Goal: Information Seeking & Learning: Find specific fact

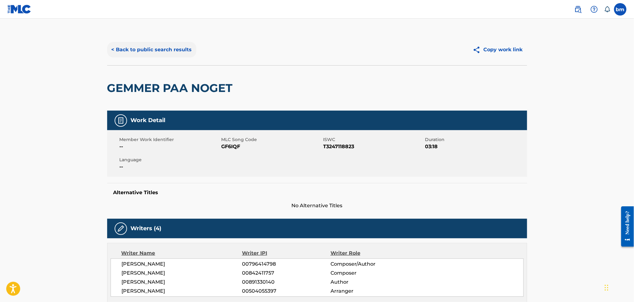
click at [145, 44] on button "< Back to public search results" at bounding box center [151, 50] width 89 height 16
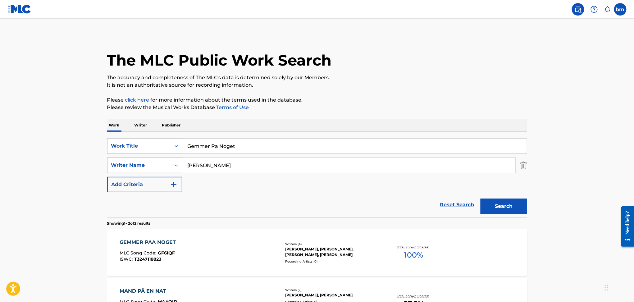
drag, startPoint x: 250, startPoint y: 170, endPoint x: 166, endPoint y: 170, distance: 84.4
click at [166, 170] on div "SearchWithCriteria0a0e701f-ca9e-47ac-9cf9-803f61fd4abd Writer Name [PERSON_NAME]" at bounding box center [317, 165] width 420 height 16
paste input "Over Deg [PERSON_NAME]"
type input "Over Deg [PERSON_NAME]"
click at [183, 143] on input "Gemmer Pa Noget" at bounding box center [354, 145] width 344 height 15
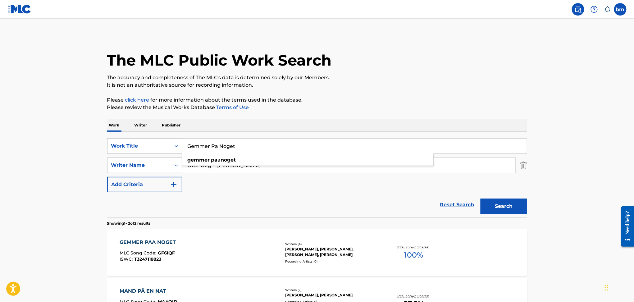
paste input "Over Deg [PERSON_NAME]"
drag, startPoint x: 264, startPoint y: 145, endPoint x: 411, endPoint y: 111, distance: 150.4
click at [385, 135] on div "SearchWithCriteria0546d917-5ab8-4d01-bea1-451668e671c7 Work Title Over Deg Morg…" at bounding box center [317, 174] width 420 height 85
type input "Over Deg"
click at [408, 105] on p "Please review the Musical Works Database Terms of Use" at bounding box center [317, 107] width 420 height 7
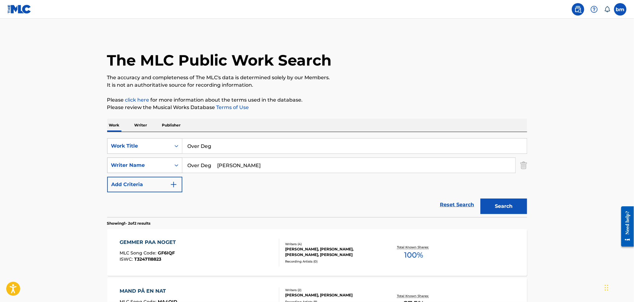
drag, startPoint x: 212, startPoint y: 166, endPoint x: 280, endPoint y: 208, distance: 79.9
click at [175, 166] on div "SearchWithCriteria0a0e701f-ca9e-47ac-9cf9-803f61fd4abd Writer Name Over [PERSON…" at bounding box center [317, 165] width 420 height 16
click at [485, 203] on button "Search" at bounding box center [503, 206] width 47 height 16
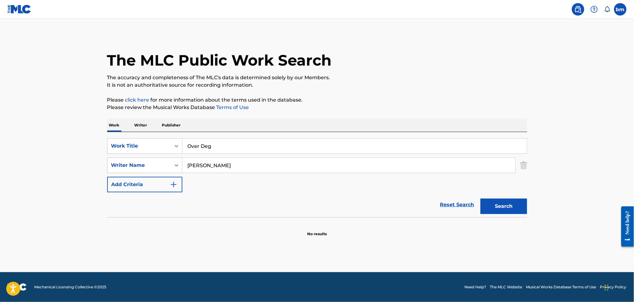
drag, startPoint x: 269, startPoint y: 158, endPoint x: 289, endPoint y: 194, distance: 41.0
click at [143, 160] on div "SearchWithCriteria0a0e701f-ca9e-47ac-9cf9-803f61fd4abd Writer Name [PERSON_NAME]" at bounding box center [317, 165] width 420 height 16
paste input "[PERSON_NAME]"
click at [509, 208] on button "Search" at bounding box center [503, 206] width 47 height 16
drag, startPoint x: 247, startPoint y: 168, endPoint x: 129, endPoint y: 168, distance: 118.0
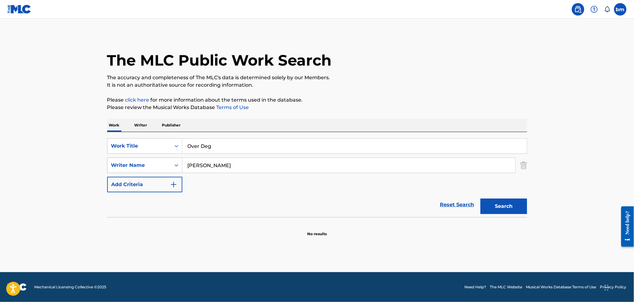
click at [129, 168] on div "SearchWithCriteria0a0e701f-ca9e-47ac-9cf9-803f61fd4abd Writer Name [PERSON_NAME]" at bounding box center [317, 165] width 420 height 16
paste input "cardo Sodi"
type input "[PERSON_NAME]"
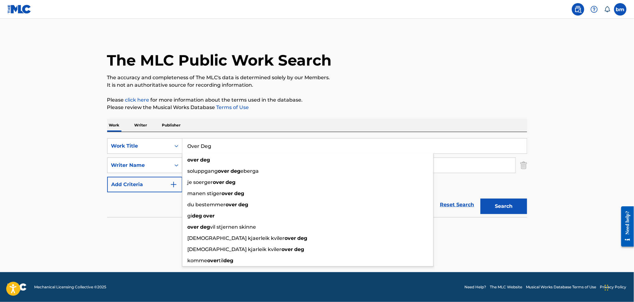
drag, startPoint x: 212, startPoint y: 151, endPoint x: 181, endPoint y: 154, distance: 31.0
click at [181, 154] on div "SearchWithCriteria0546d917-5ab8-4d01-bea1-451668e671c7 Work Title Over Deg over…" at bounding box center [317, 165] width 420 height 54
paste input "I Maschi Di Oggi [Club Mix] [PERSON_NAME]"
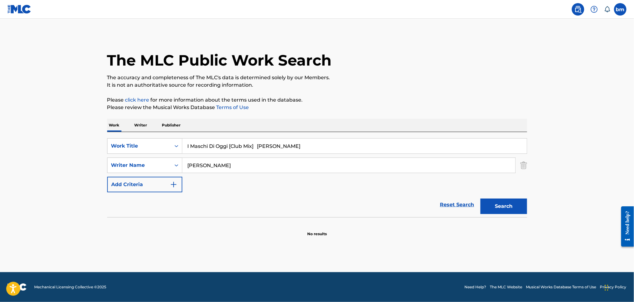
drag, startPoint x: 229, startPoint y: 148, endPoint x: 419, endPoint y: 116, distance: 192.9
click at [380, 136] on div "SearchWithCriteria0546d917-5ab8-4d01-bea1-451668e671c7 Work Title I Maschi Di O…" at bounding box center [317, 174] width 420 height 85
type input "I Maschi Di Oggi"
click at [404, 80] on p "The accuracy and completeness of The MLC's data is determined solely by our Mem…" at bounding box center [317, 77] width 420 height 7
click at [504, 206] on button "Search" at bounding box center [503, 206] width 47 height 16
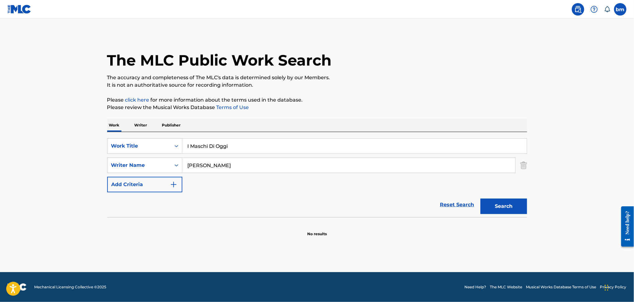
drag, startPoint x: 228, startPoint y: 151, endPoint x: 230, endPoint y: 156, distance: 6.0
click at [228, 150] on input "I Maschi Di Oggi" at bounding box center [354, 145] width 344 height 15
drag, startPoint x: 185, startPoint y: 165, endPoint x: 144, endPoint y: 165, distance: 40.7
click at [143, 165] on div "SearchWithCriteria0a0e701f-ca9e-47ac-9cf9-803f61fd4abd Writer Name [PERSON_NAME]" at bounding box center [317, 165] width 420 height 16
paste input "[PERSON_NAME]"
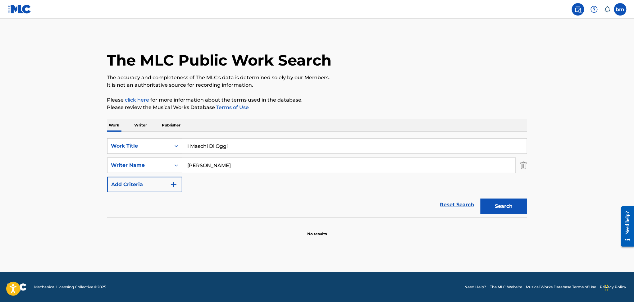
type input "[PERSON_NAME]"
drag, startPoint x: 195, startPoint y: 147, endPoint x: 161, endPoint y: 148, distance: 33.6
click at [161, 148] on div "SearchWithCriteria0546d917-5ab8-4d01-bea1-451668e671c7 Work Title I Maschi Di O…" at bounding box center [317, 146] width 420 height 16
paste input "Hvor Du Er Skinz"
drag, startPoint x: 217, startPoint y: 146, endPoint x: 366, endPoint y: 130, distance: 150.2
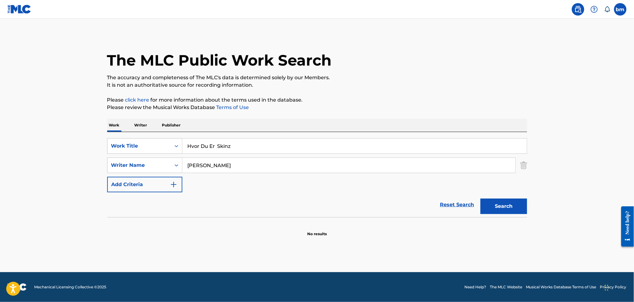
click at [343, 136] on div "SearchWithCriteria0546d917-5ab8-4d01-bea1-451668e671c7 Work Title Hvor Du Er Sk…" at bounding box center [317, 174] width 420 height 85
type input "Hvor Du Er"
click at [401, 98] on p "Please click here for more information about the terms used in the database." at bounding box center [317, 99] width 420 height 7
click at [519, 213] on button "Search" at bounding box center [503, 206] width 47 height 16
drag, startPoint x: 283, startPoint y: 164, endPoint x: 110, endPoint y: 163, distance: 173.5
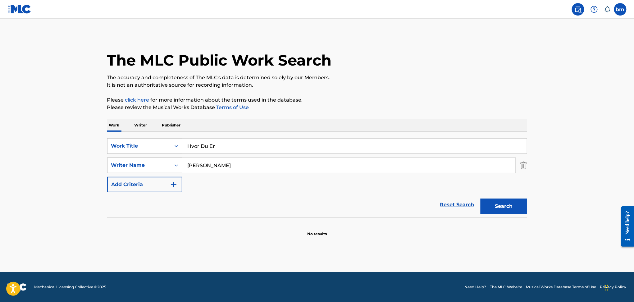
click at [107, 164] on div "SearchWithCriteria0a0e701f-ca9e-47ac-9cf9-803f61fd4abd Writer Name [PERSON_NAME]" at bounding box center [317, 165] width 420 height 16
paste input "[PERSON_NAME] Kronback"
drag, startPoint x: 220, startPoint y: 168, endPoint x: 568, endPoint y: 217, distance: 351.8
click at [558, 213] on main "The MLC Public Work Search The accuracy and completeness of The MLC's data is d…" at bounding box center [317, 145] width 634 height 253
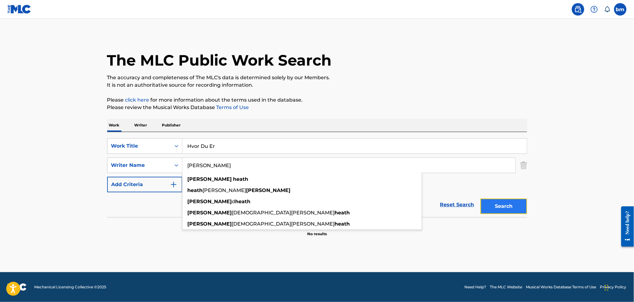
click at [505, 208] on button "Search" at bounding box center [503, 206] width 47 height 16
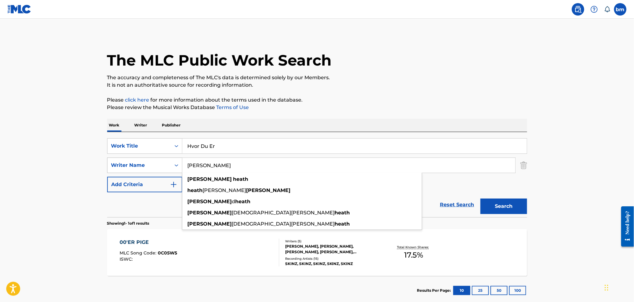
drag, startPoint x: 255, startPoint y: 164, endPoint x: 115, endPoint y: 165, distance: 140.3
click at [113, 165] on div "SearchWithCriteria0a0e701f-ca9e-47ac-9cf9-803f61fd4abd Writer Name [PERSON_NAME…" at bounding box center [317, 165] width 420 height 16
paste input "[PERSON_NAME] [PERSON_NAME]"
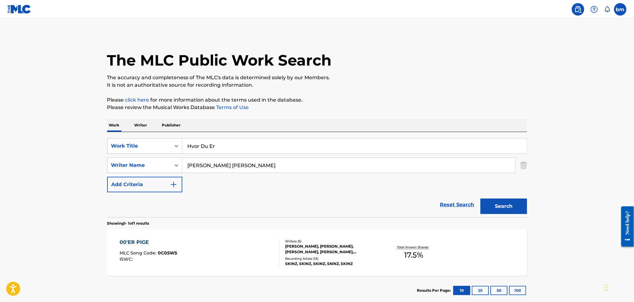
click at [219, 168] on input "[PERSON_NAME] [PERSON_NAME]" at bounding box center [348, 165] width 333 height 15
drag, startPoint x: 844, startPoint y: 368, endPoint x: 620, endPoint y: 214, distance: 271.6
click at [504, 210] on button "Search" at bounding box center [503, 206] width 47 height 16
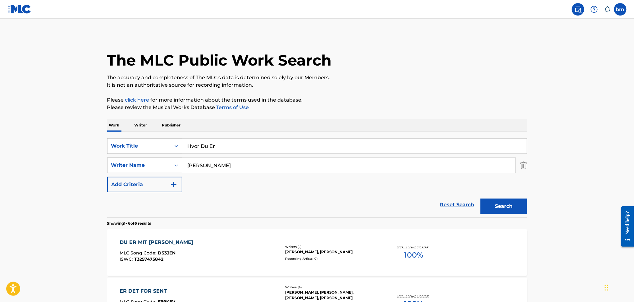
paste input "[PERSON_NAME] [PERSON_NAME] DeryWilliam [PERSON_NAME]"
drag, startPoint x: 239, startPoint y: 169, endPoint x: 165, endPoint y: 165, distance: 73.6
click at [165, 165] on div "SearchWithCriteria0a0e701f-ca9e-47ac-9cf9-803f61fd4abd Writer Name [PERSON_NAME]" at bounding box center [317, 165] width 420 height 16
type input "[PERSON_NAME] [PERSON_NAME] DeryWilliam [PERSON_NAME]"
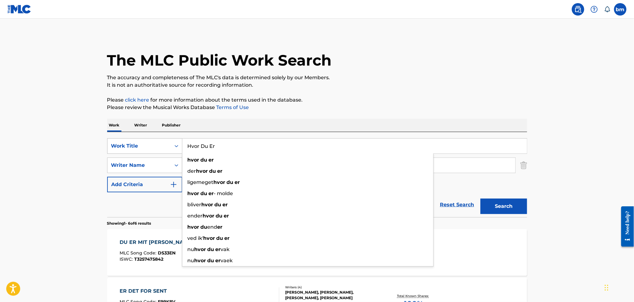
drag, startPoint x: 207, startPoint y: 147, endPoint x: 115, endPoint y: 147, distance: 92.5
click at [115, 147] on div "SearchWithCriteria0546d917-5ab8-4d01-bea1-451668e671c7 Work Title Hvor Du Er hv…" at bounding box center [317, 146] width 420 height 16
paste input "Tar Jeg Feil Nico & Vinz"
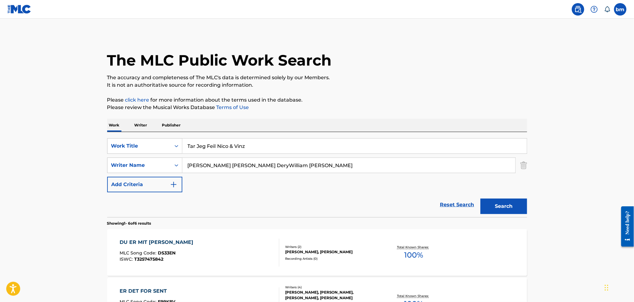
drag, startPoint x: 220, startPoint y: 148, endPoint x: 424, endPoint y: 132, distance: 204.6
click at [401, 139] on input "Tar Jeg Feil Nico & Vinz" at bounding box center [354, 145] width 344 height 15
type input "Tar Jeg Feil"
click at [409, 87] on p "It is not an authoritative source for recording information." at bounding box center [317, 84] width 420 height 7
drag, startPoint x: 228, startPoint y: 164, endPoint x: 509, endPoint y: 210, distance: 285.1
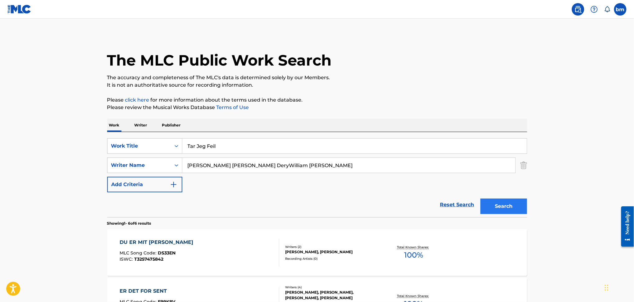
click at [509, 194] on form "SearchWithCriteria0546d917-5ab8-4d01-bea1-451668e671c7 Work Title Tar Jeg Feil …" at bounding box center [317, 177] width 420 height 79
click at [504, 209] on button "Search" at bounding box center [503, 206] width 47 height 16
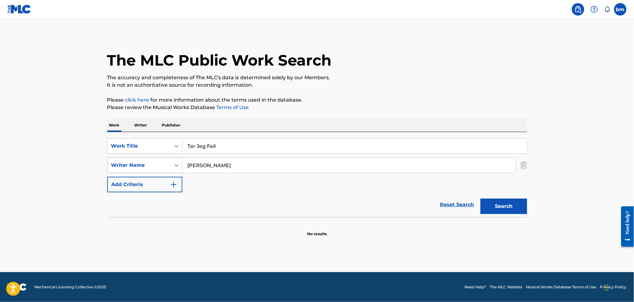
drag, startPoint x: 243, startPoint y: 163, endPoint x: 138, endPoint y: 161, distance: 105.0
click at [138, 161] on div "SearchWithCriteria0a0e701f-ca9e-47ac-9cf9-803f61fd4abd Writer Name [PERSON_NAME]" at bounding box center [317, 165] width 420 height 16
paste input "Kahouly [PERSON_NAME] DeryWilliam [PERSON_NAME]"
drag, startPoint x: 246, startPoint y: 163, endPoint x: 541, endPoint y: 196, distance: 296.7
click at [547, 189] on main "The MLC Public Work Search The accuracy and completeness of The MLC's data is d…" at bounding box center [317, 145] width 634 height 253
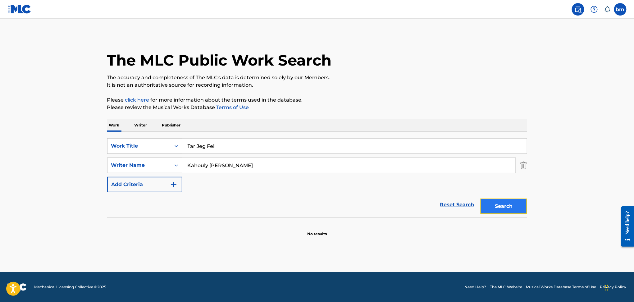
click at [497, 205] on button "Search" at bounding box center [503, 206] width 47 height 16
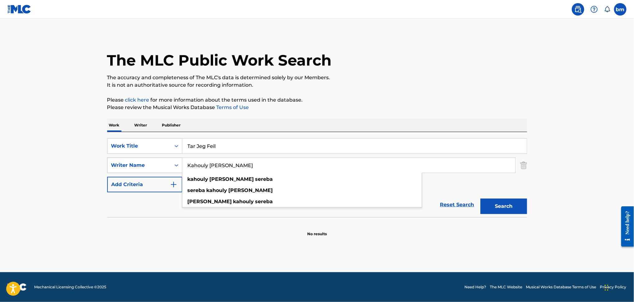
drag, startPoint x: 280, startPoint y: 166, endPoint x: 157, endPoint y: 166, distance: 122.9
click at [157, 166] on div "SearchWithCriteria0a0e701f-ca9e-47ac-9cf9-803f61fd4abd Writer Name [PERSON_NAME…" at bounding box center [317, 165] width 420 height 16
paste input "[PERSON_NAME] [PERSON_NAME]"
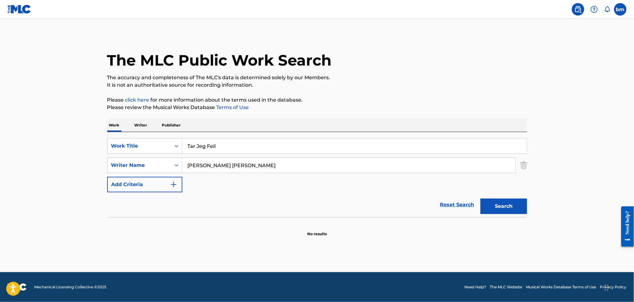
click at [243, 163] on input "[PERSON_NAME] [PERSON_NAME]" at bounding box center [348, 165] width 333 height 15
drag, startPoint x: 210, startPoint y: 165, endPoint x: 214, endPoint y: 165, distance: 3.4
click at [214, 165] on input "[PERSON_NAME] [PERSON_NAME]" at bounding box center [348, 165] width 333 height 15
drag, startPoint x: 220, startPoint y: 165, endPoint x: 489, endPoint y: 205, distance: 271.2
click at [473, 192] on form "SearchWithCriteria0546d917-5ab8-4d01-bea1-451668e671c7 Work Title Tar Jeg Feil …" at bounding box center [317, 177] width 420 height 79
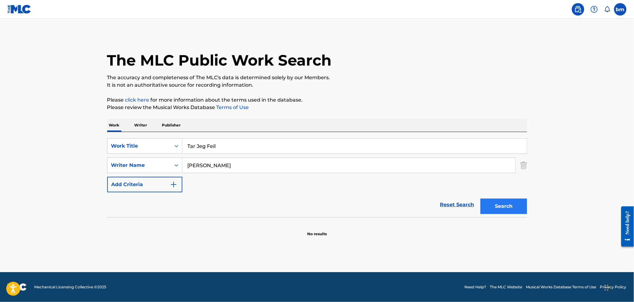
type input "[PERSON_NAME]"
click at [509, 205] on button "Search" at bounding box center [503, 206] width 47 height 16
drag, startPoint x: 232, startPoint y: 165, endPoint x: 128, endPoint y: 166, distance: 104.3
click at [128, 166] on div "SearchWithCriteria0a0e701f-ca9e-47ac-9cf9-803f61fd4abd Writer Name [PERSON_NAME]" at bounding box center [317, 165] width 420 height 16
paste input "[PERSON_NAME]"
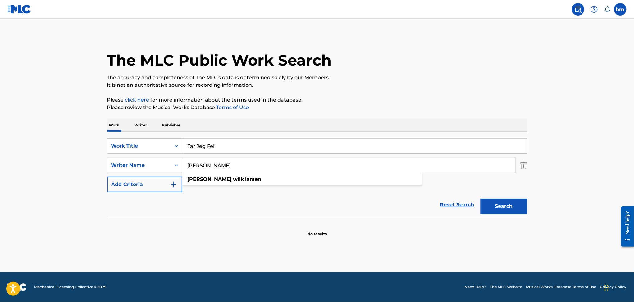
click at [529, 206] on div "The MLC Public Work Search The accuracy and completeness of The MLC's data is d…" at bounding box center [317, 135] width 435 height 202
click at [508, 206] on button "Search" at bounding box center [503, 206] width 47 height 16
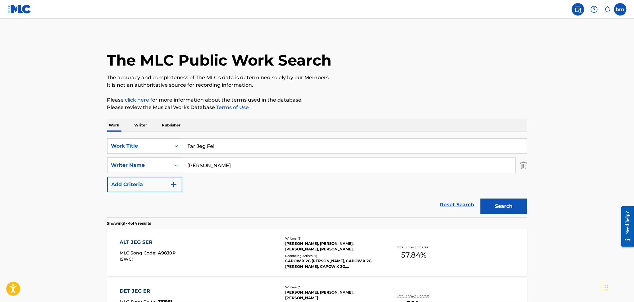
drag, startPoint x: 279, startPoint y: 166, endPoint x: 145, endPoint y: 165, distance: 134.4
click at [145, 165] on div "SearchWithCriteria0a0e701f-ca9e-47ac-9cf9-803f61fd4abd Writer Name [PERSON_NAME]" at bounding box center [317, 165] width 420 height 16
paste input "Scarlet Pleasure"
type input "Scarlet Pleasure"
drag, startPoint x: 264, startPoint y: 140, endPoint x: 153, endPoint y: 143, distance: 110.9
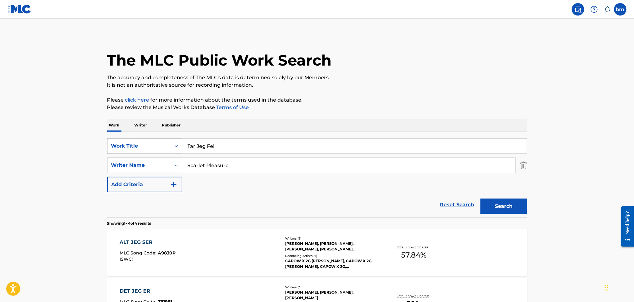
click at [153, 143] on div "SearchWithCriteria0546d917-5ab8-4d01-bea1-451668e671c7 Work Title Tar Jeg Feil" at bounding box center [317, 146] width 420 height 16
paste input "Discoteca Scarlet Pleasure"
drag, startPoint x: 215, startPoint y: 149, endPoint x: 404, endPoint y: 92, distance: 196.9
click at [436, 139] on input "Discoteca Scarlet Pleasure" at bounding box center [354, 145] width 344 height 15
type input "Discoteca"
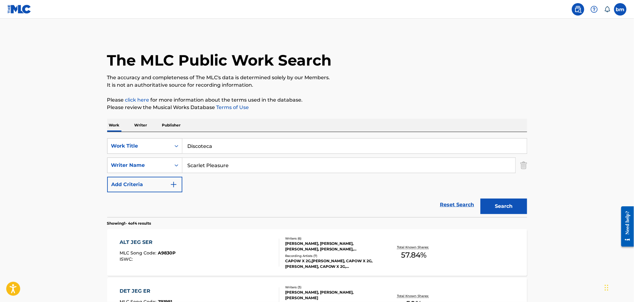
click at [404, 92] on div "The MLC Public Work Search The accuracy and completeness of The MLC's data is d…" at bounding box center [317, 242] width 435 height 417
click at [517, 205] on button "Search" at bounding box center [503, 206] width 47 height 16
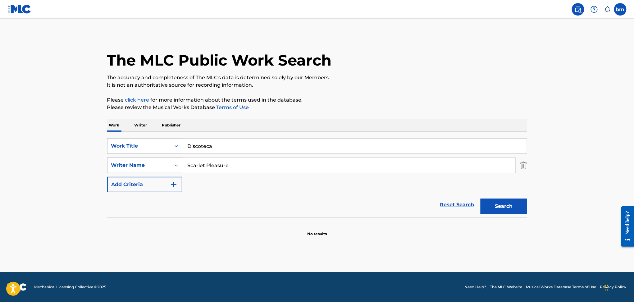
drag, startPoint x: 226, startPoint y: 164, endPoint x: 141, endPoint y: 164, distance: 85.1
click at [141, 164] on div "SearchWithCriteria0a0e701f-ca9e-47ac-9cf9-803f61fd4abd Writer Name Scarlet Plea…" at bounding box center [317, 165] width 420 height 16
paste input "[PERSON_NAME]"
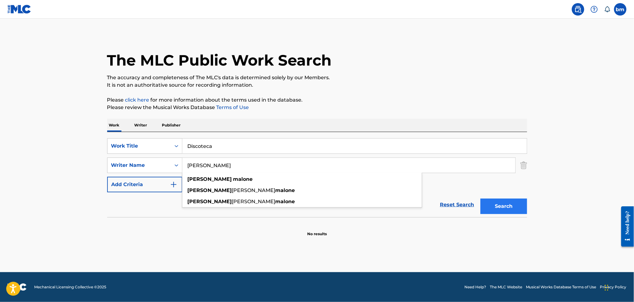
type input "[PERSON_NAME]"
click at [512, 212] on button "Search" at bounding box center [503, 206] width 47 height 16
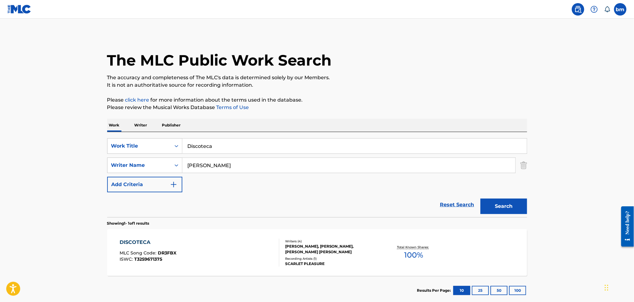
click at [215, 255] on div "DISCOTECA MLC Song Code : DR3FBX ISWC : T3259671375" at bounding box center [200, 252] width 160 height 28
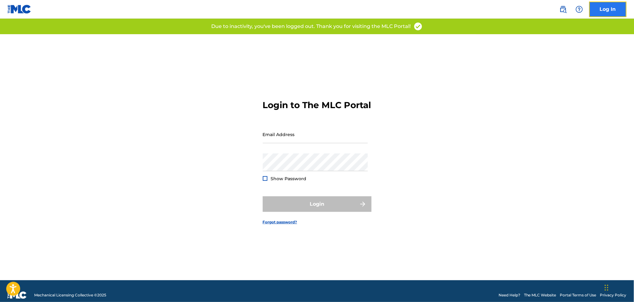
click at [600, 5] on link "Log In" at bounding box center [607, 10] width 37 height 16
click at [301, 135] on input "Email Address" at bounding box center [315, 134] width 105 height 18
type input "[PERSON_NAME][EMAIL_ADDRESS][PERSON_NAME][DOMAIN_NAME]"
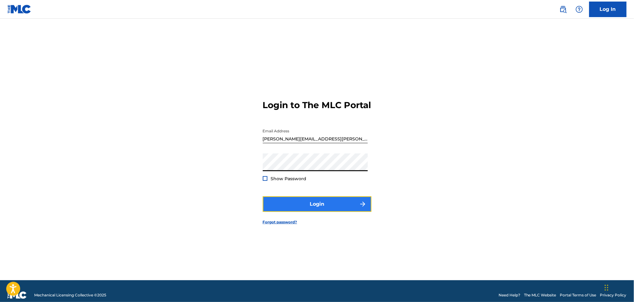
click at [309, 212] on button "Login" at bounding box center [317, 204] width 109 height 16
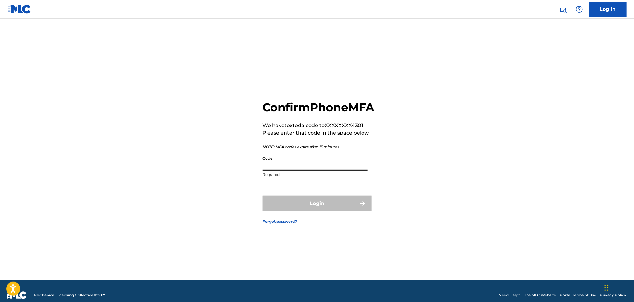
click at [284, 167] on input "Code" at bounding box center [315, 162] width 105 height 18
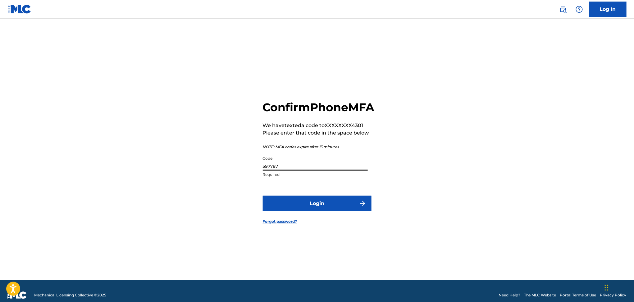
type input "597787"
click at [263, 196] on button "Login" at bounding box center [317, 204] width 109 height 16
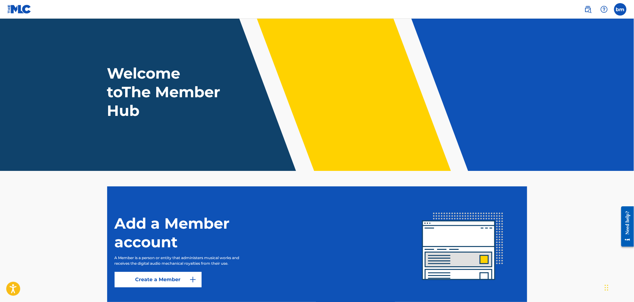
click at [19, 12] on img at bounding box center [19, 9] width 24 height 9
click at [18, 11] on img at bounding box center [19, 9] width 24 height 9
click at [135, 85] on h1 "Welcome to The Member Hub" at bounding box center [165, 92] width 116 height 56
click at [5, 7] on nav "bm bm bree mckennna brianna.mckenna@moodmedia.com Notification Preferences Prof…" at bounding box center [317, 9] width 634 height 19
click at [9, 7] on nav "bm bm bree mckennna brianna.mckenna@moodmedia.com Notification Preferences Prof…" at bounding box center [317, 9] width 634 height 19
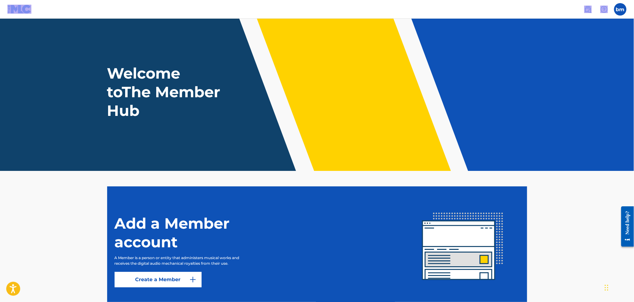
click at [9, 7] on img at bounding box center [19, 9] width 24 height 9
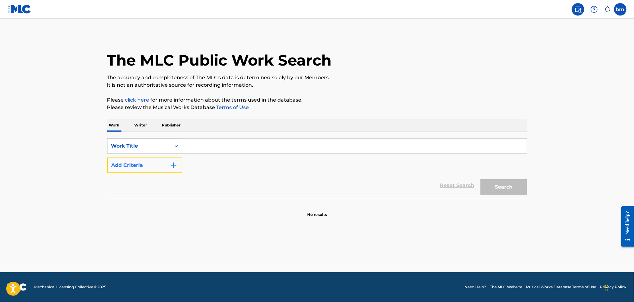
click at [176, 166] on img "Search Form" at bounding box center [173, 164] width 7 height 7
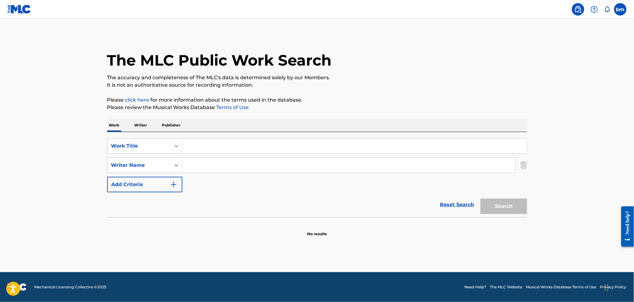
click at [218, 153] on div "Search Form" at bounding box center [354, 146] width 345 height 16
click at [217, 160] on input "Search Form" at bounding box center [348, 165] width 333 height 15
paste input "[PERSON_NAME]"
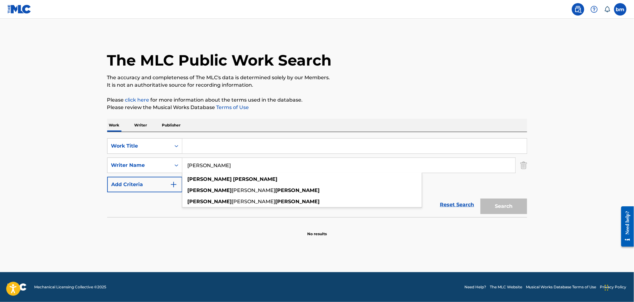
type input "[PERSON_NAME]"
click at [222, 141] on input "Search Form" at bounding box center [354, 145] width 344 height 15
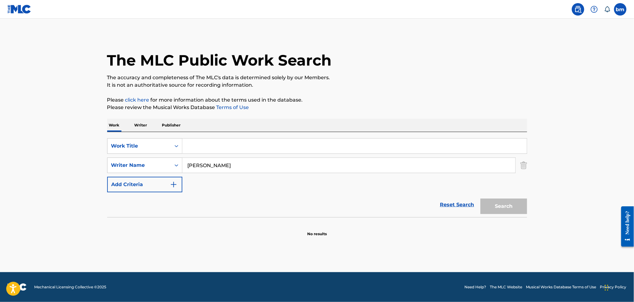
paste input "Discoteca Scarlet Pleasure"
drag, startPoint x: 219, startPoint y: 146, endPoint x: 554, endPoint y: 125, distance: 335.6
click at [551, 136] on main "The MLC Public Work Search The accuracy and completeness of The MLC's data is d…" at bounding box center [317, 145] width 634 height 253
type input "Discoteca"
click at [509, 106] on p "Please review the Musical Works Database Terms of Use" at bounding box center [317, 107] width 420 height 7
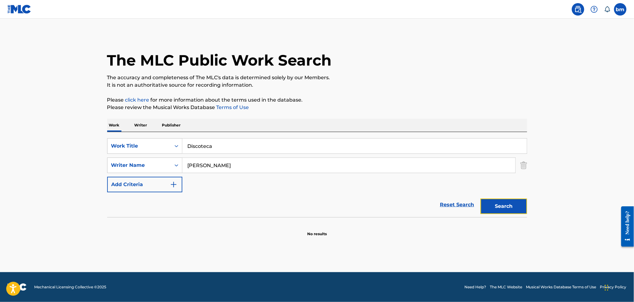
click at [494, 208] on button "Search" at bounding box center [503, 206] width 47 height 16
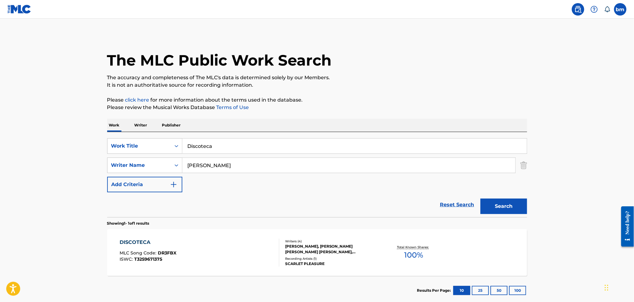
click at [220, 253] on div "DISCOTECA MLC Song Code : DR3FBX ISWC : T3259671375" at bounding box center [200, 252] width 160 height 28
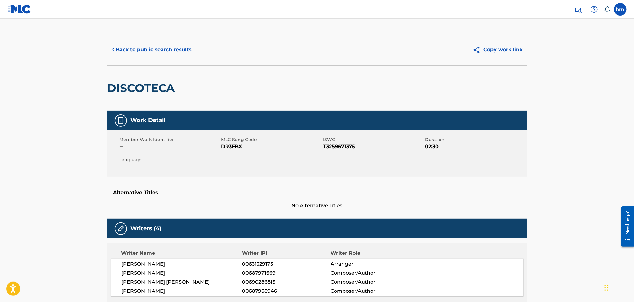
click at [232, 147] on span "DR3FBX" at bounding box center [271, 146] width 100 height 7
copy span "DR3FBX"
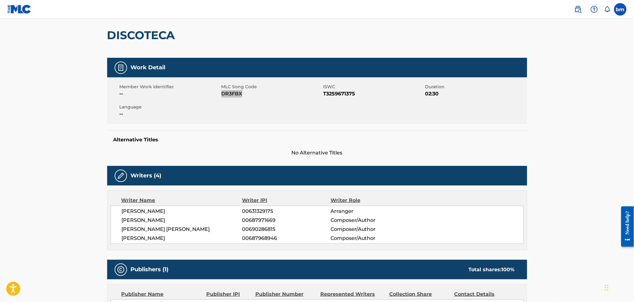
scroll to position [201, 0]
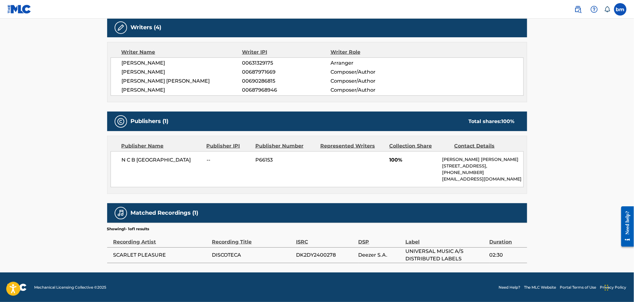
click at [130, 158] on span "N C B [GEOGRAPHIC_DATA]" at bounding box center [162, 159] width 80 height 7
click at [130, 157] on span "N C B [GEOGRAPHIC_DATA]" at bounding box center [162, 159] width 80 height 7
copy div "N C B [GEOGRAPHIC_DATA]"
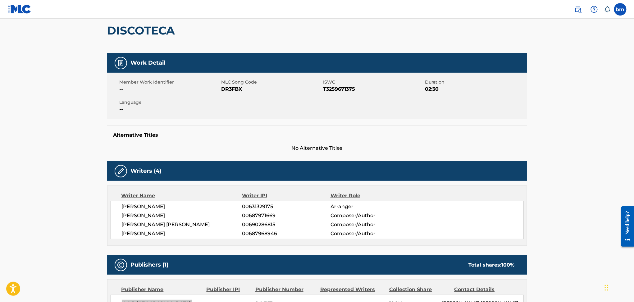
scroll to position [77, 0]
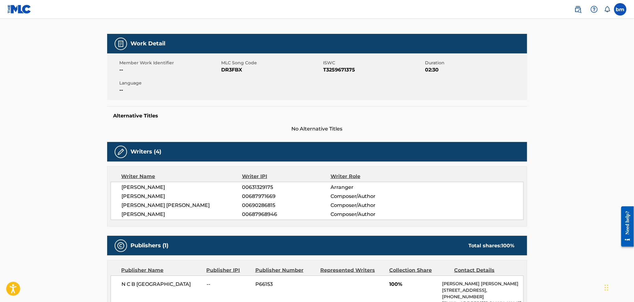
click at [128, 184] on span "[PERSON_NAME]" at bounding box center [182, 186] width 120 height 7
copy div "[PERSON_NAME]"
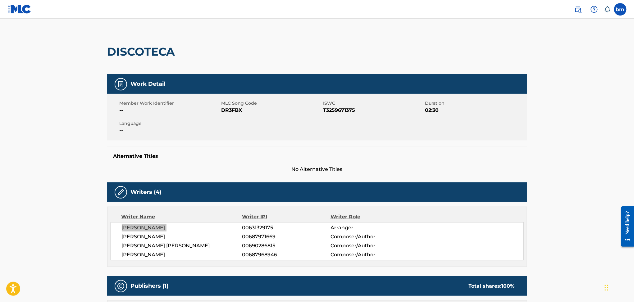
scroll to position [0, 0]
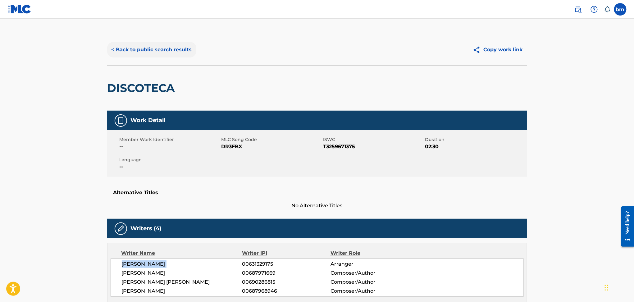
click at [126, 53] on button "< Back to public search results" at bounding box center [151, 50] width 89 height 16
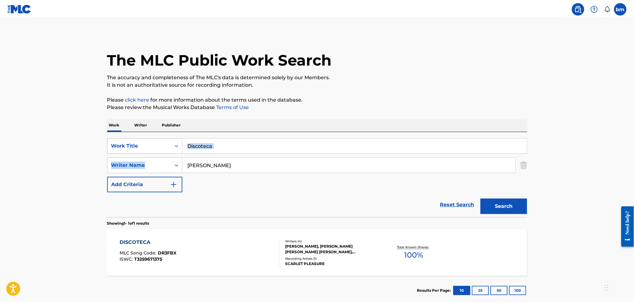
drag, startPoint x: 238, startPoint y: 154, endPoint x: 142, endPoint y: 145, distance: 96.4
click at [142, 145] on div "SearchWithCriteriacc556dee-9fe9-44a3-9286-b6f4fd1323b3 Work Title Discoteca Sea…" at bounding box center [317, 165] width 420 height 54
click at [146, 101] on link "click here" at bounding box center [137, 100] width 24 height 6
click at [278, 125] on div "Work Writer Publisher" at bounding box center [317, 125] width 420 height 13
drag, startPoint x: 240, startPoint y: 146, endPoint x: 125, endPoint y: 150, distance: 115.3
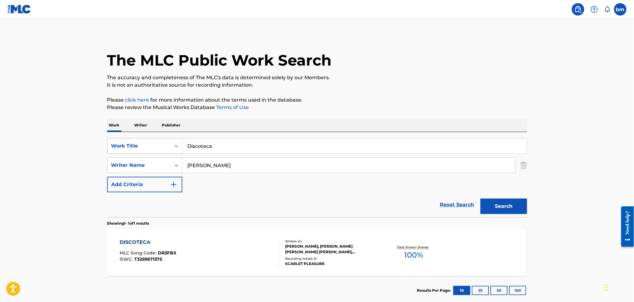
click at [125, 150] on div "SearchWithCriteriacc556dee-9fe9-44a3-9286-b6f4fd1323b3 Work Title Discoteca" at bounding box center [317, 146] width 420 height 16
paste input "Medisin Morgan Sulele"
click at [208, 145] on input "Medisin Morgan Sulele" at bounding box center [354, 145] width 344 height 15
drag, startPoint x: 210, startPoint y: 146, endPoint x: 409, endPoint y: 143, distance: 199.0
click at [451, 147] on input "Medisin Morgan Sulele" at bounding box center [354, 145] width 344 height 15
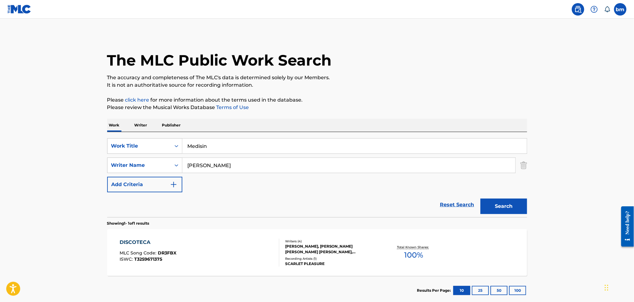
type input "Medisin"
click at [424, 81] on p "The accuracy and completeness of The MLC's data is determined solely by our Mem…" at bounding box center [317, 77] width 420 height 7
drag, startPoint x: 228, startPoint y: 165, endPoint x: 119, endPoint y: 167, distance: 108.4
click at [119, 167] on div "SearchWithCriteriaeebc789f-fb9f-41d9-ae05-81bbce167949 Writer Name Alexander Ma…" at bounding box center [317, 165] width 420 height 16
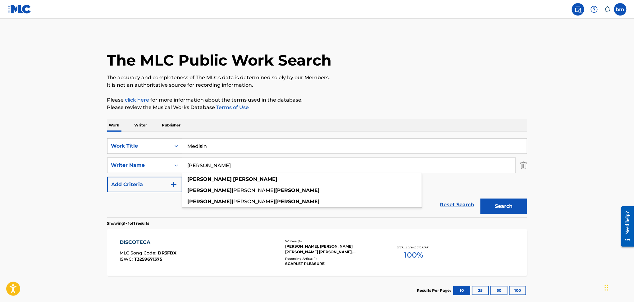
paste input "Morgan Sulel"
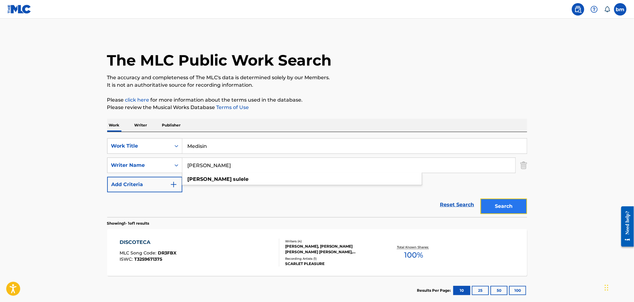
click at [503, 208] on button "Search" at bounding box center [503, 206] width 47 height 16
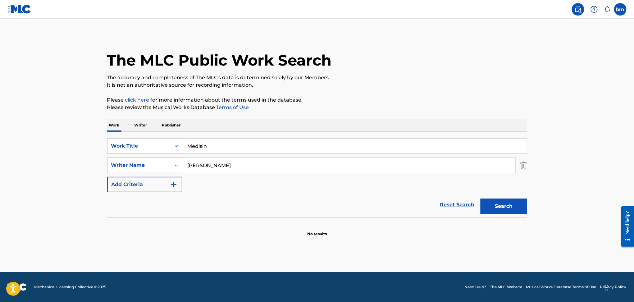
drag, startPoint x: 228, startPoint y: 168, endPoint x: 160, endPoint y: 168, distance: 67.7
click at [161, 168] on div "SearchWithCriteriaeebc789f-fb9f-41d9-ae05-81bbce167949 Writer Name Morgan Sulele" at bounding box center [317, 165] width 420 height 16
paste input "Hans August Pünther, Hans Majestet"
click at [243, 167] on input "Hans August Pünther, Hans Majestet" at bounding box center [348, 165] width 333 height 15
drag, startPoint x: 243, startPoint y: 166, endPoint x: 161, endPoint y: 166, distance: 81.6
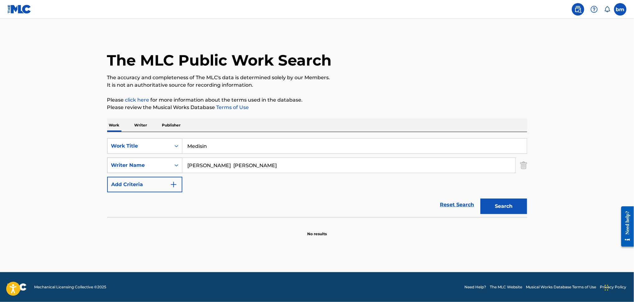
click at [161, 166] on div "SearchWithCriteriaeebc789f-fb9f-41d9-ae05-81bbce167949 Writer Name Hans August …" at bounding box center [317, 165] width 420 height 16
click at [492, 208] on button "Search" at bounding box center [503, 206] width 47 height 16
drag, startPoint x: 257, startPoint y: 170, endPoint x: 225, endPoint y: 166, distance: 32.1
click at [112, 169] on div "SearchWithCriteriaeebc789f-fb9f-41d9-ae05-81bbce167949 Writer Name Hans Majestet" at bounding box center [317, 165] width 420 height 16
paste input "Hans August Pünther"
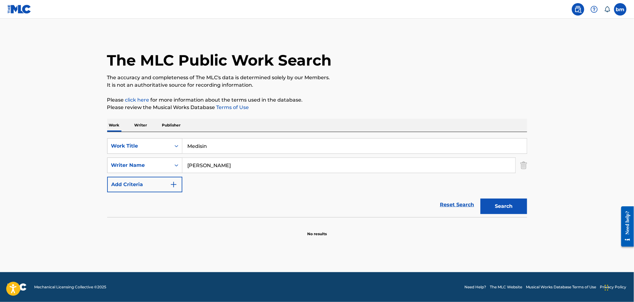
click at [225, 165] on input "Hans August Pünther" at bounding box center [348, 165] width 333 height 15
click at [229, 168] on input "Hans August Pünther" at bounding box center [348, 165] width 333 height 15
click at [229, 166] on input "Hans August Pünther" at bounding box center [348, 165] width 333 height 15
click at [227, 166] on input "Hans August Pünther" at bounding box center [348, 165] width 333 height 15
click at [480, 198] on button "Search" at bounding box center [503, 206] width 47 height 16
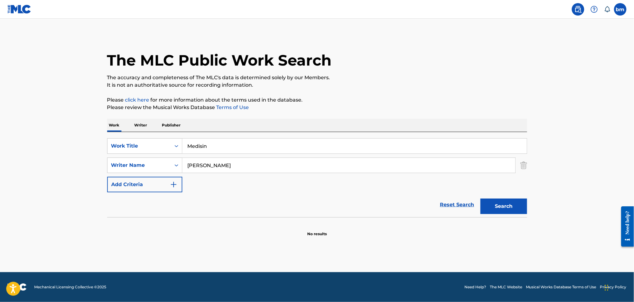
drag, startPoint x: 269, startPoint y: 164, endPoint x: 235, endPoint y: 151, distance: 36.0
click at [152, 160] on div "SearchWithCriteriaeebc789f-fb9f-41d9-ae05-81bbce167949 Writer Name Hans August …" at bounding box center [317, 165] width 420 height 16
paste input "Frederik CarstensJulia Kathrine HansenSvea Stegmann"
type input "Frederik CarstensJulia Kathrine HansenSvea Stegmann"
drag, startPoint x: 247, startPoint y: 146, endPoint x: 187, endPoint y: 131, distance: 61.5
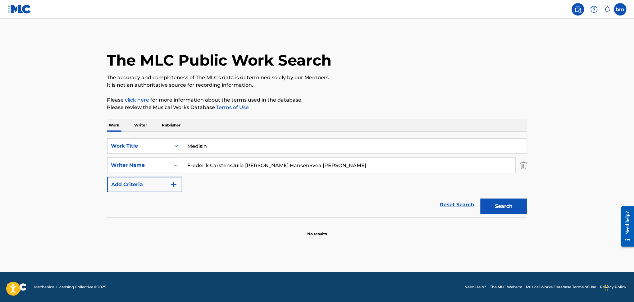
click at [171, 142] on div "SearchWithCriteriacc556dee-9fe9-44a3-9286-b6f4fd1323b3 Work Title Medisin" at bounding box center [317, 146] width 420 height 16
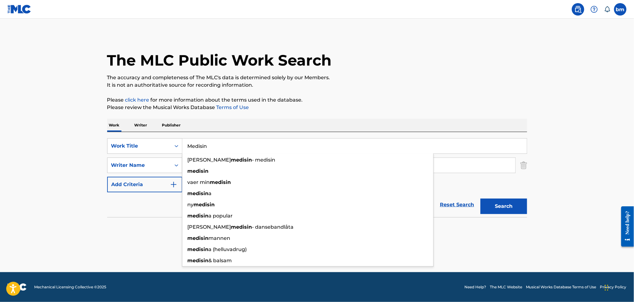
paste input "Hvor Solen Ik' Skinner Mumle"
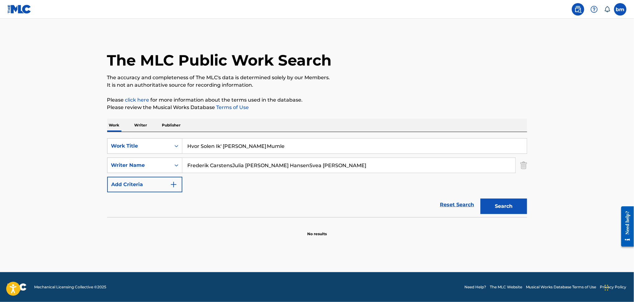
drag, startPoint x: 246, startPoint y: 147, endPoint x: 437, endPoint y: 124, distance: 192.8
click at [399, 140] on input "Hvor Solen Ik' Skinner Mumle" at bounding box center [354, 145] width 344 height 15
type input "Hvor Solen Ik' Skinner"
click at [411, 75] on p "The accuracy and completeness of The MLC's data is determined solely by our Mem…" at bounding box center [317, 77] width 420 height 7
drag, startPoint x: 232, startPoint y: 164, endPoint x: 497, endPoint y: 211, distance: 269.3
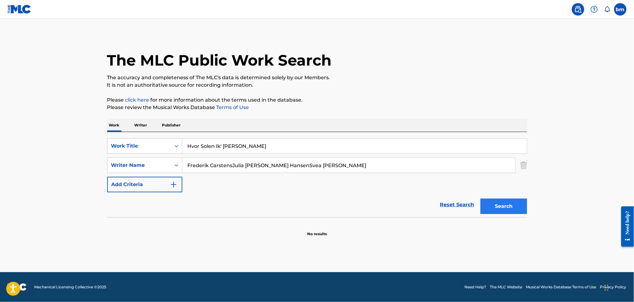
click at [498, 211] on form "SearchWithCriteriacc556dee-9fe9-44a3-9286-b6f4fd1323b3 Work Title Hvor Solen Ik…" at bounding box center [317, 177] width 420 height 79
type input "Frederik Carstens"
click at [494, 209] on button "Search" at bounding box center [503, 206] width 47 height 16
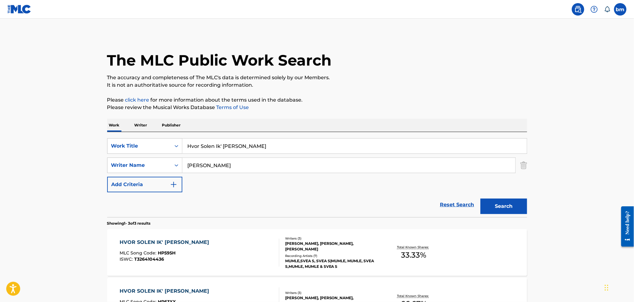
click at [233, 257] on div "HVOR SOLEN IK' SKINNER MLC Song Code : HP595H ISWC : T3264104436" at bounding box center [200, 252] width 160 height 28
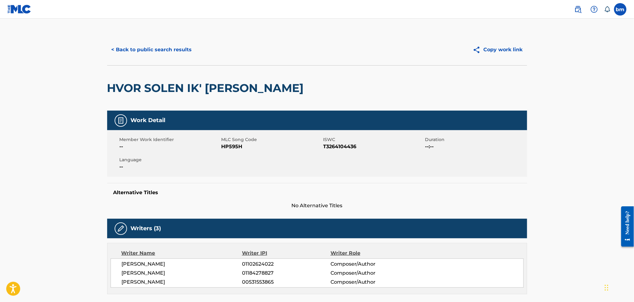
click at [224, 146] on span "HP595H" at bounding box center [271, 146] width 100 height 7
click at [224, 145] on span "HP595H" at bounding box center [271, 146] width 100 height 7
copy span "H"
click at [238, 147] on span "HP595H" at bounding box center [271, 146] width 100 height 7
click at [237, 148] on span "HP595H" at bounding box center [271, 146] width 100 height 7
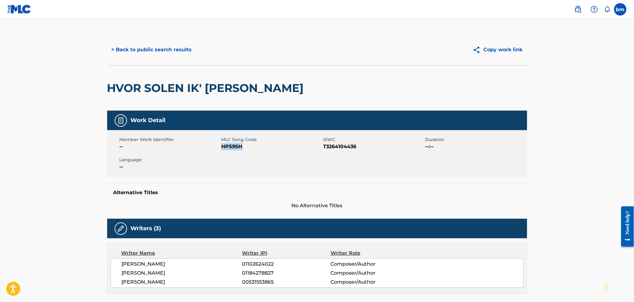
click at [237, 148] on span "HP595H" at bounding box center [271, 146] width 100 height 7
copy span "HP595H"
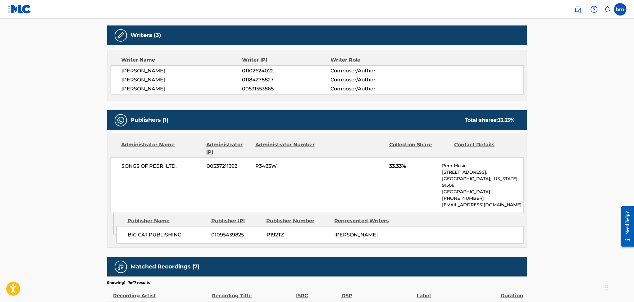
scroll to position [207, 0]
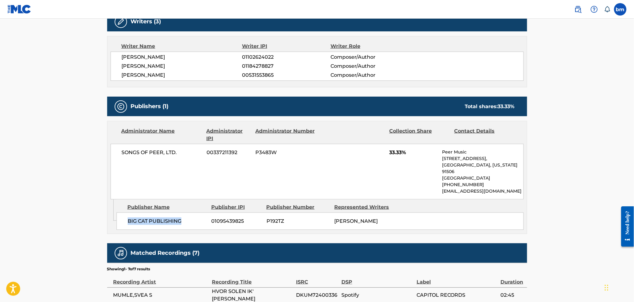
drag, startPoint x: 125, startPoint y: 218, endPoint x: 196, endPoint y: 219, distance: 70.8
click at [196, 219] on div "BIG CAT PUBLISHING 01095439825 P192TZ FREDERIK SKJAERBAEK CARSTENS" at bounding box center [319, 220] width 407 height 17
copy span "BIG CAT PUBLISHING"
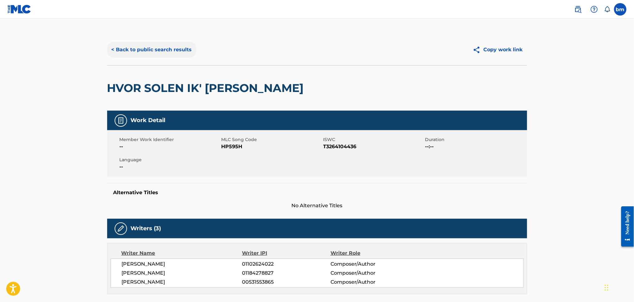
click at [156, 50] on button "< Back to public search results" at bounding box center [151, 50] width 89 height 16
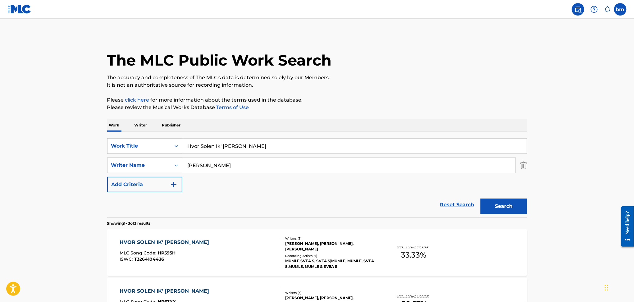
drag, startPoint x: 235, startPoint y: 170, endPoint x: 249, endPoint y: 175, distance: 14.2
click at [237, 173] on div "Frederik Carstens" at bounding box center [348, 165] width 333 height 16
drag, startPoint x: 252, startPoint y: 164, endPoint x: 225, endPoint y: 150, distance: 31.0
click at [137, 164] on div "SearchWithCriteriaeebc789f-fb9f-41d9-ae05-81bbce167949 Writer Name Frederik Car…" at bounding box center [317, 165] width 420 height 16
paste input "MARCOS ANTONIO SANTANA PEREZ"
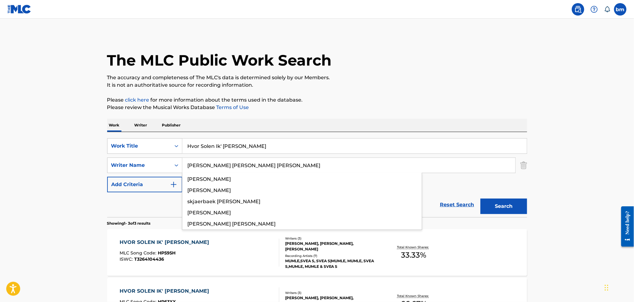
type input "MARCOS ANTONIO SANTANA PEREZ"
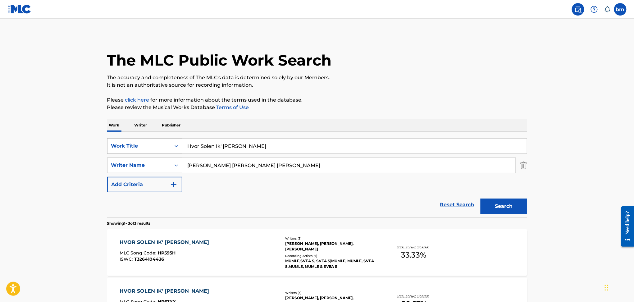
drag, startPoint x: 266, startPoint y: 140, endPoint x: 170, endPoint y: 142, distance: 96.3
click at [162, 140] on div "SearchWithCriteriacc556dee-9fe9-44a3-9286-b6f4fd1323b3 Work Title Hvor Solen Ik…" at bounding box center [317, 146] width 420 height 16
paste input "AY LILY Lomiiel and Kayo Jasp"
drag, startPoint x: 208, startPoint y: 143, endPoint x: 484, endPoint y: 122, distance: 276.5
click at [475, 125] on div "Work Writer Publisher SearchWithCriteriacc556dee-9fe9-44a3-9286-b6f4fd1323b3 Wo…" at bounding box center [317, 261] width 420 height 284
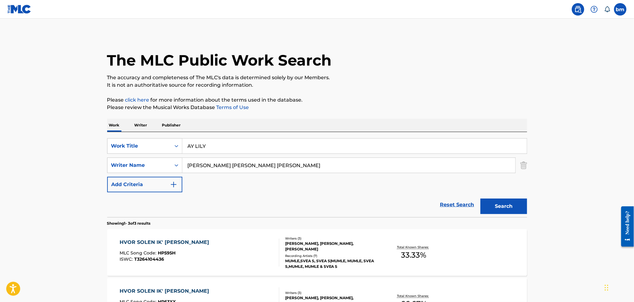
type input "AY LILY"
click at [475, 100] on p "Please click here for more information about the terms used in the database." at bounding box center [317, 99] width 420 height 7
click at [499, 197] on div "Search" at bounding box center [502, 204] width 50 height 25
click at [495, 203] on button "Search" at bounding box center [503, 206] width 47 height 16
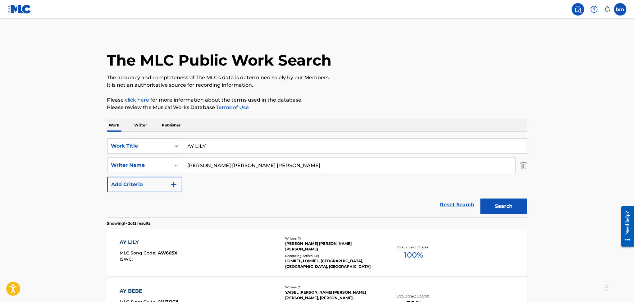
click at [223, 262] on div "AY LILY MLC Song Code : AW605X ISWC :" at bounding box center [200, 252] width 160 height 28
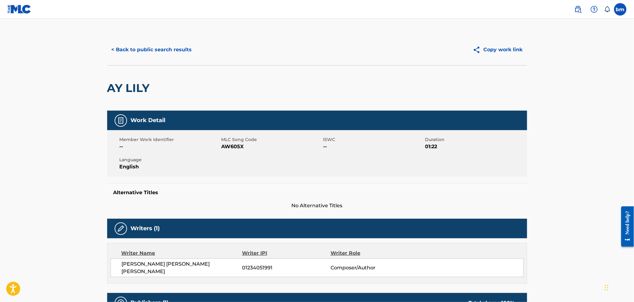
click at [229, 142] on span "MLC Song Code" at bounding box center [271, 139] width 100 height 7
click at [230, 141] on span "MLC Song Code" at bounding box center [271, 139] width 100 height 7
copy span "MLC"
click at [236, 145] on span "AW605X" at bounding box center [271, 146] width 100 height 7
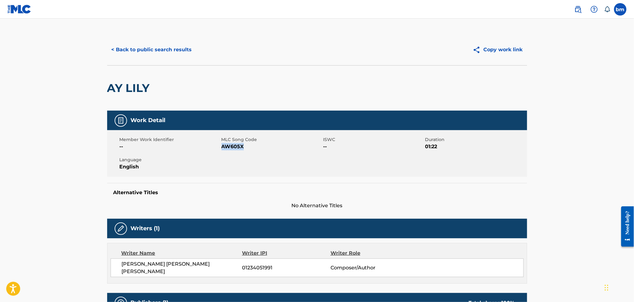
copy span "AW605X"
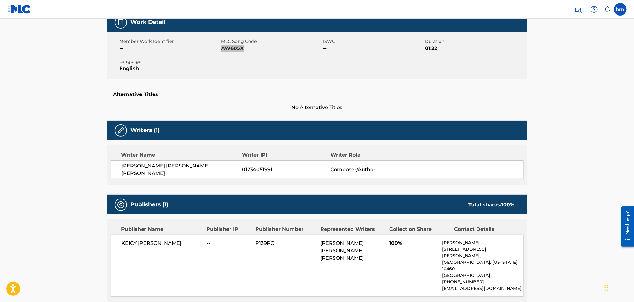
scroll to position [207, 0]
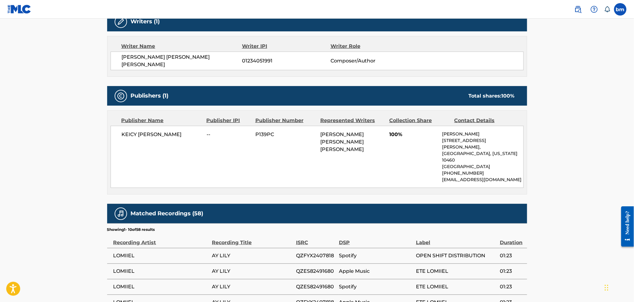
click at [122, 126] on div "KEICY RAFAEL BELTRE FELIZ -- P139PC MARCOS ANTONIO SANTANA PEREZ 100% Keicy Bel…" at bounding box center [317, 157] width 413 height 62
drag, startPoint x: 121, startPoint y: 127, endPoint x: 197, endPoint y: 134, distance: 76.7
click at [197, 134] on div "KEICY RAFAEL BELTRE FELIZ -- P139PC MARCOS ANTONIO SANTANA PEREZ 100% Keicy Bel…" at bounding box center [317, 157] width 413 height 62
copy span "KEICY RAFAEL BELTRE FELIZ"
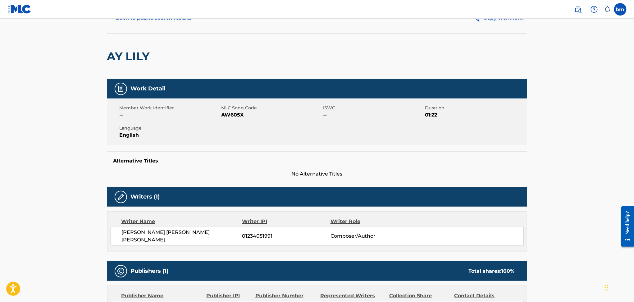
scroll to position [0, 0]
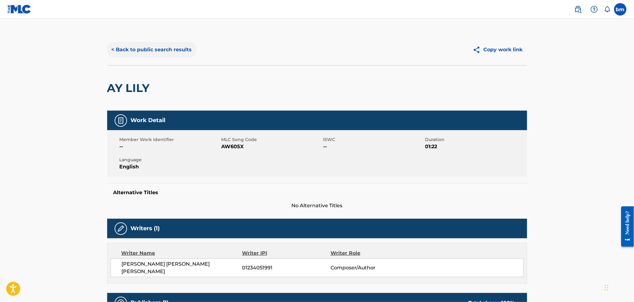
click at [145, 43] on button "< Back to public search results" at bounding box center [151, 50] width 89 height 16
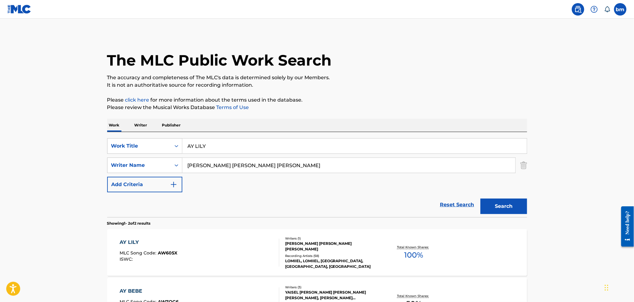
drag, startPoint x: 216, startPoint y: 178, endPoint x: 334, endPoint y: 170, distance: 118.5
click at [219, 178] on div "SearchWithCriteriacc556dee-9fe9-44a3-9286-b6f4fd1323b3 Work Title AY LILY Searc…" at bounding box center [317, 165] width 420 height 54
drag, startPoint x: 317, startPoint y: 166, endPoint x: 121, endPoint y: 166, distance: 195.9
click at [121, 166] on div "SearchWithCriteriaeebc789f-fb9f-41d9-ae05-81bbce167949 Writer Name MARCOS ANTON…" at bounding box center [317, 165] width 420 height 16
paste input "Kieron McintoshSaul MiltonWilliam Kennard"
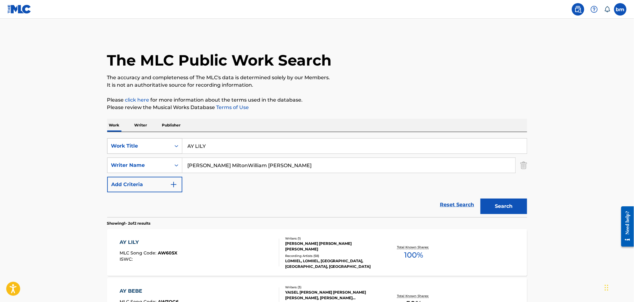
type input "Kieron McintoshSaul MiltonWilliam Kennard"
drag, startPoint x: 182, startPoint y: 146, endPoint x: 142, endPoint y: 146, distance: 39.7
click at [142, 146] on div "SearchWithCriteriacc556dee-9fe9-44a3-9286-b6f4fd1323b3 Work Title AY LILY" at bounding box center [317, 146] width 420 height 16
paste input "Right Here Becky Hill"
drag, startPoint x: 215, startPoint y: 146, endPoint x: 420, endPoint y: 105, distance: 209.5
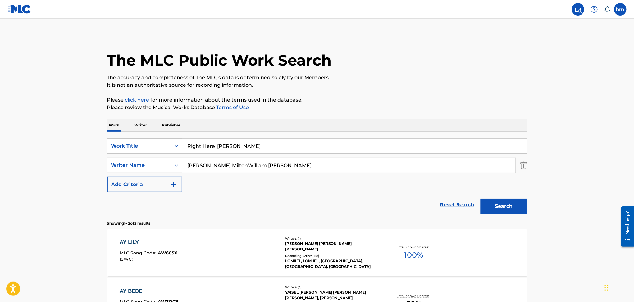
click at [436, 133] on div "SearchWithCriteriacc556dee-9fe9-44a3-9286-b6f4fd1323b3 Work Title Right Here Be…" at bounding box center [317, 174] width 420 height 85
type input "Right Here"
click at [405, 93] on div "The MLC Public Work Search The accuracy and completeness of The MLC's data is d…" at bounding box center [317, 193] width 435 height 319
drag, startPoint x: 228, startPoint y: 165, endPoint x: 557, endPoint y: 204, distance: 330.8
click at [498, 199] on form "SearchWithCriteriacc556dee-9fe9-44a3-9286-b6f4fd1323b3 Work Title Right Here Se…" at bounding box center [317, 177] width 420 height 79
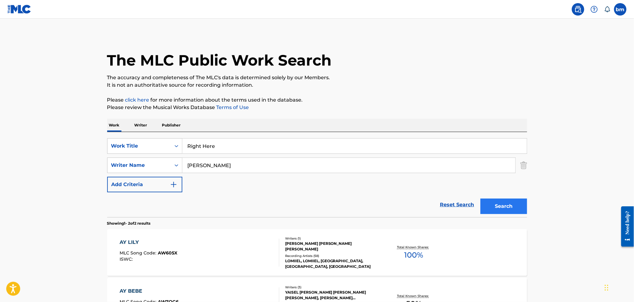
type input "Kieron Mcintosh"
click at [512, 207] on button "Search" at bounding box center [503, 206] width 47 height 16
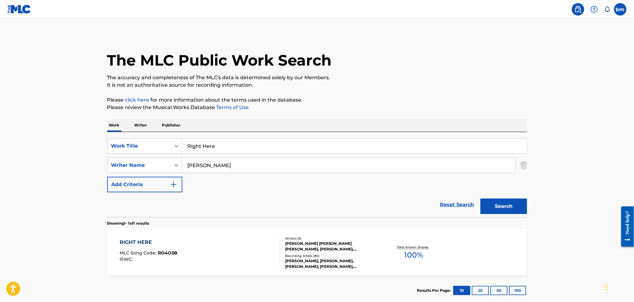
click at [213, 250] on div "RIGHT HERE MLC Song Code : RO4O3B ISWC :" at bounding box center [200, 252] width 160 height 28
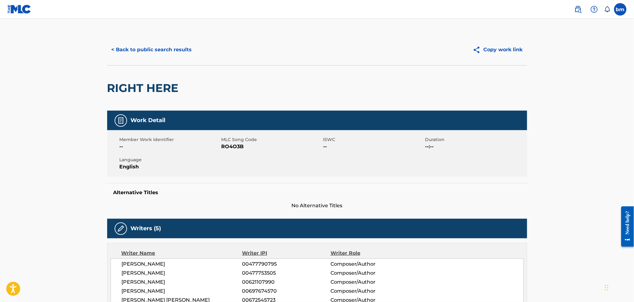
click at [232, 149] on span "RO4O3B" at bounding box center [271, 146] width 100 height 7
copy span "RO4O3B"
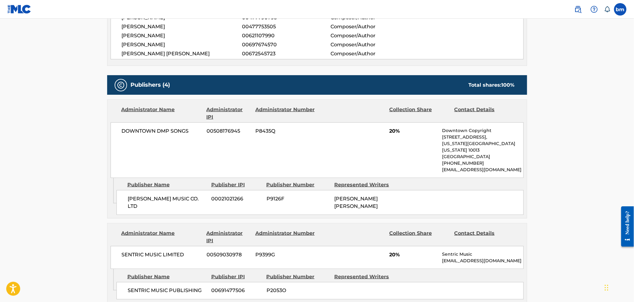
scroll to position [165, 0]
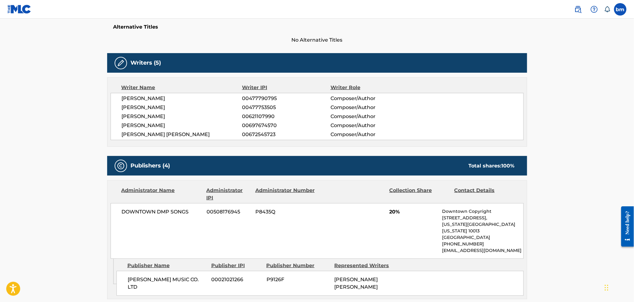
click at [153, 104] on span "WILLIAM FREDERICK KENNARD" at bounding box center [182, 107] width 120 height 7
click at [152, 102] on span "SAUL GREGORY MILTON" at bounding box center [182, 98] width 120 height 7
click at [153, 117] on span "KIERON MCINTOSH" at bounding box center [182, 116] width 120 height 7
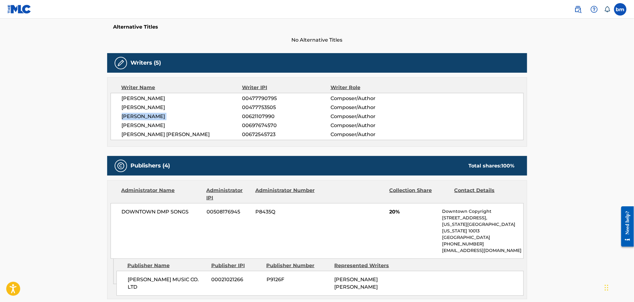
click at [153, 117] on span "KIERON MCINTOSH" at bounding box center [182, 116] width 120 height 7
click at [154, 124] on span "REBECCA CLAIRE HILL" at bounding box center [182, 125] width 120 height 7
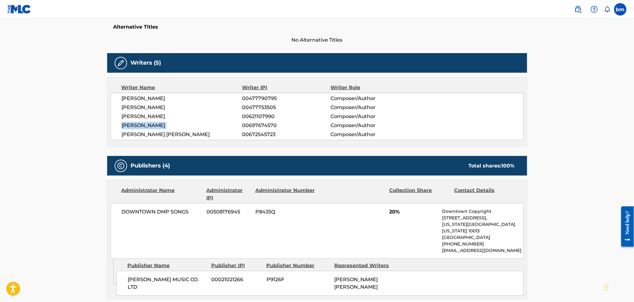
click at [154, 124] on span "REBECCA CLAIRE HILL" at bounding box center [182, 125] width 120 height 7
click at [155, 129] on span "REBECCA CLAIRE HILL" at bounding box center [182, 125] width 120 height 7
click at [157, 134] on span "CHARLOTTE JANE HAINING" at bounding box center [182, 134] width 120 height 7
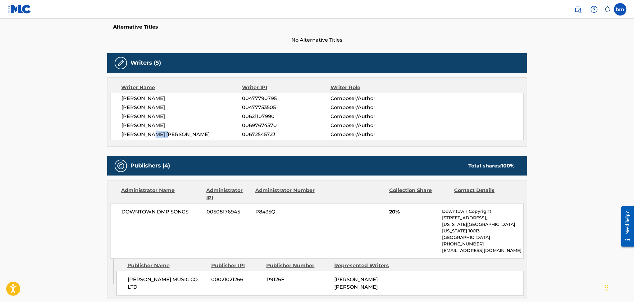
click at [157, 134] on span "CHARLOTTE JANE HAINING" at bounding box center [182, 134] width 120 height 7
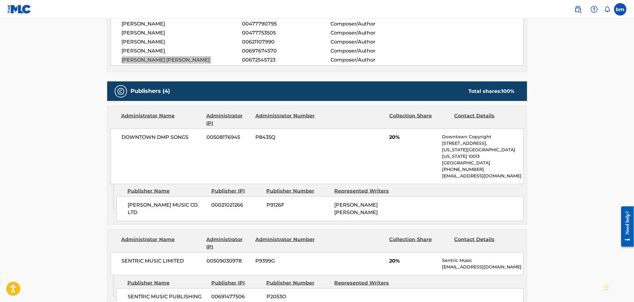
scroll to position [290, 0]
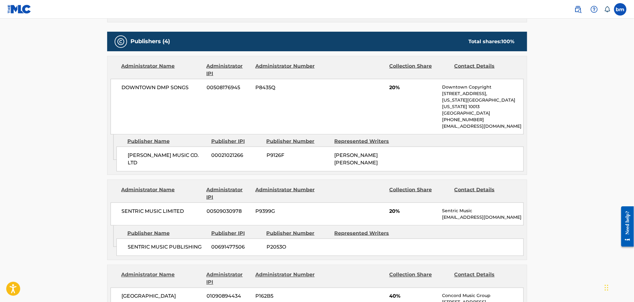
drag, startPoint x: 133, startPoint y: 150, endPoint x: 145, endPoint y: 159, distance: 15.1
click at [145, 159] on div "EDWARD KASSNER MUSIC CO. LTD 00021021266 P9126F CHARLOTTE JANE HAINING" at bounding box center [319, 159] width 407 height 25
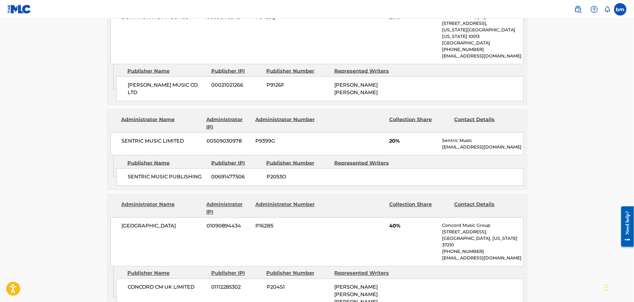
scroll to position [373, 0]
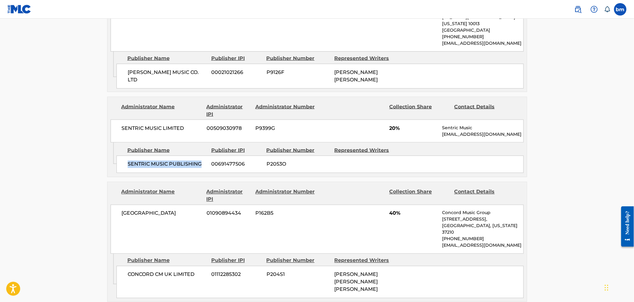
drag, startPoint x: 124, startPoint y: 154, endPoint x: 201, endPoint y: 155, distance: 77.0
click at [201, 156] on div "SENTRIC MUSIC PUBLISHING 00691477506 P2053O" at bounding box center [319, 164] width 407 height 17
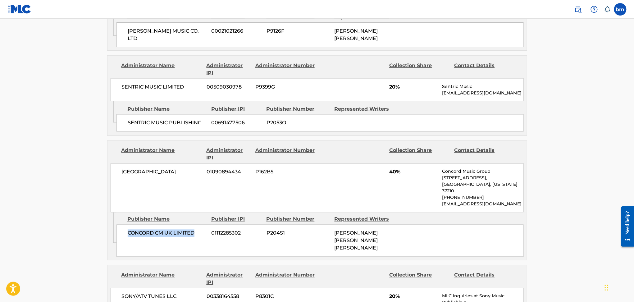
drag, startPoint x: 126, startPoint y: 223, endPoint x: 202, endPoint y: 220, distance: 76.7
click at [202, 224] on div "CONCORD CM UK LIMITED 01112285302 P204S1 SAUL GREGORY MILTON, WILLIAM FREDERICK…" at bounding box center [319, 240] width 407 height 32
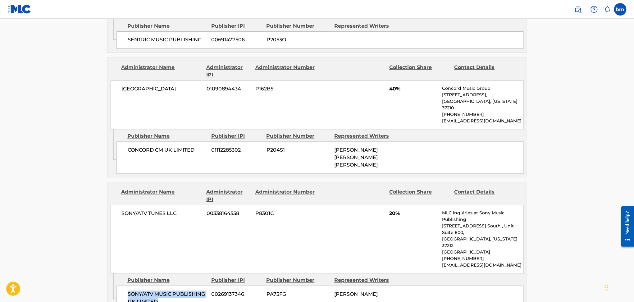
drag, startPoint x: 124, startPoint y: 265, endPoint x: 183, endPoint y: 280, distance: 61.1
click at [183, 286] on div "SONY/ATV MUSIC PUBLISHING UK LIMITED 00269137346 PA73FG REBECCA CLAIRE HILL" at bounding box center [319, 298] width 407 height 25
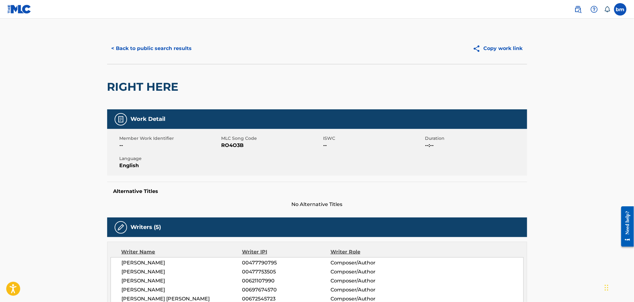
scroll to position [0, 0]
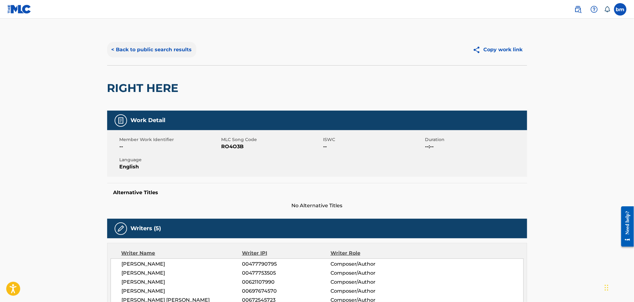
click at [165, 49] on button "< Back to public search results" at bounding box center [151, 50] width 89 height 16
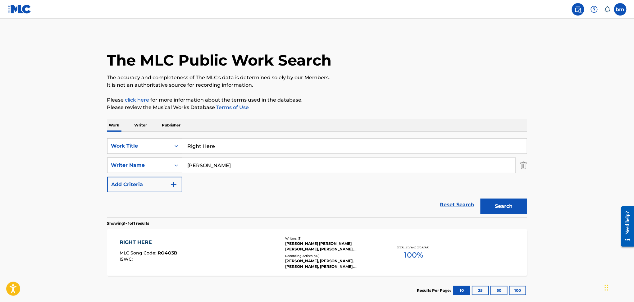
drag, startPoint x: 272, startPoint y: 161, endPoint x: 153, endPoint y: 160, distance: 119.5
click at [153, 160] on div "SearchWithCriteriaeebc789f-fb9f-41d9-ae05-81bbce167949 Writer Name Kieron Mcint…" at bounding box center [317, 165] width 420 height 16
paste input "Luke NiccoliMax Frost"
type input "Luke NiccoliMax Frost"
drag, startPoint x: 228, startPoint y: 140, endPoint x: 159, endPoint y: 150, distance: 70.2
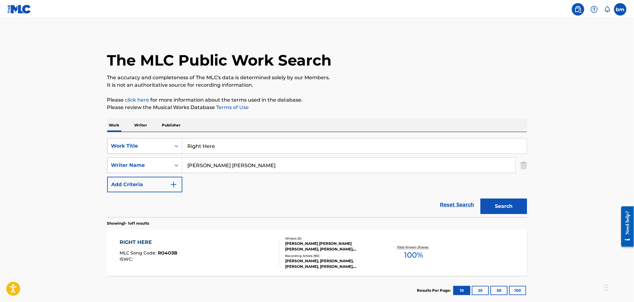
click at [159, 150] on div "SearchWithCriteriacc556dee-9fe9-44a3-9286-b6f4fd1323b3 Work Title Right Here" at bounding box center [317, 146] width 420 height 16
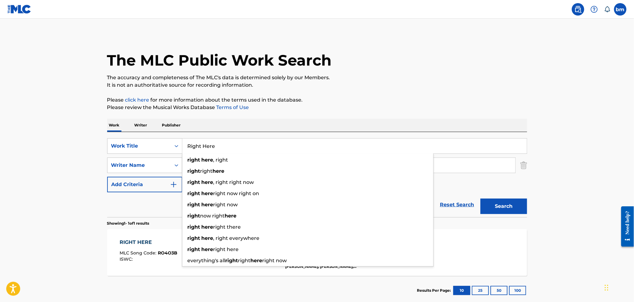
paste input "Comes Back 2 U Max Frost"
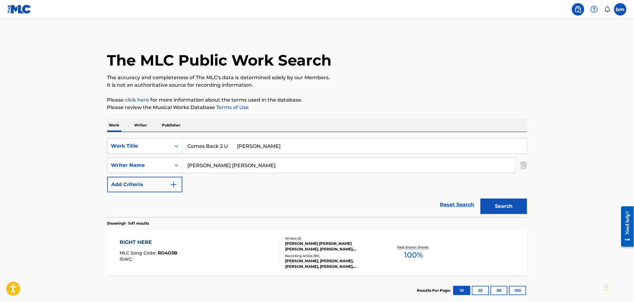
drag, startPoint x: 231, startPoint y: 145, endPoint x: 469, endPoint y: 104, distance: 242.0
click at [413, 133] on div "SearchWithCriteriacc556dee-9fe9-44a3-9286-b6f4fd1323b3 Work Title Comes Back 2 …" at bounding box center [317, 174] width 420 height 85
type input "Comes Back 2 U"
click at [463, 88] on div "The MLC Public Work Search The accuracy and completeness of The MLC's data is d…" at bounding box center [317, 169] width 435 height 271
drag, startPoint x: 218, startPoint y: 164, endPoint x: 503, endPoint y: 196, distance: 286.7
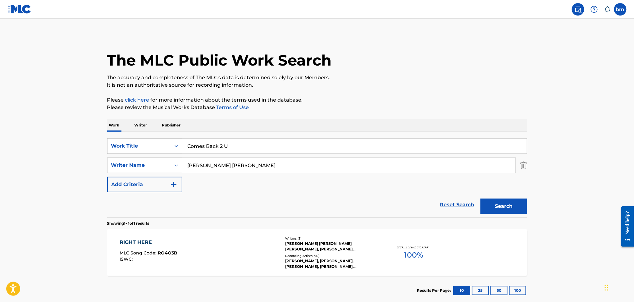
click at [473, 183] on div "SearchWithCriteriacc556dee-9fe9-44a3-9286-b6f4fd1323b3 Work Title Comes Back 2 …" at bounding box center [317, 165] width 420 height 54
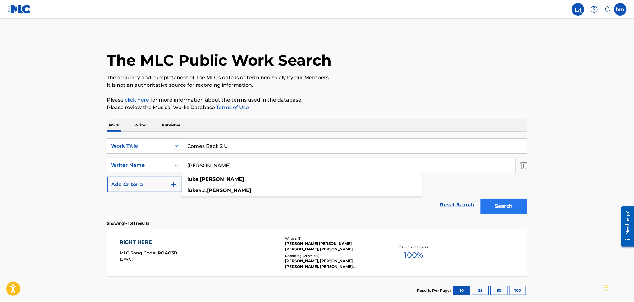
type input "Luke Niccoli"
click at [510, 202] on button "Search" at bounding box center [503, 206] width 47 height 16
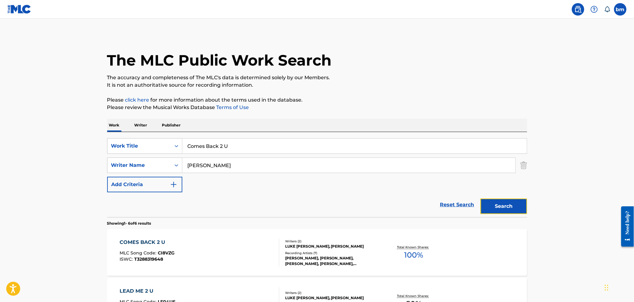
drag, startPoint x: 493, startPoint y: 204, endPoint x: 289, endPoint y: 242, distance: 208.0
click at [244, 248] on div "COMES BACK 2 U MLC Song Code : CI8VZG ISWC : T3288319648" at bounding box center [200, 252] width 160 height 28
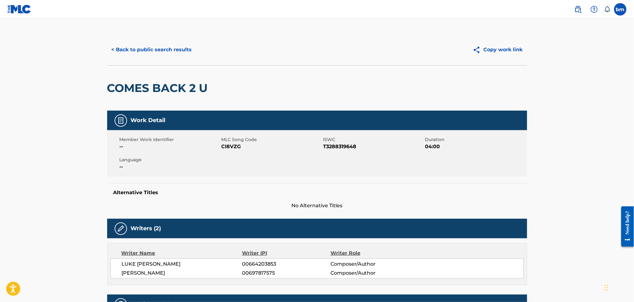
click at [233, 147] on span "CI8VZG" at bounding box center [271, 146] width 100 height 7
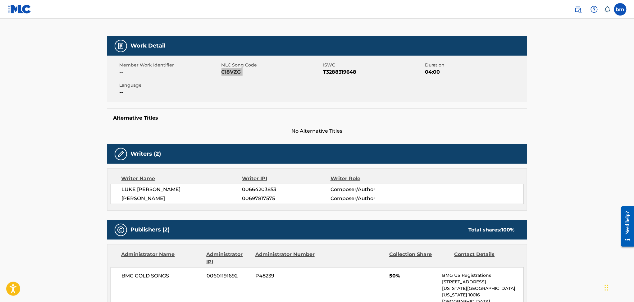
scroll to position [207, 0]
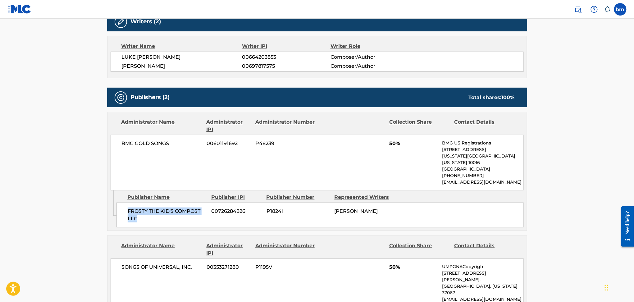
drag, startPoint x: 116, startPoint y: 202, endPoint x: 161, endPoint y: 215, distance: 46.7
click at [161, 215] on div "FROSTY THE KID'S COMPOST LLC 00726284826 P1824I MAX FROST" at bounding box center [319, 214] width 407 height 25
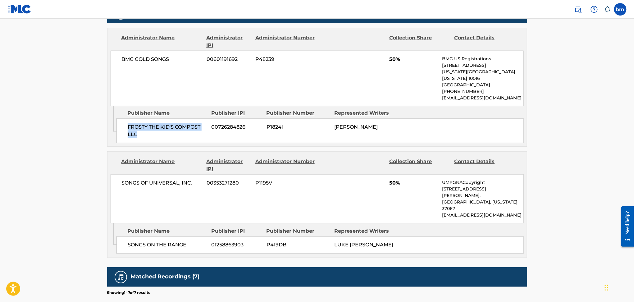
scroll to position [373, 0]
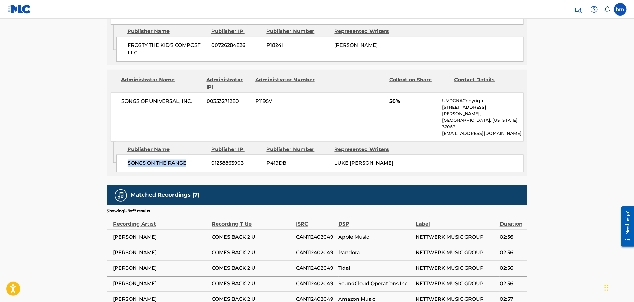
drag, startPoint x: 123, startPoint y: 139, endPoint x: 190, endPoint y: 150, distance: 67.7
click at [190, 155] on div "SONGS ON THE RANGE 01258863903 P419DB LUKE A.C. NICCOLI" at bounding box center [319, 163] width 407 height 17
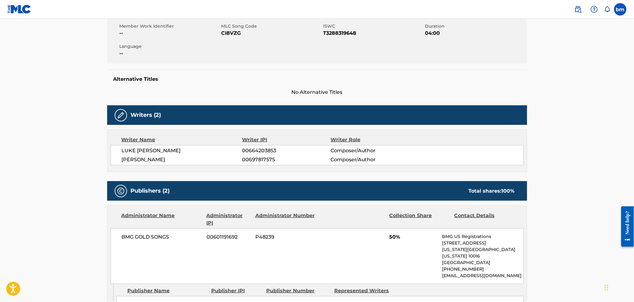
scroll to position [0, 0]
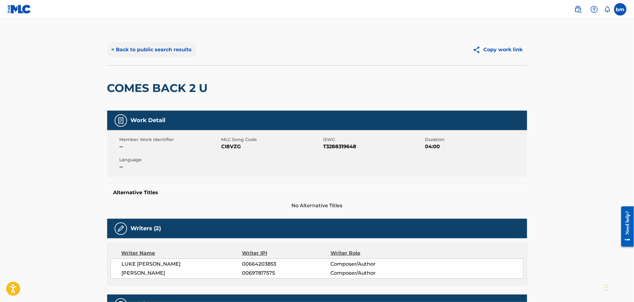
click at [150, 42] on button "< Back to public search results" at bounding box center [151, 50] width 89 height 16
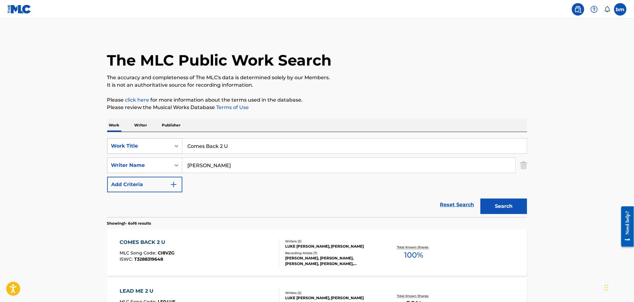
drag, startPoint x: 255, startPoint y: 149, endPoint x: 139, endPoint y: 146, distance: 115.8
click at [139, 146] on div "SearchWithCriteriacc556dee-9fe9-44a3-9286-b6f4fd1323b3 Work Title Comes Back 2 U" at bounding box center [317, 146] width 420 height 16
paste input "Black Hole Love Max Frost"
drag, startPoint x: 237, startPoint y: 157, endPoint x: 235, endPoint y: 149, distance: 7.9
drag, startPoint x: 231, startPoint y: 146, endPoint x: 383, endPoint y: 139, distance: 152.3
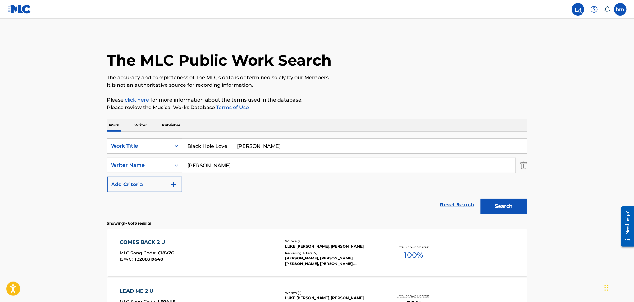
click at [336, 143] on input "Black Hole Love Max Frost" at bounding box center [354, 145] width 344 height 15
click at [426, 110] on p "Please review the Musical Works Database Terms of Use" at bounding box center [317, 107] width 420 height 7
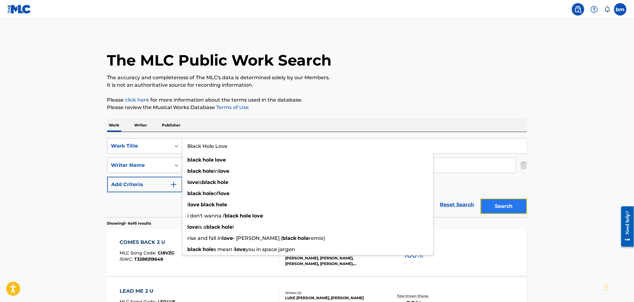
click at [507, 210] on button "Search" at bounding box center [503, 206] width 47 height 16
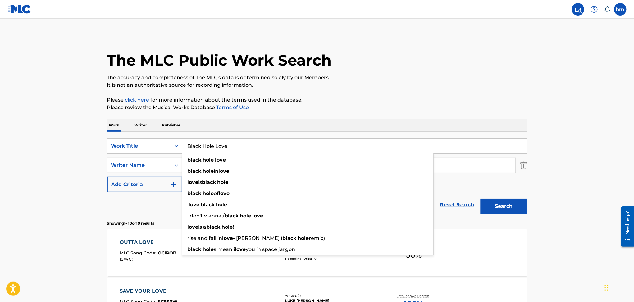
click at [504, 202] on button "Search" at bounding box center [503, 206] width 47 height 16
click at [441, 110] on p "Please review the Musical Works Database Terms of Use" at bounding box center [317, 107] width 420 height 7
click at [233, 165] on div "black hole love" at bounding box center [307, 159] width 251 height 11
type input "black hole love"
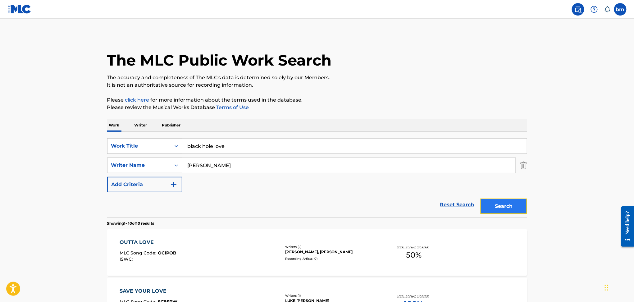
click at [521, 211] on button "Search" at bounding box center [503, 206] width 47 height 16
drag, startPoint x: 235, startPoint y: 162, endPoint x: 144, endPoint y: 162, distance: 90.7
click at [144, 162] on div "SearchWithCriteriaeebc789f-fb9f-41d9-ae05-81bbce167949 Writer Name Luke Niccoli" at bounding box center [317, 165] width 420 height 16
paste input "Max FrostMikky Ekko"
drag, startPoint x: 214, startPoint y: 165, endPoint x: 420, endPoint y: 196, distance: 208.2
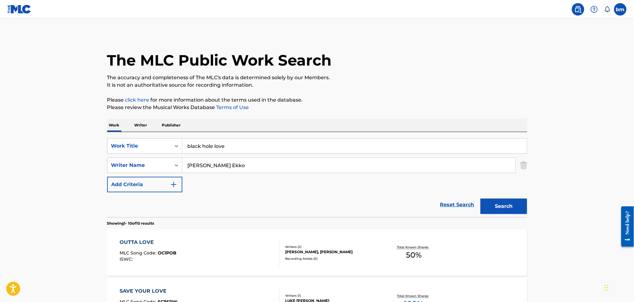
click at [380, 189] on div "SearchWithCriteriacc556dee-9fe9-44a3-9286-b6f4fd1323b3 Work Title black hole lo…" at bounding box center [317, 165] width 420 height 54
type input "Max Frost"
click at [485, 204] on button "Search" at bounding box center [503, 206] width 47 height 16
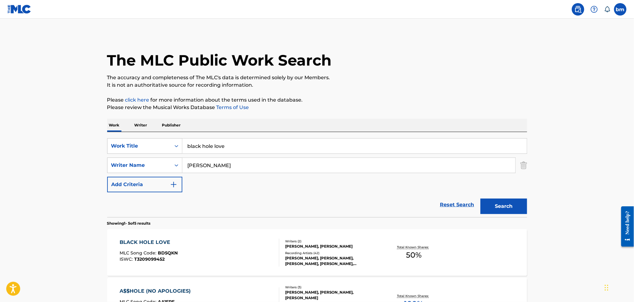
click at [193, 260] on div "BLACK HOLE LOVE MLC Song Code : BD5QKN ISWC : T3209099452" at bounding box center [200, 252] width 160 height 28
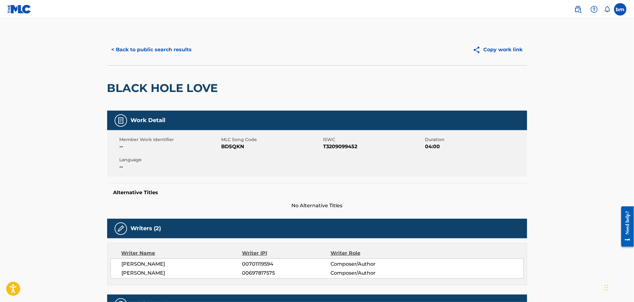
click at [229, 146] on span "BD5QKN" at bounding box center [271, 146] width 100 height 7
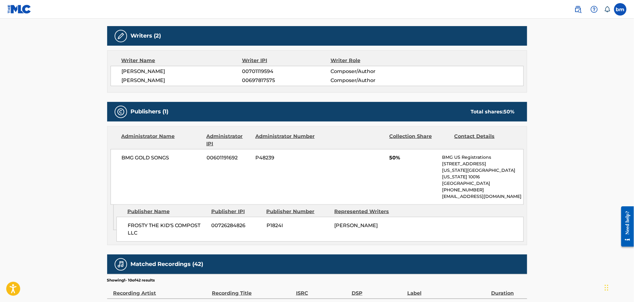
scroll to position [207, 0]
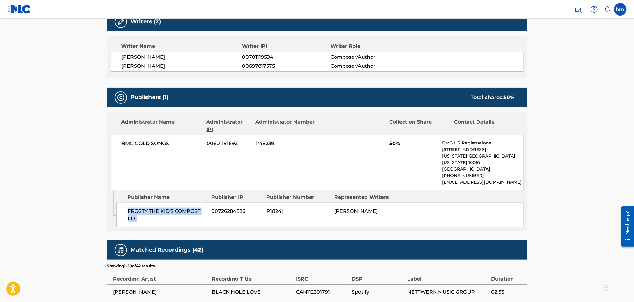
drag, startPoint x: 126, startPoint y: 197, endPoint x: 151, endPoint y: 216, distance: 31.5
click at [151, 216] on div "FROSTY THE KID'S COMPOST LLC 00726284826 P1824I MAX FROST" at bounding box center [319, 214] width 407 height 25
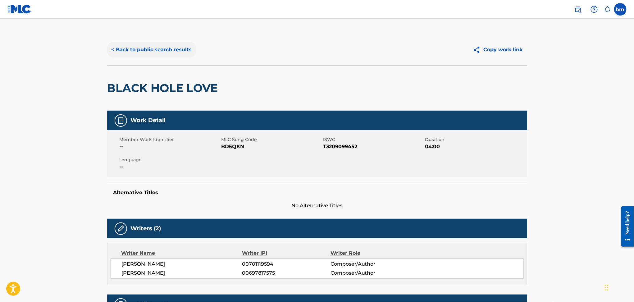
click at [149, 48] on button "< Back to public search results" at bounding box center [151, 50] width 89 height 16
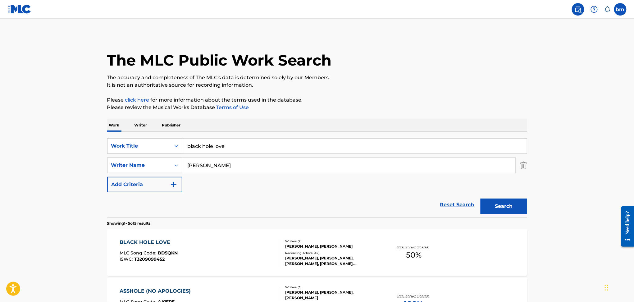
drag, startPoint x: 244, startPoint y: 172, endPoint x: 185, endPoint y: 166, distance: 59.6
click at [185, 166] on input "Max Frost" at bounding box center [348, 165] width 333 height 15
paste input "JAWNYmeija"
type input "JAWNYmeija"
drag, startPoint x: 182, startPoint y: 145, endPoint x: 157, endPoint y: 149, distance: 25.4
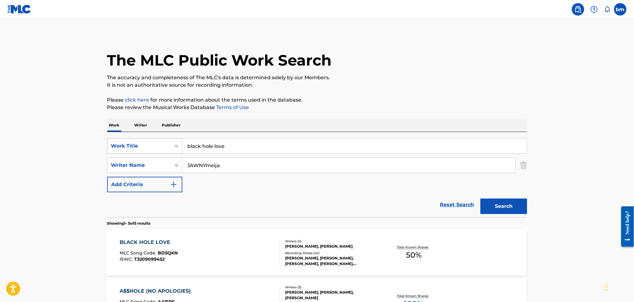
click at [158, 147] on div "SearchWithCriteriacc556dee-9fe9-44a3-9286-b6f4fd1323b3 Work Title black hole lo…" at bounding box center [317, 146] width 420 height 16
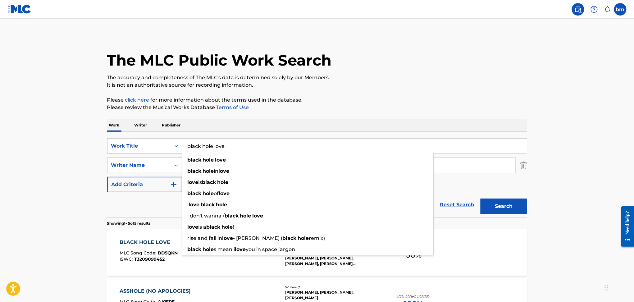
paste input "In A Moment JAWNY"
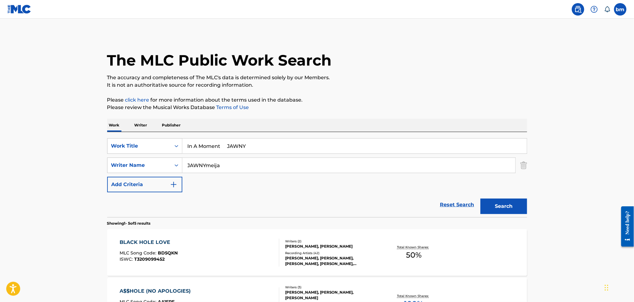
drag, startPoint x: 241, startPoint y: 148, endPoint x: 407, endPoint y: 105, distance: 171.5
click at [350, 138] on div "SearchWithCriteriacc556dee-9fe9-44a3-9286-b6f4fd1323b3 Work Title In A Moment J…" at bounding box center [317, 174] width 420 height 85
type input "In A Moment"
click at [407, 95] on div "The MLC Public Work Search The accuracy and completeness of The MLC's data is d…" at bounding box center [317, 267] width 435 height 466
drag, startPoint x: 205, startPoint y: 165, endPoint x: 146, endPoint y: 171, distance: 59.6
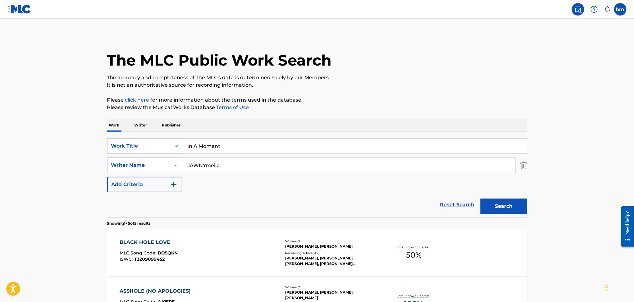
click at [147, 168] on div "SearchWithCriteriaeebc789f-fb9f-41d9-ae05-81bbce167949 Writer Name JAWNYmeija" at bounding box center [317, 165] width 420 height 16
click at [505, 201] on button "Search" at bounding box center [503, 206] width 47 height 16
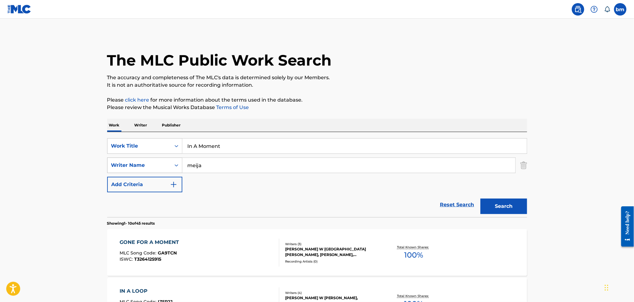
drag, startPoint x: 212, startPoint y: 162, endPoint x: 152, endPoint y: 170, distance: 60.5
click at [152, 170] on div "SearchWithCriteriaeebc789f-fb9f-41d9-ae05-81bbce167949 Writer Name meija" at bounding box center [317, 165] width 420 height 16
paste input "JAWNY"
click at [500, 205] on button "Search" at bounding box center [503, 206] width 47 height 16
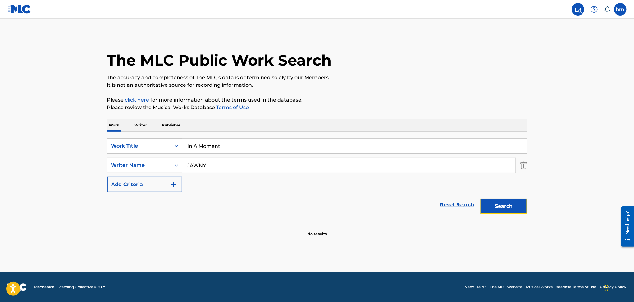
click at [500, 205] on button "Search" at bounding box center [503, 206] width 47 height 16
drag, startPoint x: 215, startPoint y: 170, endPoint x: 124, endPoint y: 169, distance: 90.7
click at [124, 169] on div "SearchWithCriteriaeebc789f-fb9f-41d9-ae05-81bbce167949 Writer Name JAWNY" at bounding box center [317, 165] width 420 height 16
paste input "Alan ParkerAsher WeisbergDijon DuenasJames HarmonJenn WasnerJustin Vernon"
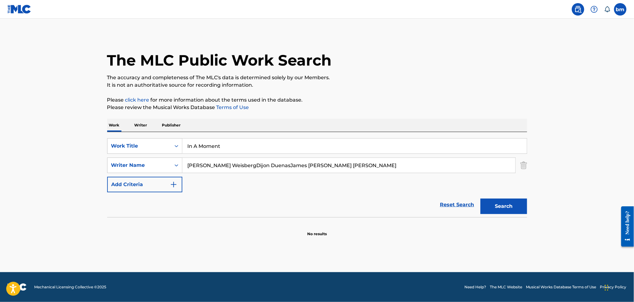
type input "Alan ParkerAsher WeisbergDijon DuenasJames HarmonJenn WasnerJustin Vernon"
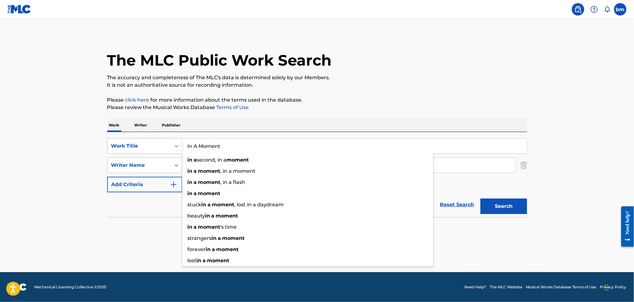
drag, startPoint x: 256, startPoint y: 150, endPoint x: 149, endPoint y: 152, distance: 106.8
click at [149, 152] on div "SearchWithCriteriacc556dee-9fe9-44a3-9286-b6f4fd1323b3 Work Title In A Moment i…" at bounding box center [317, 146] width 420 height 16
paste input "HIGHER! Dijon"
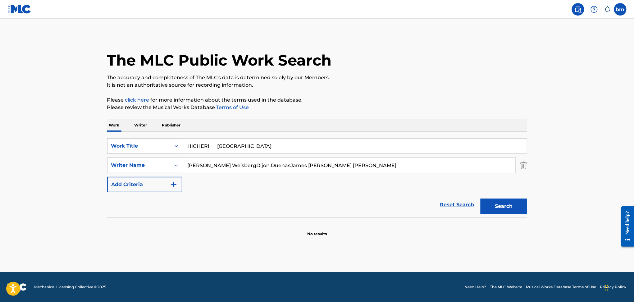
drag, startPoint x: 217, startPoint y: 145, endPoint x: 467, endPoint y: 114, distance: 251.9
click at [459, 124] on div "Work Writer Publisher SearchWithCriteriacc556dee-9fe9-44a3-9286-b6f4fd1323b3 Wo…" at bounding box center [317, 178] width 420 height 118
type input "HIGHER!"
click at [416, 70] on div "The MLC Public Work Search" at bounding box center [317, 56] width 420 height 45
drag, startPoint x: 217, startPoint y: 164, endPoint x: 539, endPoint y: 222, distance: 326.9
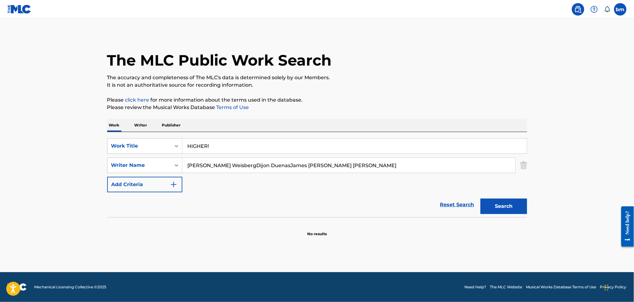
click at [583, 217] on main "The MLC Public Work Search The accuracy and completeness of The MLC's data is d…" at bounding box center [317, 145] width 634 height 253
click at [502, 205] on button "Search" at bounding box center [503, 206] width 47 height 16
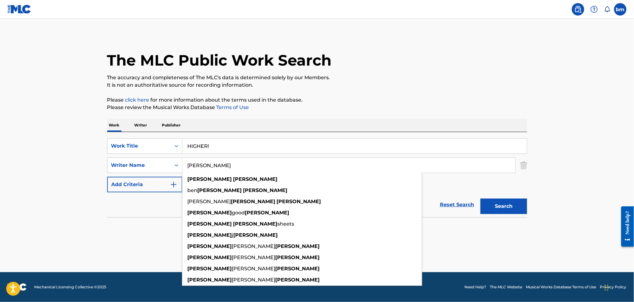
drag, startPoint x: 246, startPoint y: 163, endPoint x: 186, endPoint y: 171, distance: 60.2
click at [141, 171] on div "SearchWithCriteriaeebc789f-fb9f-41d9-ae05-81bbce167949 Writer Name Alan Parker …" at bounding box center [317, 165] width 420 height 16
paste input "sher WeisbergDijon DuenasJames HarmonJenn WasnerJustin Vernon"
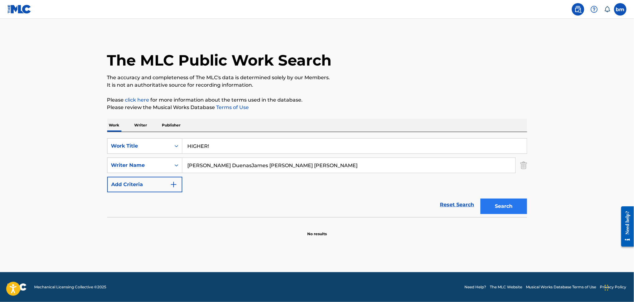
drag, startPoint x: 226, startPoint y: 164, endPoint x: 517, endPoint y: 200, distance: 293.2
click at [517, 197] on form "SearchWithCriteriacc556dee-9fe9-44a3-9286-b6f4fd1323b3 Work Title HIGHER! Searc…" at bounding box center [317, 177] width 420 height 79
click at [509, 200] on button "Search" at bounding box center [503, 206] width 47 height 16
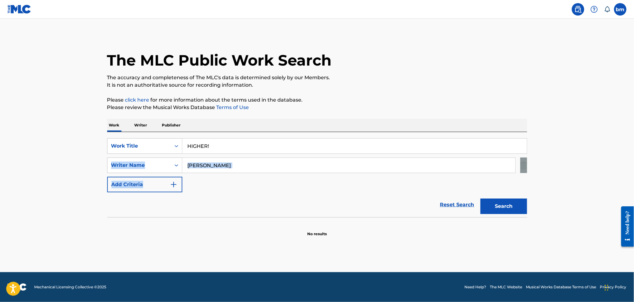
drag, startPoint x: 251, startPoint y: 175, endPoint x: 232, endPoint y: 170, distance: 19.8
click at [56, 170] on main "The MLC Public Work Search The accuracy and completeness of The MLC's data is d…" at bounding box center [317, 145] width 634 height 253
drag, startPoint x: 376, startPoint y: 68, endPoint x: 320, endPoint y: 138, distance: 90.4
click at [376, 68] on div "The MLC Public Work Search" at bounding box center [317, 56] width 420 height 45
drag, startPoint x: 246, startPoint y: 168, endPoint x: 118, endPoint y: 169, distance: 127.9
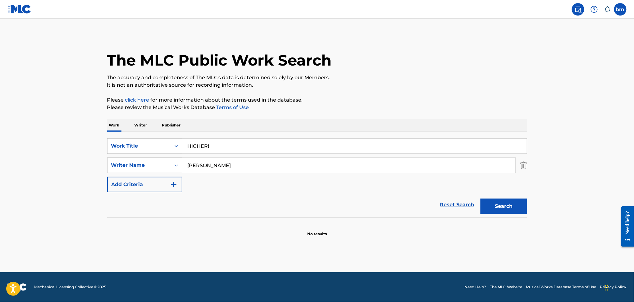
click at [118, 169] on div "SearchWithCriteriaeebc789f-fb9f-41d9-ae05-81bbce167949 Writer Name Asher Weisbe…" at bounding box center [317, 165] width 420 height 16
paste input "Dijon DuenasJames HarmonJenn WasnerJustin Vernon"
click at [224, 164] on input "Dijon DuenasJames HarmonJenn WasnerJustin Vernon" at bounding box center [348, 165] width 333 height 15
drag, startPoint x: 221, startPoint y: 164, endPoint x: 491, endPoint y: 205, distance: 272.3
click at [485, 203] on form "SearchWithCriteriacc556dee-9fe9-44a3-9286-b6f4fd1323b3 Work Title HIGHER! Searc…" at bounding box center [317, 177] width 420 height 79
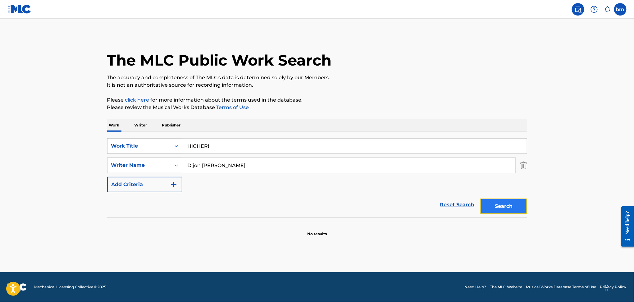
click at [491, 203] on button "Search" at bounding box center [503, 206] width 47 height 16
drag, startPoint x: 256, startPoint y: 168, endPoint x: 104, endPoint y: 170, distance: 152.1
click at [104, 170] on div "The MLC Public Work Search The accuracy and completeness of The MLC's data is d…" at bounding box center [317, 135] width 435 height 202
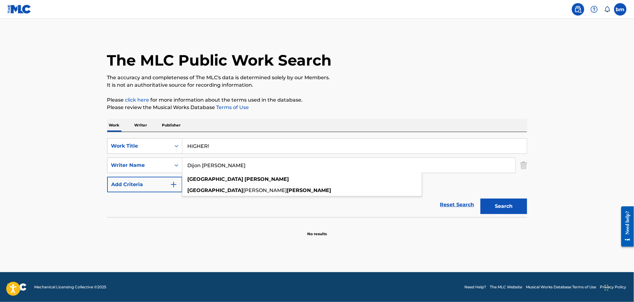
paste input "James HarmonJenn WasnerJustin Vernon"
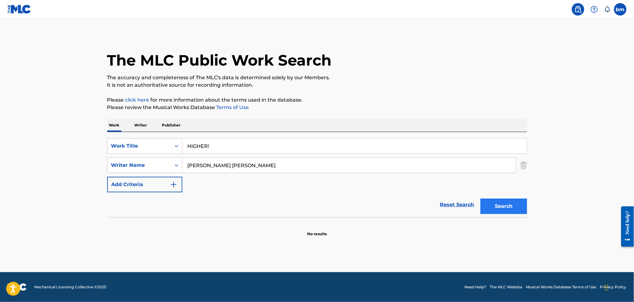
drag, startPoint x: 225, startPoint y: 165, endPoint x: 480, endPoint y: 201, distance: 257.9
click at [488, 199] on form "SearchWithCriteriacc556dee-9fe9-44a3-9286-b6f4fd1323b3 Work Title HIGHER! Searc…" at bounding box center [317, 177] width 420 height 79
click at [512, 209] on button "Search" at bounding box center [503, 206] width 47 height 16
drag, startPoint x: 265, startPoint y: 160, endPoint x: 173, endPoint y: 160, distance: 91.9
click at [161, 158] on div "SearchWithCriteriaeebc789f-fb9f-41d9-ae05-81bbce167949 Writer Name James Harmon" at bounding box center [317, 165] width 420 height 16
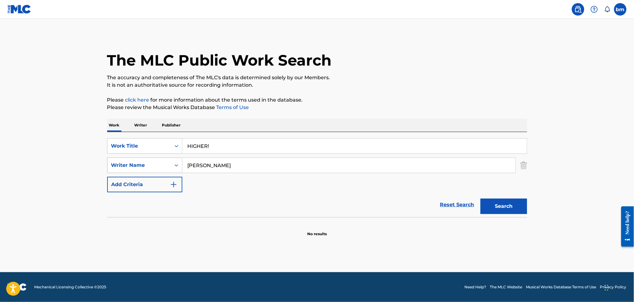
paste input "enn WasnerJustin Vern"
drag, startPoint x: 246, startPoint y: 153, endPoint x: 217, endPoint y: 170, distance: 33.7
click at [246, 153] on input "HIGHER!" at bounding box center [354, 145] width 344 height 15
click at [224, 175] on div "SearchWithCriteriacc556dee-9fe9-44a3-9286-b6f4fd1323b3 Work Title HIGHER! Searc…" at bounding box center [317, 165] width 420 height 54
drag, startPoint x: 221, startPoint y: 165, endPoint x: 518, endPoint y: 200, distance: 298.7
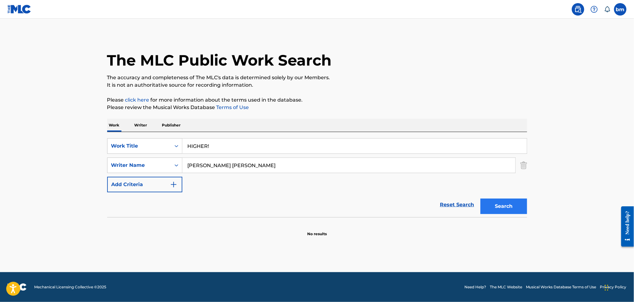
click at [518, 199] on form "SearchWithCriteriacc556dee-9fe9-44a3-9286-b6f4fd1323b3 Work Title HIGHER! Searc…" at bounding box center [317, 177] width 420 height 79
click at [517, 203] on button "Search" at bounding box center [503, 206] width 47 height 16
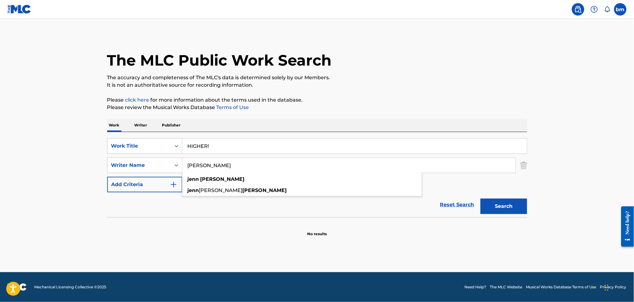
drag, startPoint x: 159, startPoint y: 170, endPoint x: 250, endPoint y: 196, distance: 94.8
click at [137, 174] on div "SearchWithCriteriacc556dee-9fe9-44a3-9286-b6f4fd1323b3 Work Title HIGHER! Searc…" at bounding box center [317, 165] width 420 height 54
paste input "ustin Vernon"
click at [507, 207] on button "Search" at bounding box center [503, 206] width 47 height 16
drag, startPoint x: 237, startPoint y: 165, endPoint x: 133, endPoint y: 171, distance: 104.8
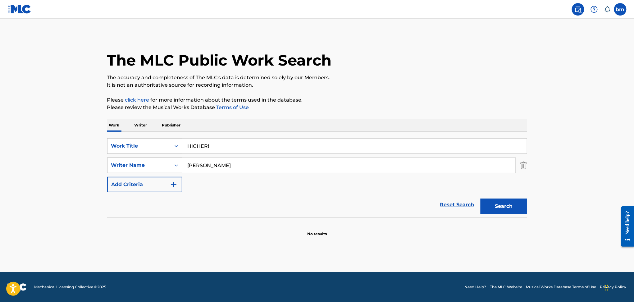
click at [133, 171] on div "SearchWithCriteriaeebc789f-fb9f-41d9-ae05-81bbce167949 Writer Name Justin Vernon" at bounding box center [317, 165] width 420 height 16
paste input "Daniel Christopher CobbJames Stephen Culle"
type input "Daniel Christopher CobbJames Stephen Cullen"
drag, startPoint x: 198, startPoint y: 146, endPoint x: 163, endPoint y: 151, distance: 35.4
click at [163, 151] on div "SearchWithCriteriacc556dee-9fe9-44a3-9286-b6f4fd1323b3 Work Title HIGHER!" at bounding box center [317, 146] width 420 height 16
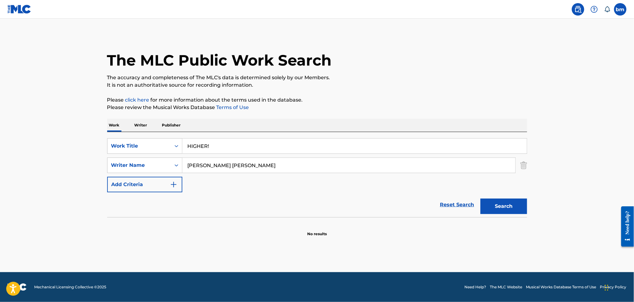
paste input "Gravity/Infinity Tender"
drag, startPoint x: 229, startPoint y: 148, endPoint x: 478, endPoint y: 106, distance: 252.5
click at [456, 115] on div "The MLC Public Work Search The accuracy and completeness of The MLC's data is d…" at bounding box center [317, 135] width 435 height 202
type input "Gravity/Infinity"
drag, startPoint x: 250, startPoint y: 165, endPoint x: 587, endPoint y: 184, distance: 338.3
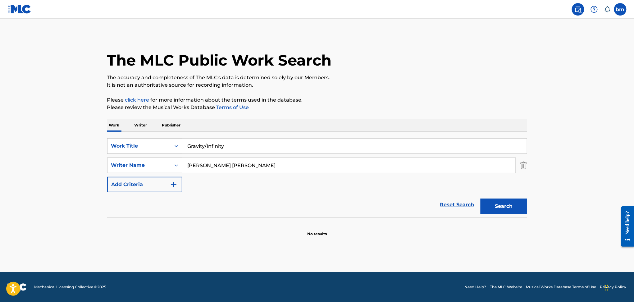
click at [585, 183] on main "The MLC Public Work Search The accuracy and completeness of The MLC's data is d…" at bounding box center [317, 145] width 634 height 253
type input "Daniel Christopher Cobb"
click at [511, 210] on button "Search" at bounding box center [503, 206] width 47 height 16
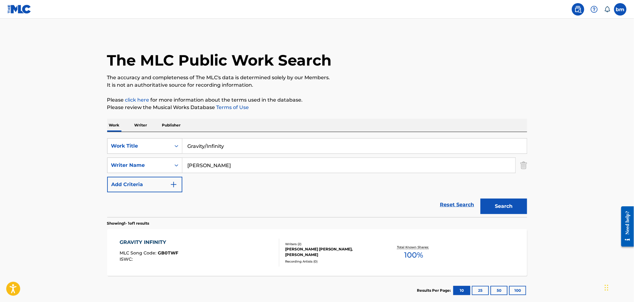
click at [212, 263] on div "GRAVITY INFINITY MLC Song Code : GB0TWF ISWC :" at bounding box center [200, 252] width 160 height 28
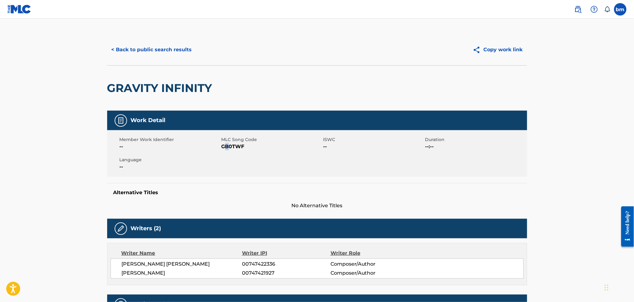
click at [227, 145] on span "GB0TWF" at bounding box center [271, 146] width 100 height 7
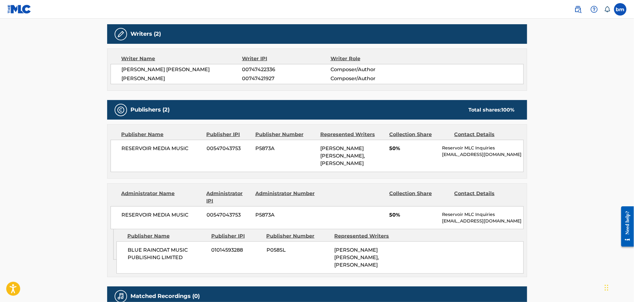
scroll to position [207, 0]
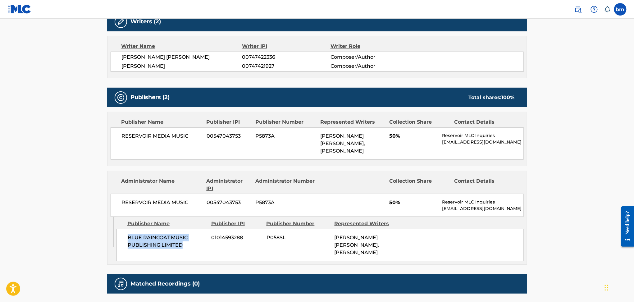
drag, startPoint x: 124, startPoint y: 237, endPoint x: 197, endPoint y: 260, distance: 76.0
click at [197, 260] on div "BLUE RAINCOAT MUSIC PUBLISHING LIMITED 01014593288 P058SL JAMES STEPHEN CULLEN,…" at bounding box center [319, 245] width 407 height 32
click at [167, 199] on span "RESERVOIR MEDIA MUSIC" at bounding box center [162, 202] width 80 height 7
click at [160, 131] on div "RESERVOIR MEDIA MUSIC 00547043753 P5873A JAMES STEPHEN CULLEN, DANIEL CHRISTOPH…" at bounding box center [317, 143] width 413 height 32
click at [160, 135] on span "RESERVOIR MEDIA MUSIC" at bounding box center [162, 135] width 80 height 7
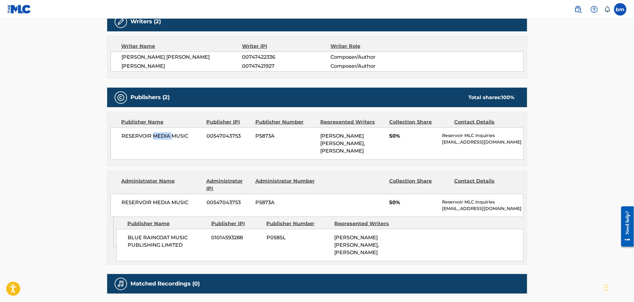
click at [160, 135] on span "RESERVOIR MEDIA MUSIC" at bounding box center [162, 135] width 80 height 7
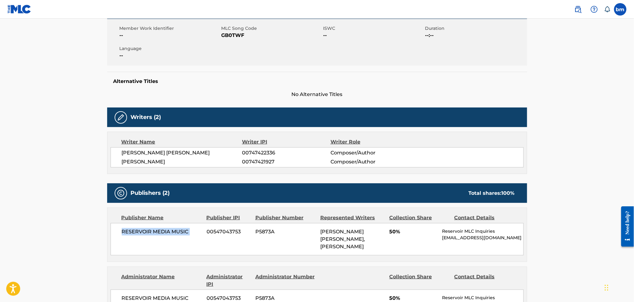
scroll to position [0, 0]
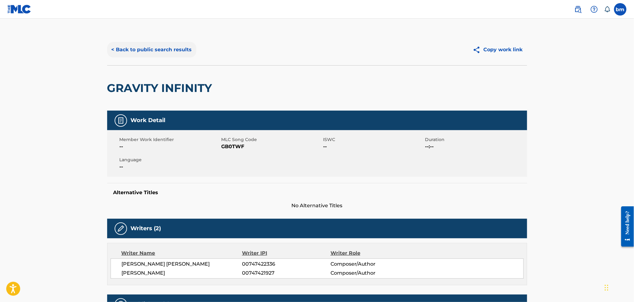
click at [173, 54] on button "< Back to public search results" at bounding box center [151, 50] width 89 height 16
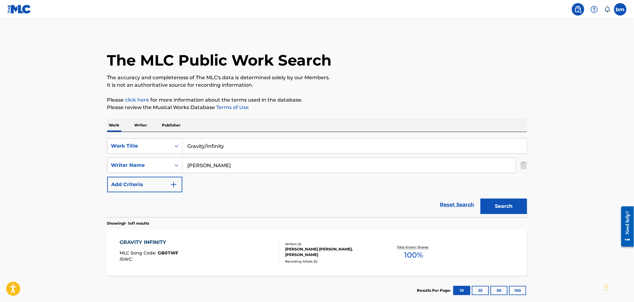
click at [285, 176] on div "SearchWithCriteriacc556dee-9fe9-44a3-9286-b6f4fd1323b3 Work Title Gravity/Infin…" at bounding box center [317, 165] width 420 height 54
drag, startPoint x: 268, startPoint y: 160, endPoint x: 150, endPoint y: 160, distance: 118.0
click at [150, 160] on div "SearchWithCriteriaeebc789f-fb9f-41d9-ae05-81bbce167949 Writer Name Daniel Chris…" at bounding box center [317, 165] width 420 height 16
paste input "Gatlin Thornton"
type input "Gatlin Thornton"
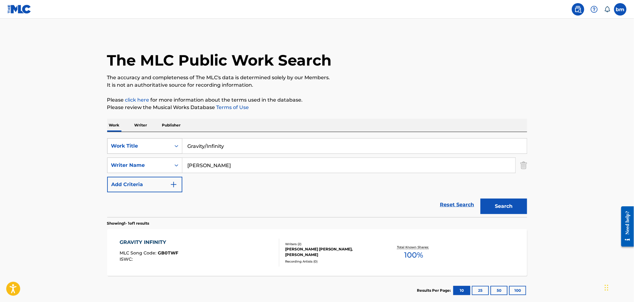
drag, startPoint x: 271, startPoint y: 141, endPoint x: 138, endPoint y: 144, distance: 132.6
click at [138, 144] on div "SearchWithCriteriacc556dee-9fe9-44a3-9286-b6f4fd1323b3 Work Title Gravity/Infin…" at bounding box center [317, 146] width 420 height 16
paste input "If She Was A Boy Gatlin"
drag, startPoint x: 239, startPoint y: 146, endPoint x: 416, endPoint y: 130, distance: 177.9
click at [377, 141] on input "If She Was A Boy Gatlin" at bounding box center [354, 145] width 344 height 15
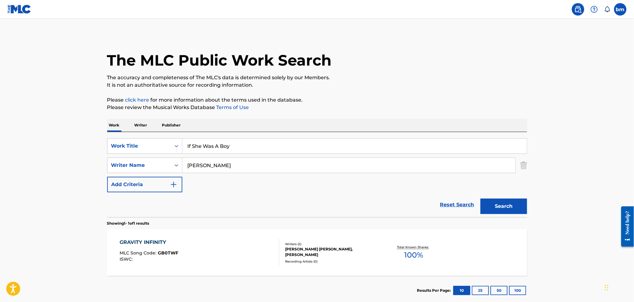
type input "If She Was A Boy"
click at [449, 66] on div "The MLC Public Work Search" at bounding box center [317, 56] width 420 height 45
click at [502, 207] on button "Search" at bounding box center [503, 206] width 47 height 16
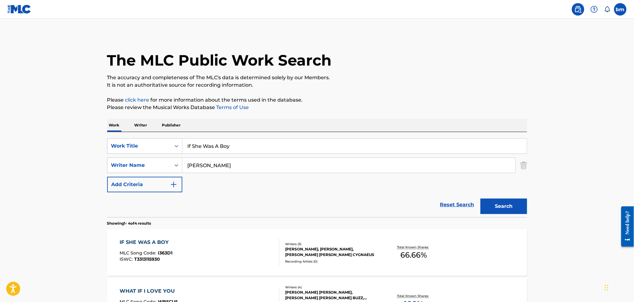
click at [210, 248] on div "IF SHE WAS A BOY MLC Song Code : I363D1 ISWC : T3313115930" at bounding box center [200, 252] width 160 height 28
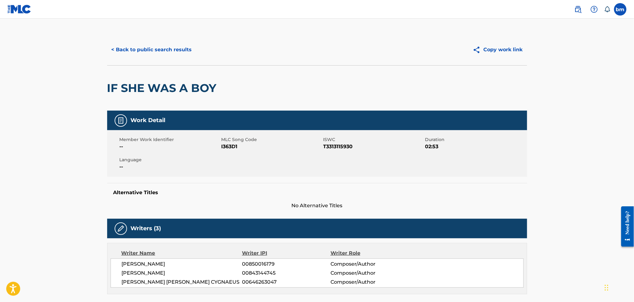
click at [230, 147] on span "I363D1" at bounding box center [271, 146] width 100 height 7
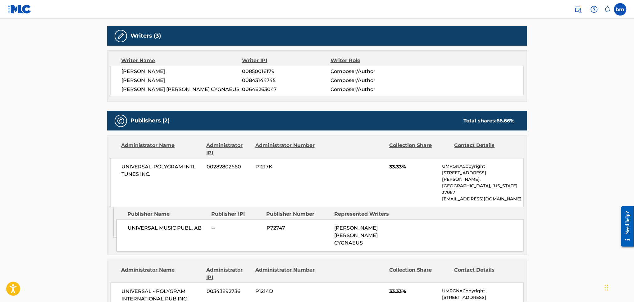
scroll to position [207, 0]
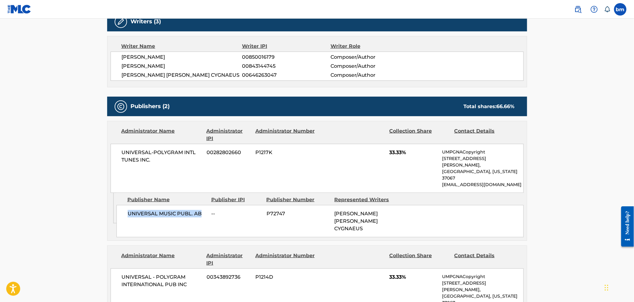
drag, startPoint x: 125, startPoint y: 199, endPoint x: 202, endPoint y: 200, distance: 77.6
click at [202, 205] on div "UNIVERSAL MUSIC PUBL. AB -- P72747 AMANDA CAROLA ELISABETH CYGNAEUS" at bounding box center [319, 221] width 407 height 32
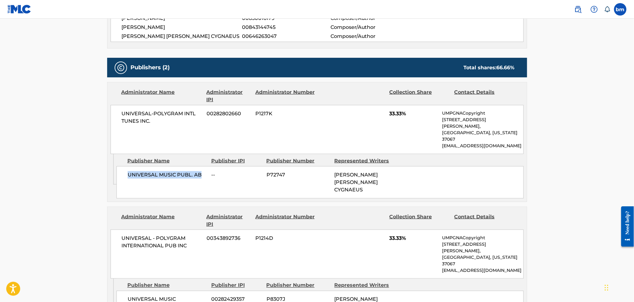
scroll to position [317, 0]
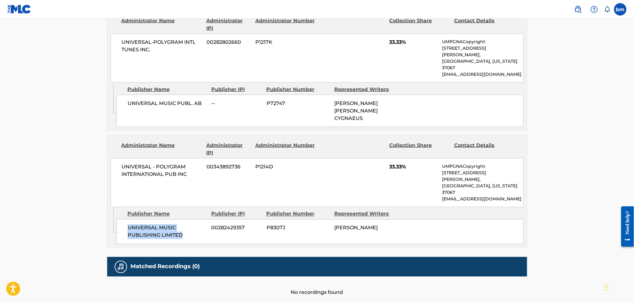
drag, startPoint x: 126, startPoint y: 189, endPoint x: 197, endPoint y: 209, distance: 73.3
click at [197, 219] on div "UNIVERSAL MUSIC PUBLISHING LIMITED 00282429357 P8307J CHLOE KRAEMER" at bounding box center [319, 231] width 407 height 25
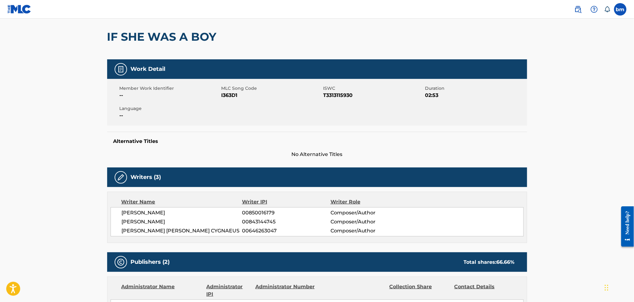
scroll to position [0, 0]
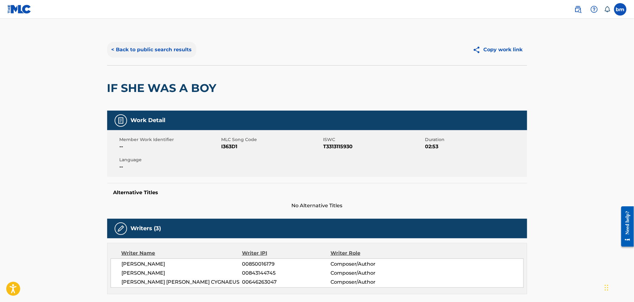
click at [165, 47] on button "< Back to public search results" at bounding box center [151, 50] width 89 height 16
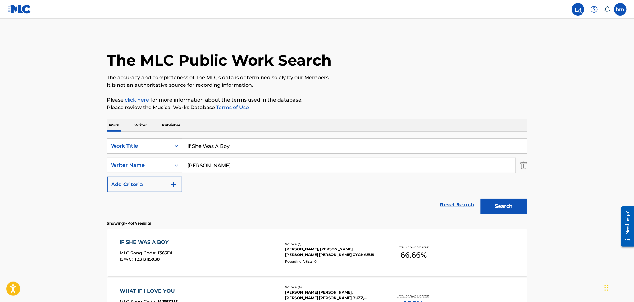
click at [241, 183] on div "SearchWithCriteriacc556dee-9fe9-44a3-9286-b6f4fd1323b3 Work Title If She Was A …" at bounding box center [317, 165] width 420 height 54
drag, startPoint x: 191, startPoint y: 169, endPoint x: 165, endPoint y: 165, distance: 27.0
click at [150, 169] on div "SearchWithCriteriaeebc789f-fb9f-41d9-ae05-81bbce167949 Writer Name Gatlin Thorn…" at bounding box center [317, 165] width 420 height 16
paste input "Juliet Ivy Ortiz"
type input "Juliet Ivy Ortiz"
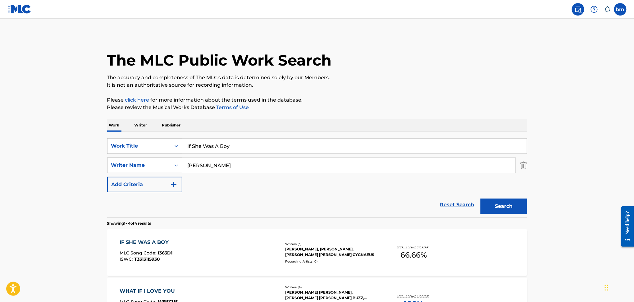
drag, startPoint x: 276, startPoint y: 152, endPoint x: 150, endPoint y: 158, distance: 126.2
click at [150, 158] on div "SearchWithCriteriacc556dee-9fe9-44a3-9286-b6f4fd1323b3 Work Title If She Was A …" at bounding box center [317, 165] width 420 height 54
paste input "is it my face? Juliet Ivy"
drag, startPoint x: 226, startPoint y: 142, endPoint x: 444, endPoint y: 106, distance: 220.6
click at [378, 140] on input "is it my face? Juliet Ivy" at bounding box center [354, 145] width 344 height 15
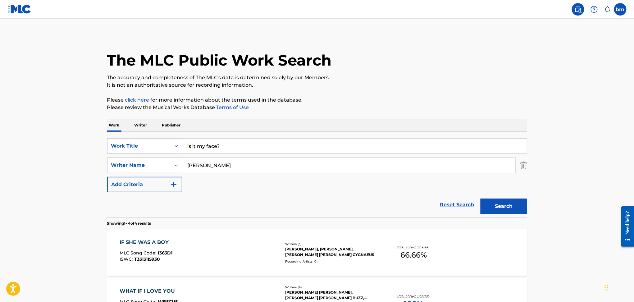
type input "is it my face?"
click at [446, 102] on p "Please click here for more information about the terms used in the database." at bounding box center [317, 99] width 420 height 7
click at [516, 208] on button "Search" at bounding box center [503, 206] width 47 height 16
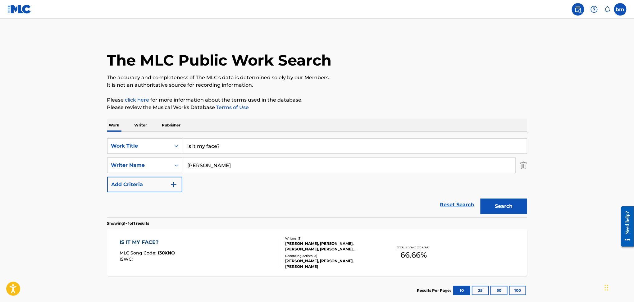
click at [206, 247] on div "IS IT MY FACE? MLC Song Code : I30XNO ISWC :" at bounding box center [200, 252] width 160 height 28
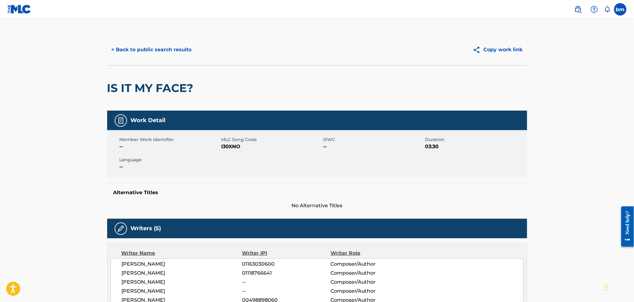
click at [232, 141] on span "MLC Song Code" at bounding box center [271, 139] width 100 height 7
click at [232, 146] on span "I30XNO" at bounding box center [271, 146] width 100 height 7
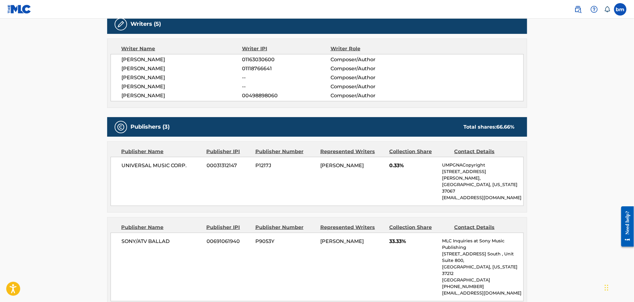
scroll to position [207, 0]
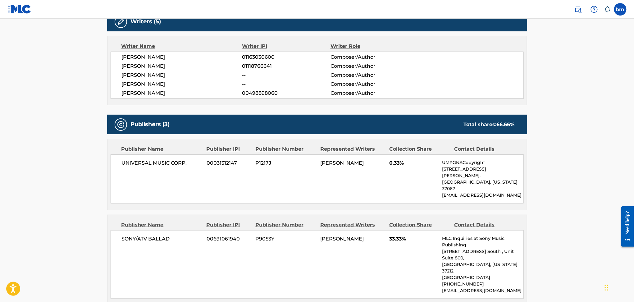
click at [156, 56] on span "AUDREY HOBERT" at bounding box center [182, 56] width 120 height 7
click at [155, 57] on span "AUDREY HOBERT" at bounding box center [182, 56] width 120 height 7
drag, startPoint x: 129, startPoint y: 73, endPoint x: 136, endPoint y: 84, distance: 12.8
click at [136, 84] on div "AUDREY HOBERT 01163030600 Composer/Author JULIET IVY ORTIZ 01118766641 Composer…" at bounding box center [317, 75] width 413 height 47
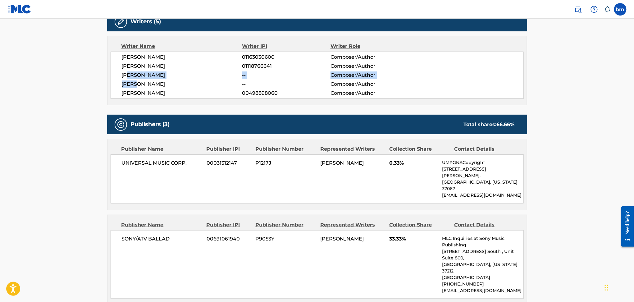
click at [136, 84] on span "JULIET IVY ORTIZ" at bounding box center [182, 83] width 120 height 7
click at [138, 84] on span "JULIET IVY ORTIZ" at bounding box center [182, 83] width 120 height 7
click at [143, 88] on div "AUDREY HOBERT 01163030600 Composer/Author JULIET IVY ORTIZ 01118766641 Composer…" at bounding box center [317, 75] width 413 height 47
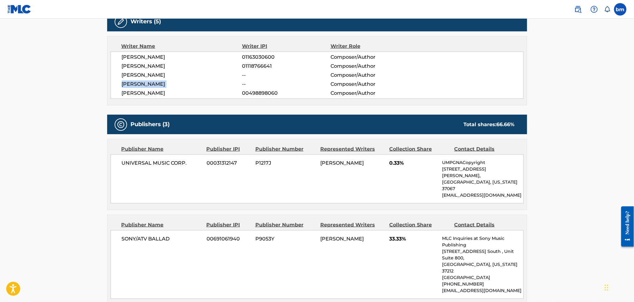
click at [143, 88] on div "AUDREY HOBERT 01163030600 Composer/Author JULIET IVY ORTIZ 01118766641 Composer…" at bounding box center [317, 75] width 413 height 47
drag, startPoint x: 121, startPoint y: 165, endPoint x: 196, endPoint y: 172, distance: 74.5
click at [196, 172] on div "UNIVERSAL MUSIC CORP. 00031312147 P1217J AUDREY HOBERT 0.33% UMPGNACopyright 15…" at bounding box center [317, 178] width 413 height 49
drag, startPoint x: 389, startPoint y: 161, endPoint x: 414, endPoint y: 167, distance: 25.8
click at [414, 167] on div "UNIVERSAL MUSIC CORP. 00031312147 P1217J AUDREY HOBERT 0.33% UMPGNACopyright 15…" at bounding box center [317, 178] width 413 height 49
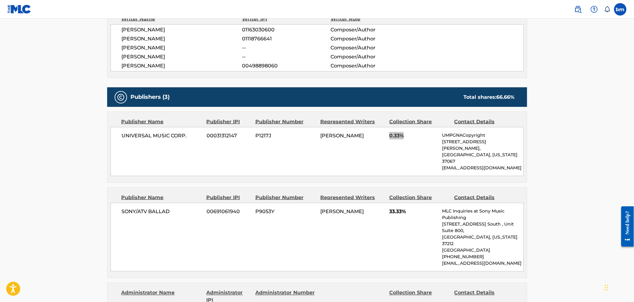
scroll to position [248, 0]
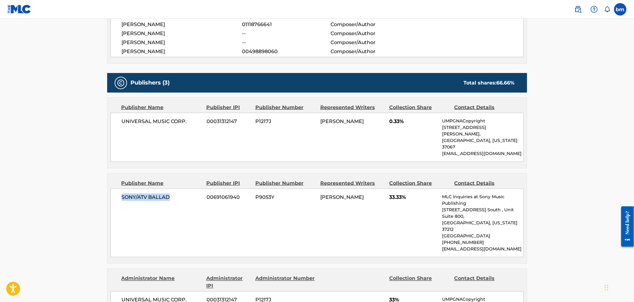
drag, startPoint x: 115, startPoint y: 185, endPoint x: 180, endPoint y: 186, distance: 65.8
click at [180, 188] on div "SONY/ATV BALLAD 00691061940 P9053Y SAMUEL JAMES DE JONG 33.33% MLC Inquiries at…" at bounding box center [317, 222] width 413 height 69
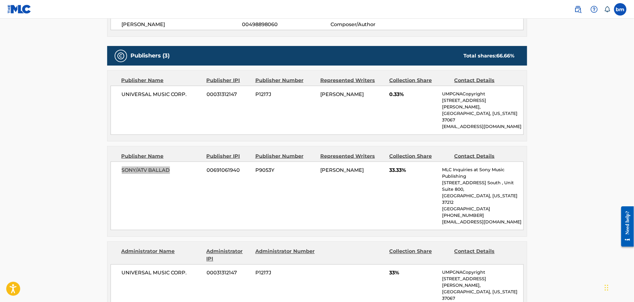
scroll to position [331, 0]
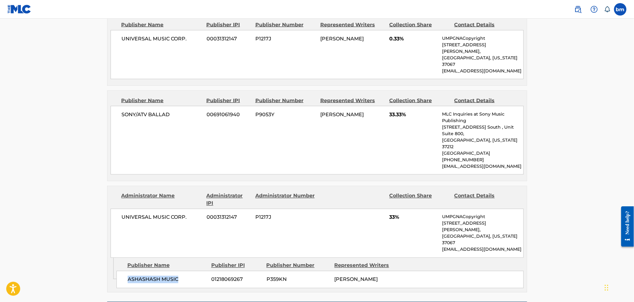
drag, startPoint x: 126, startPoint y: 238, endPoint x: 203, endPoint y: 239, distance: 76.7
click at [203, 271] on div "ASHASHASH MUSIC 01218069267 P359KN AUDREY HOBERT" at bounding box center [319, 279] width 407 height 17
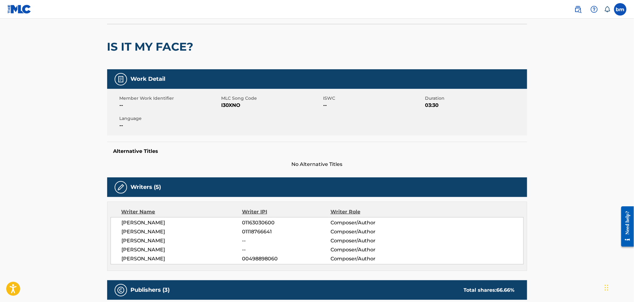
scroll to position [0, 0]
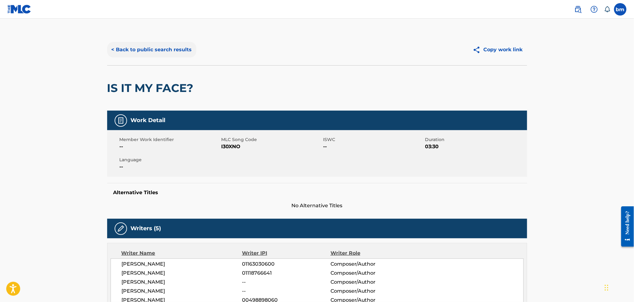
click at [166, 44] on button "< Back to public search results" at bounding box center [151, 50] width 89 height 16
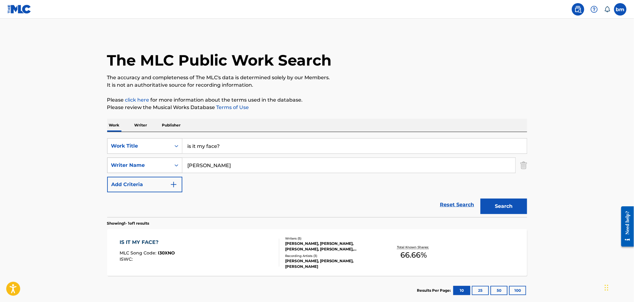
drag, startPoint x: 247, startPoint y: 164, endPoint x: 151, endPoint y: 164, distance: 96.9
click at [151, 164] on div "SearchWithCriteriaeebc789f-fb9f-41d9-ae05-81bbce167949 Writer Name Juliet Ivy O…" at bounding box center [317, 165] width 420 height 16
paste input "Babajide Tolulope SamuelDunni Alexandra LawalQuinten CoblentzSam RiveraSamuel "…"
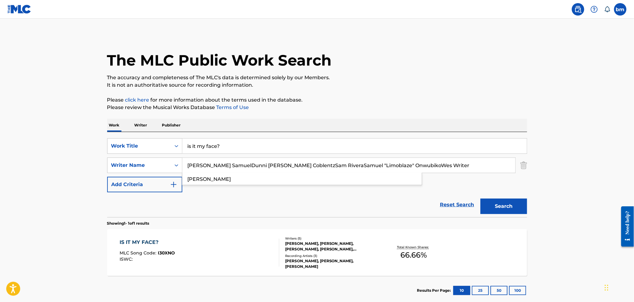
type input "Babajide Tolulope SamuelDunni Alexandra LawalQuinten CoblentzSam RiveraSamuel "…"
drag, startPoint x: 248, startPoint y: 144, endPoint x: 151, endPoint y: 140, distance: 96.9
click at [151, 140] on div "SearchWithCriteriacc556dee-9fe9-44a3-9286-b6f4fd1323b3 Work Title is it my face?" at bounding box center [317, 146] width 420 height 16
paste input "Happy Limoblaze & Sam Rivera"
drag, startPoint x: 208, startPoint y: 146, endPoint x: 359, endPoint y: 163, distance: 152.8
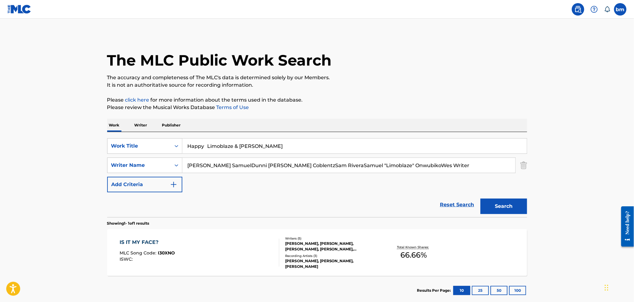
click at [359, 163] on div "SearchWithCriteriacc556dee-9fe9-44a3-9286-b6f4fd1323b3 Work Title Happy Limobla…" at bounding box center [317, 165] width 420 height 54
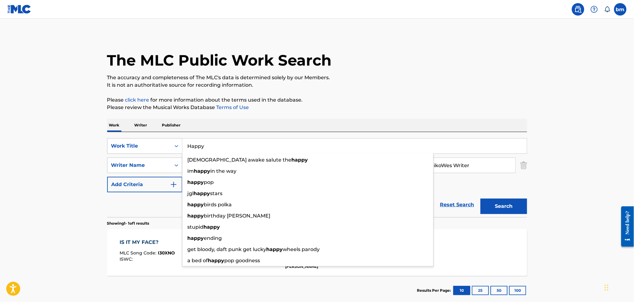
type input "Happy"
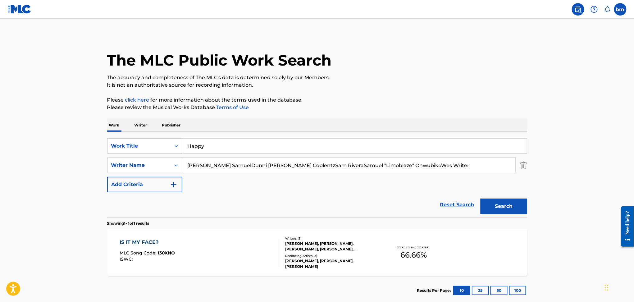
click at [432, 94] on div "The MLC Public Work Search The accuracy and completeness of The MLC's data is d…" at bounding box center [317, 169] width 435 height 271
drag, startPoint x: 254, startPoint y: 164, endPoint x: 566, endPoint y: 173, distance: 311.8
click at [573, 173] on main "The MLC Public Work Search The accuracy and completeness of The MLC's data is d…" at bounding box center [317, 163] width 634 height 289
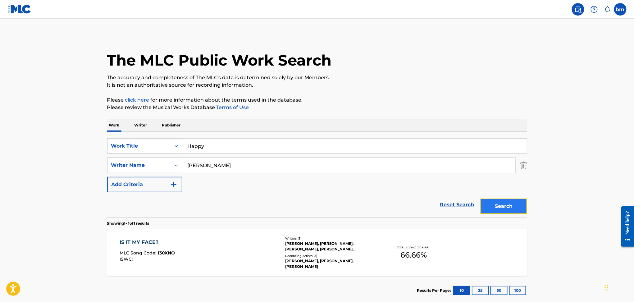
click at [503, 209] on button "Search" at bounding box center [503, 206] width 47 height 16
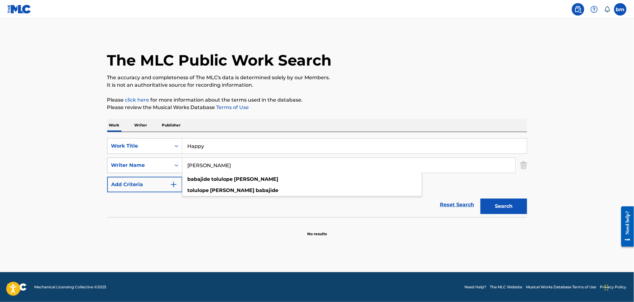
drag, startPoint x: 266, startPoint y: 161, endPoint x: 179, endPoint y: 162, distance: 86.9
click at [178, 162] on div "SearchWithCriteriaeebc789f-fb9f-41d9-ae05-81bbce167949 Writer Name Babajide Tol…" at bounding box center [317, 165] width 420 height 16
paste input "Dunni Alexandra LawalQuinten CoblentzSam RiveraSamuel "Limoblaze" OnwubikoWes W…"
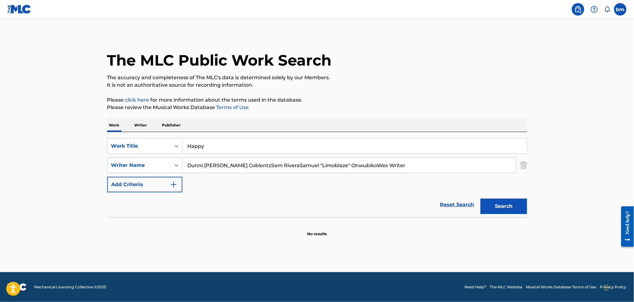
drag, startPoint x: 246, startPoint y: 164, endPoint x: 405, endPoint y: 174, distance: 158.9
click at [549, 171] on main "The MLC Public Work Search The accuracy and completeness of The MLC's data is d…" at bounding box center [317, 145] width 634 height 253
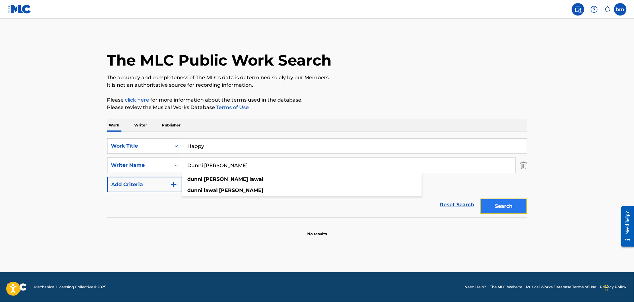
click at [501, 204] on button "Search" at bounding box center [503, 206] width 47 height 16
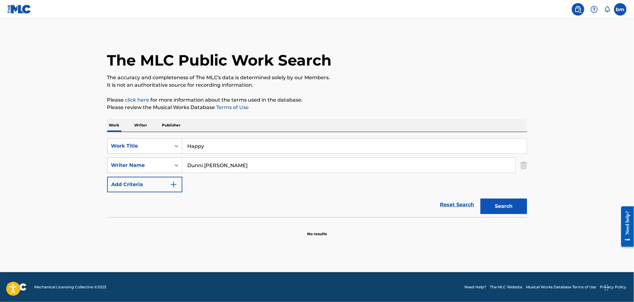
drag, startPoint x: 274, startPoint y: 164, endPoint x: 140, endPoint y: 173, distance: 134.7
click at [140, 173] on div "SearchWithCriteriacc556dee-9fe9-44a3-9286-b6f4fd1323b3 Work Title Happy SearchW…" at bounding box center [317, 165] width 420 height 54
paste input "Quinten CoblentzSam RiveraSamuel "Limoblaze" OnwubikoWes Writer"
drag, startPoint x: 232, startPoint y: 165, endPoint x: 371, endPoint y: 168, distance: 138.8
click at [457, 160] on input "Quinten CoblentzSam RiveraSamuel "Limoblaze" OnwubikoWes Writer" at bounding box center [348, 165] width 333 height 15
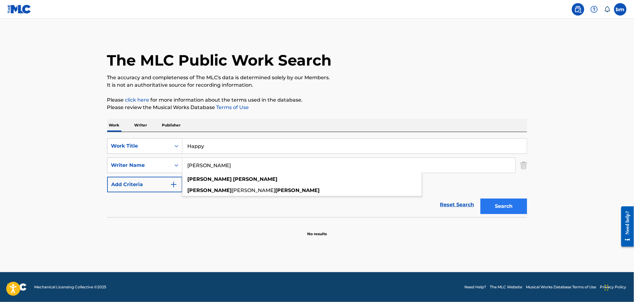
type input "Quinten Coblentz"
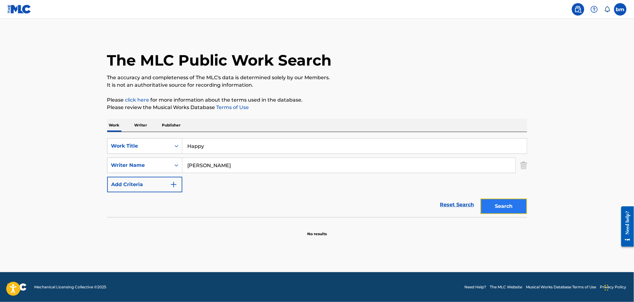
click at [503, 205] on button "Search" at bounding box center [503, 206] width 47 height 16
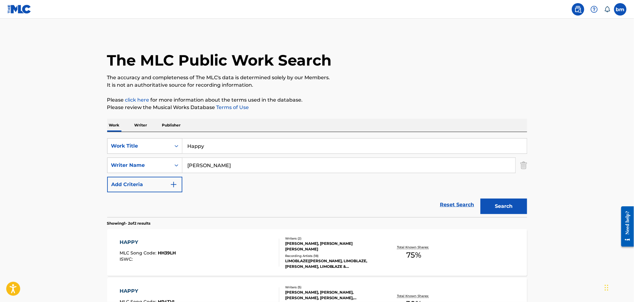
click at [258, 251] on div "HAPPY MLC Song Code : HH39LH ISWC :" at bounding box center [200, 252] width 160 height 28
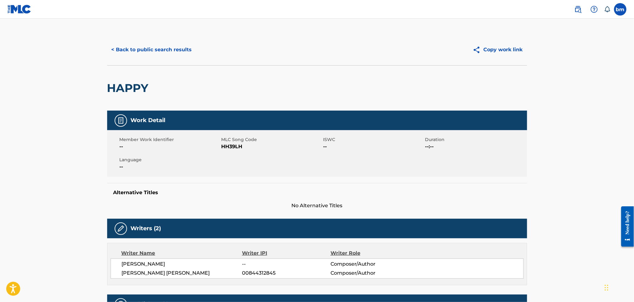
click at [233, 149] on span "HH39LH" at bounding box center [271, 146] width 100 height 7
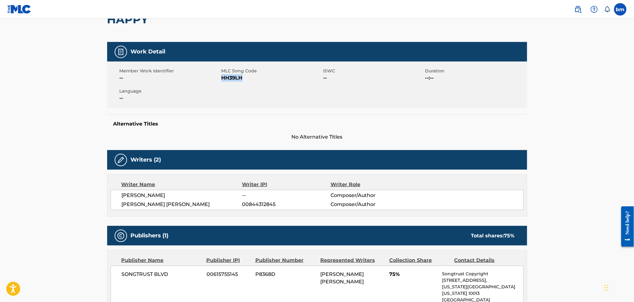
scroll to position [165, 0]
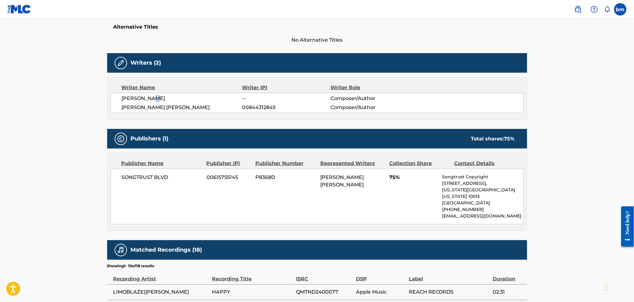
click at [156, 95] on span "QUINTEN COBLENTZ" at bounding box center [182, 98] width 120 height 7
click at [170, 109] on span "LARRY DEJUAN JR JACKSON" at bounding box center [182, 107] width 120 height 7
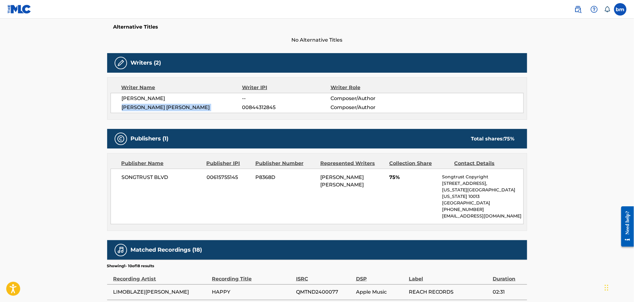
click at [170, 109] on span "LARRY DEJUAN JR JACKSON" at bounding box center [182, 107] width 120 height 7
click at [191, 171] on div "SONGTRUST BLVD 00615755145 P8368D LARRY DEJUAN JR JACKSON 75% Songtrust Copyrig…" at bounding box center [317, 197] width 413 height 56
click at [127, 179] on span "SONGTRUST BLVD" at bounding box center [162, 177] width 80 height 7
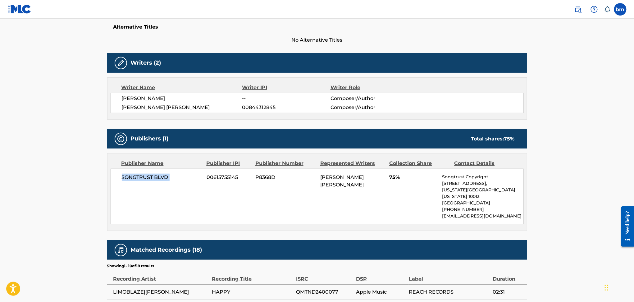
click at [127, 179] on span "SONGTRUST BLVD" at bounding box center [162, 177] width 80 height 7
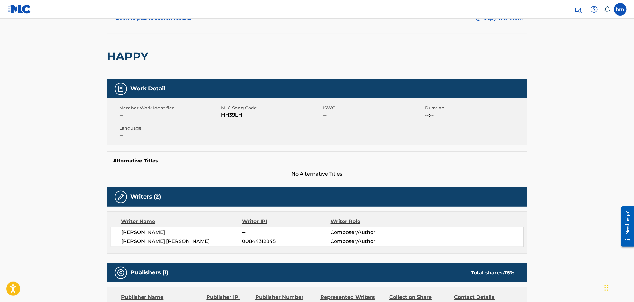
scroll to position [0, 0]
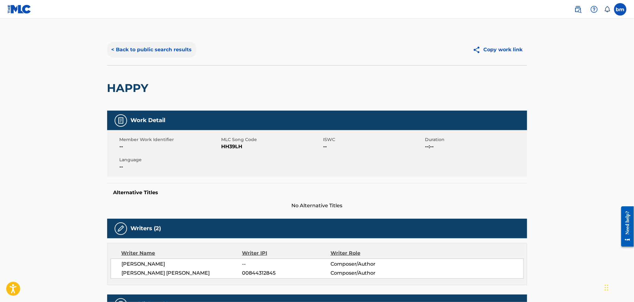
click at [162, 51] on button "< Back to public search results" at bounding box center [151, 50] width 89 height 16
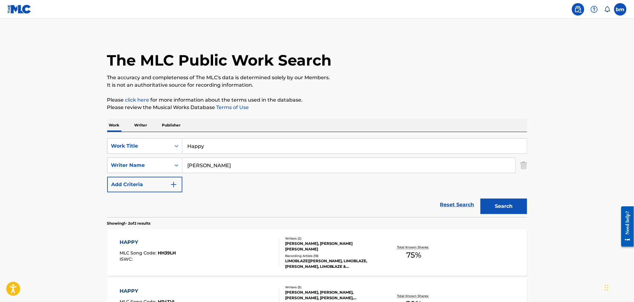
click at [263, 166] on input "Quinten Coblentz" at bounding box center [348, 165] width 333 height 15
drag, startPoint x: 263, startPoint y: 166, endPoint x: 145, endPoint y: 166, distance: 117.7
click at [145, 166] on div "SearchWithCriteriaeebc789f-fb9f-41d9-ae05-81bbce167949 Writer Name Quinten Cobl…" at bounding box center [317, 165] width 420 height 16
paste input "Billy RaffoulKira Huszar"
type input "Billy RaffoulKira Huszar"
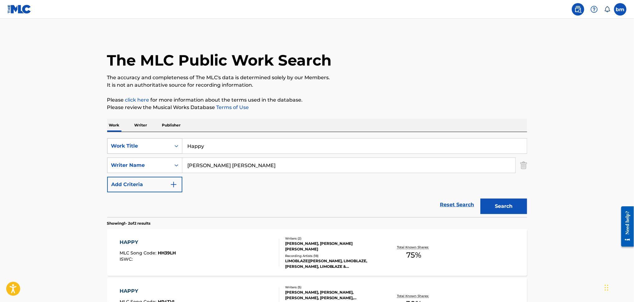
drag, startPoint x: 211, startPoint y: 136, endPoint x: 176, endPoint y: 138, distance: 35.2
click at [176, 138] on div "SearchWithCriteriacc556dee-9fe9-44a3-9286-b6f4fd1323b3 Work Title Happy SearchW…" at bounding box center [317, 174] width 420 height 85
drag, startPoint x: 234, startPoint y: 147, endPoint x: 137, endPoint y: 151, distance: 96.9
click at [137, 151] on div "SearchWithCriteriacc556dee-9fe9-44a3-9286-b6f4fd1323b3 Work Title Happy" at bounding box center [317, 146] width 420 height 16
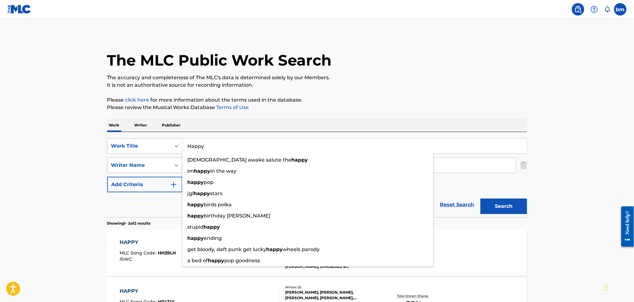
paste input "Too Attached LOONY"
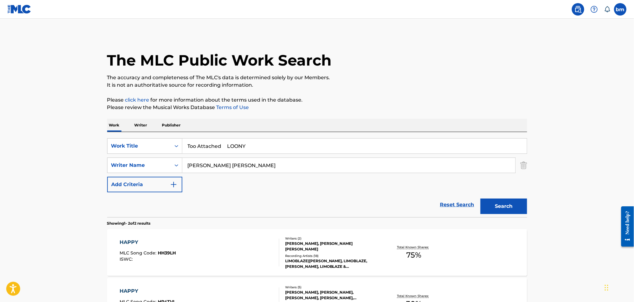
click at [232, 145] on input "Too Attached LOONY" at bounding box center [354, 145] width 344 height 15
drag, startPoint x: 228, startPoint y: 146, endPoint x: 433, endPoint y: 100, distance: 210.5
click at [410, 112] on div "The MLC Public Work Search The accuracy and completeness of The MLC's data is d…" at bounding box center [317, 193] width 435 height 319
type input "Too Attached"
click at [432, 90] on div "The MLC Public Work Search The accuracy and completeness of The MLC's data is d…" at bounding box center [317, 193] width 435 height 319
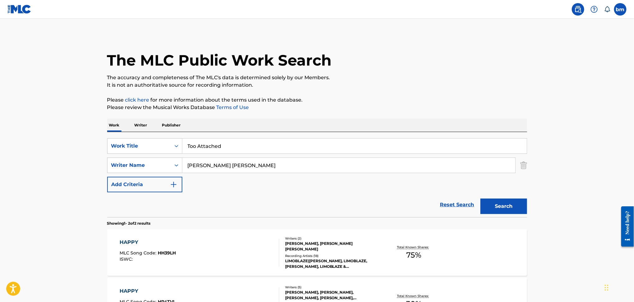
click at [219, 164] on input "Billy RaffoulKira Huszar" at bounding box center [348, 165] width 333 height 15
drag, startPoint x: 217, startPoint y: 165, endPoint x: 421, endPoint y: 192, distance: 206.0
click at [410, 189] on div "SearchWithCriteriacc556dee-9fe9-44a3-9286-b6f4fd1323b3 Work Title Too Attached …" at bounding box center [317, 165] width 420 height 54
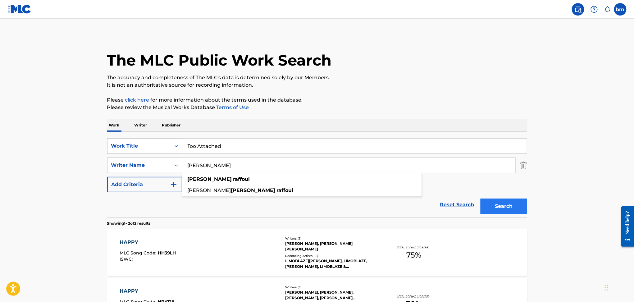
type input "Billy Raffoul"
click at [506, 206] on button "Search" at bounding box center [503, 206] width 47 height 16
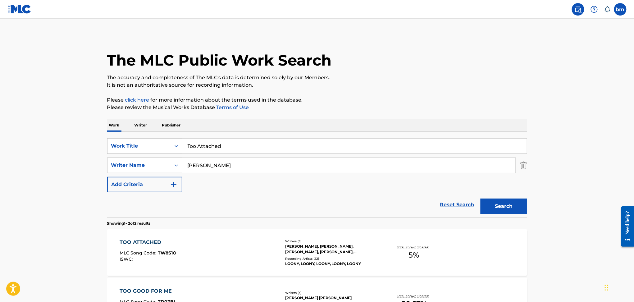
click at [230, 242] on div "TOO ATTACHED MLC Song Code : TW8S1O ISWC :" at bounding box center [200, 252] width 160 height 28
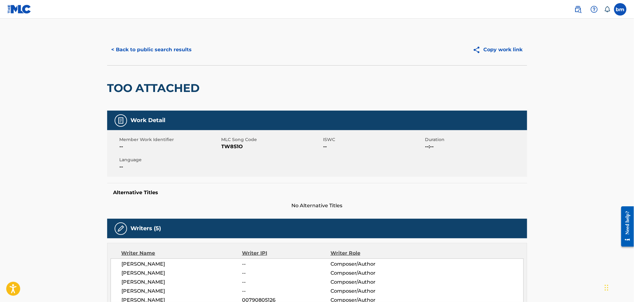
click at [228, 146] on span "TW8S1O" at bounding box center [271, 146] width 100 height 7
click at [228, 147] on span "TW8S1O" at bounding box center [271, 146] width 100 height 7
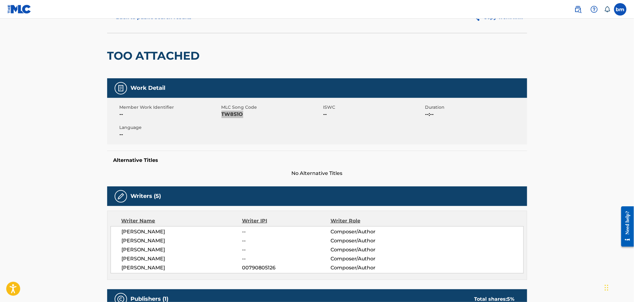
scroll to position [83, 0]
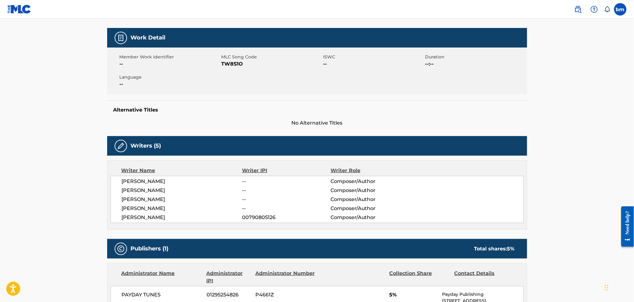
click at [143, 217] on span "BIJAN AMIRKHANI" at bounding box center [182, 217] width 120 height 7
click at [143, 200] on span "ADAM PONDANG" at bounding box center [182, 199] width 120 height 7
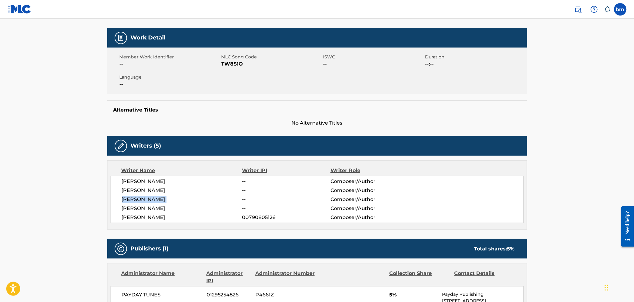
click at [143, 200] on span "ADAM PONDANG" at bounding box center [182, 199] width 120 height 7
click at [142, 181] on span "AKEEL HENRY" at bounding box center [182, 181] width 120 height 7
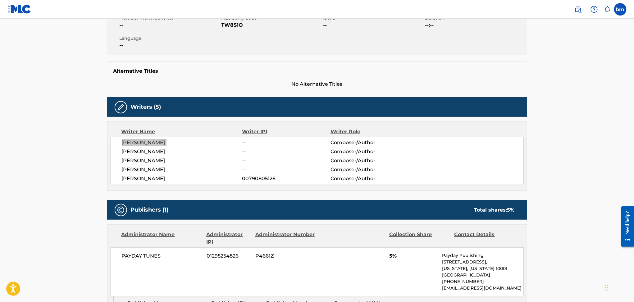
scroll to position [248, 0]
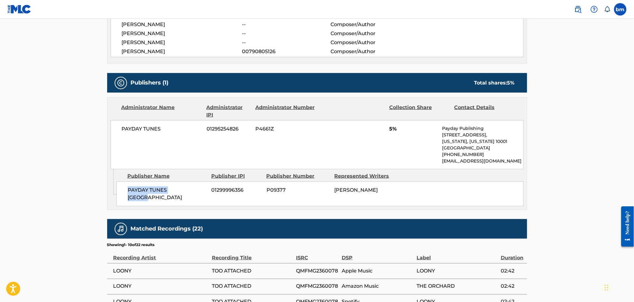
drag, startPoint x: 166, startPoint y: 194, endPoint x: 379, endPoint y: 195, distance: 212.7
click at [192, 193] on div "PAYDAY TUNES CANADA 01299996356 P09377 BIJAN AMIRKHANI" at bounding box center [319, 193] width 407 height 25
drag, startPoint x: 160, startPoint y: 131, endPoint x: 417, endPoint y: 93, distance: 260.1
click at [121, 135] on div "PAYDAY TUNES 01295254826 P4661Z 5% Payday Publishing 137 W 25TH ST, Unit FLOOR …" at bounding box center [317, 144] width 413 height 49
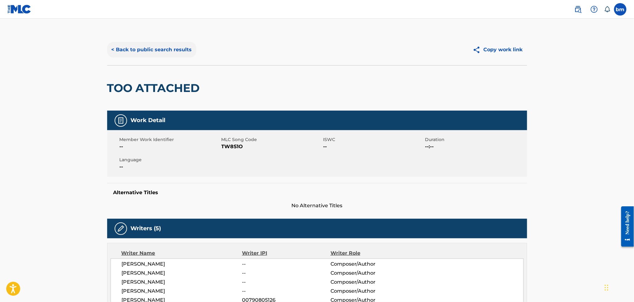
click at [152, 49] on button "< Back to public search results" at bounding box center [151, 50] width 89 height 16
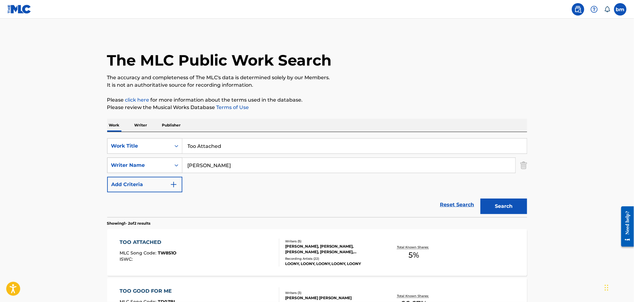
drag, startPoint x: 243, startPoint y: 160, endPoint x: 177, endPoint y: 164, distance: 66.0
click at [177, 164] on div "SearchWithCriteriaeebc789f-fb9f-41d9-ae05-81bbce167949 Writer Name Billy Raffoul" at bounding box center [317, 165] width 420 height 16
paste input "Laurie James RossNoah Sacré"
type input "Laurie James RossNoah Sacré"
drag, startPoint x: 244, startPoint y: 142, endPoint x: 177, endPoint y: 146, distance: 66.9
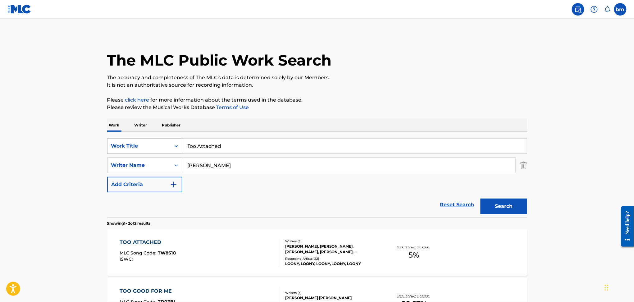
click at [177, 146] on div "SearchWithCriteriacc556dee-9fe9-44a3-9286-b6f4fd1323b3 Work Title Too Attached" at bounding box center [317, 146] width 420 height 16
paste input "Who Do You Wanna Be Earth Time / Speelburg / Laurie James Ross"
click at [254, 146] on input "Who Do You Wanna Be Earth Time / Speelburg / Laurie James Ross" at bounding box center [354, 145] width 344 height 15
drag, startPoint x: 251, startPoint y: 144, endPoint x: 563, endPoint y: 74, distance: 319.9
click at [558, 88] on main "The MLC Public Work Search The accuracy and completeness of The MLC's data is d…" at bounding box center [317, 188] width 634 height 338
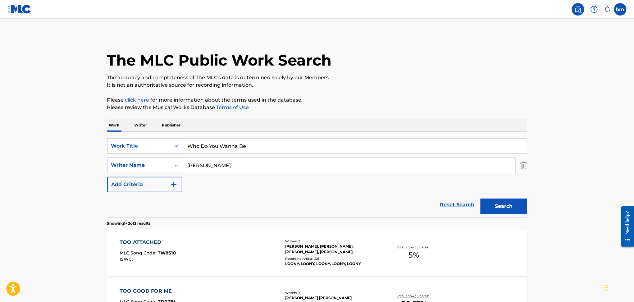
type input "Who Do You Wanna Be"
drag, startPoint x: 532, startPoint y: 44, endPoint x: 332, endPoint y: 156, distance: 229.8
click at [529, 47] on div "The MLC Public Work Search The accuracy and completeness of The MLC's data is d…" at bounding box center [317, 193] width 435 height 319
drag, startPoint x: 234, startPoint y: 165, endPoint x: 457, endPoint y: 196, distance: 225.0
click at [457, 196] on form "SearchWithCriteriacc556dee-9fe9-44a3-9286-b6f4fd1323b3 Work Title Who Do You Wa…" at bounding box center [317, 177] width 420 height 79
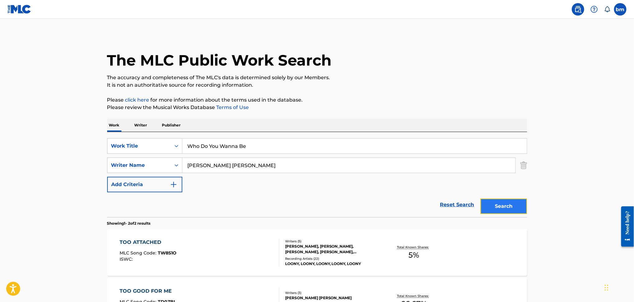
click at [495, 205] on button "Search" at bounding box center [503, 206] width 47 height 16
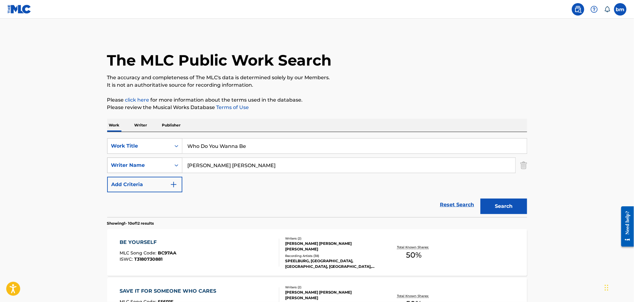
drag, startPoint x: 250, startPoint y: 167, endPoint x: 152, endPoint y: 167, distance: 97.8
click at [152, 167] on div "SearchWithCriteriaeebc789f-fb9f-41d9-ae05-81bbce167949 Writer Name Laurie James…" at bounding box center [317, 165] width 420 height 16
paste input "Noah Sacré"
click at [503, 208] on button "Search" at bounding box center [503, 206] width 47 height 16
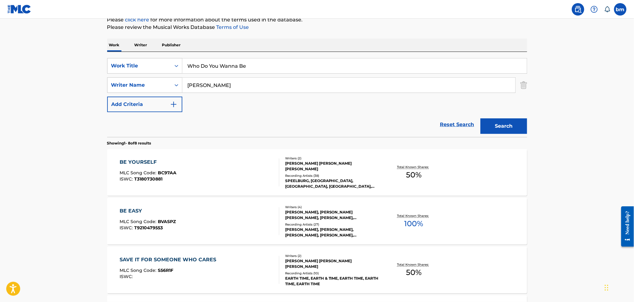
scroll to position [83, 0]
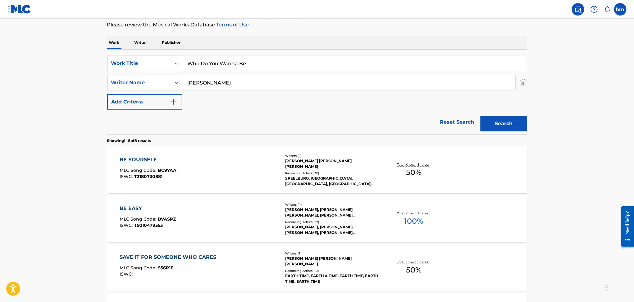
drag, startPoint x: 232, startPoint y: 81, endPoint x: 157, endPoint y: 81, distance: 74.2
click at [157, 81] on div "SearchWithCriteriaeebc789f-fb9f-41d9-ae05-81bbce167949 Writer Name Noah Sacré" at bounding box center [317, 83] width 420 height 16
paste input "Ingeborg Marie Mohn"
type input "Ingeborg Marie Mohn"
drag, startPoint x: 274, startPoint y: 64, endPoint x: 160, endPoint y: 66, distance: 114.0
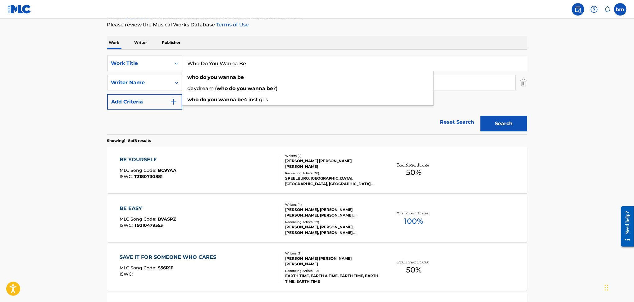
click at [160, 66] on div "SearchWithCriteriacc556dee-9fe9-44a3-9286-b6f4fd1323b3 Work Title Who Do You Wa…" at bounding box center [317, 64] width 420 height 16
paste input "Ikke lenger din No. 4"
drag, startPoint x: 273, startPoint y: 65, endPoint x: 400, endPoint y: 50, distance: 127.5
click at [400, 50] on div "SearchWithCriteriacc556dee-9fe9-44a3-9286-b6f4fd1323b3 Work Title Ikke lenger d…" at bounding box center [317, 91] width 420 height 85
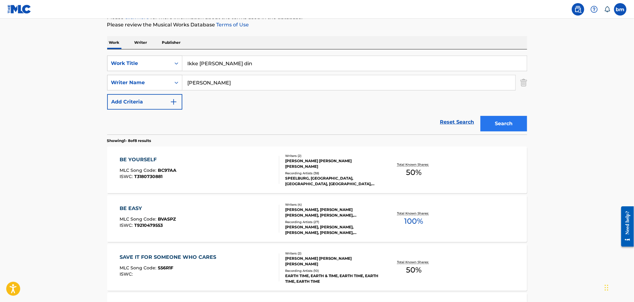
type input "Ikke lenger din"
click at [502, 124] on button "Search" at bounding box center [503, 124] width 47 height 16
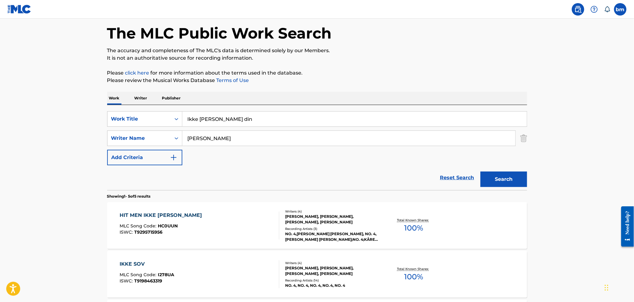
scroll to position [41, 0]
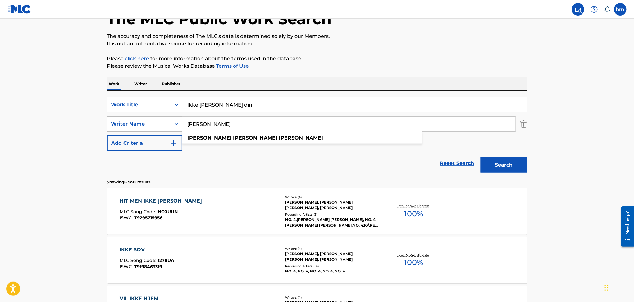
drag, startPoint x: 273, startPoint y: 123, endPoint x: 161, endPoint y: 123, distance: 111.5
click at [161, 123] on div "SearchWithCriteriaeebc789f-fb9f-41d9-ae05-81bbce167949 Writer Name Ingeborg Mar…" at bounding box center [317, 124] width 420 height 16
paste input "Emilie Christensen"
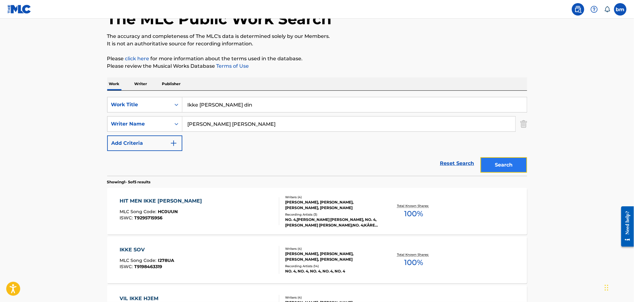
click at [497, 169] on button "Search" at bounding box center [503, 165] width 47 height 16
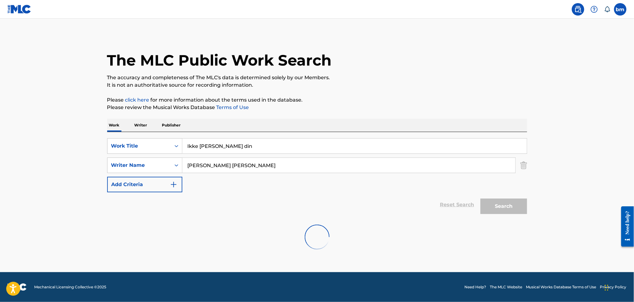
scroll to position [0, 0]
drag, startPoint x: 235, startPoint y: 166, endPoint x: 458, endPoint y: 200, distance: 226.1
click at [419, 180] on div "SearchWithCriteriacc556dee-9fe9-44a3-9286-b6f4fd1323b3 Work Title Ikke lenger d…" at bounding box center [317, 165] width 420 height 54
click at [509, 205] on button "Search" at bounding box center [503, 206] width 47 height 16
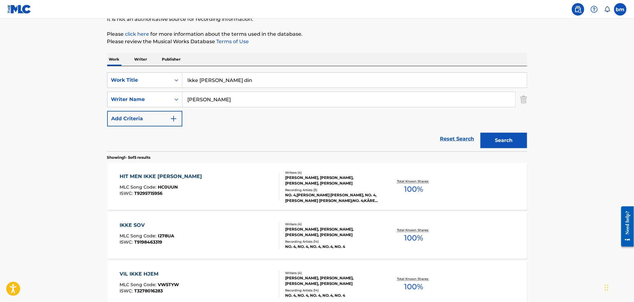
scroll to position [124, 0]
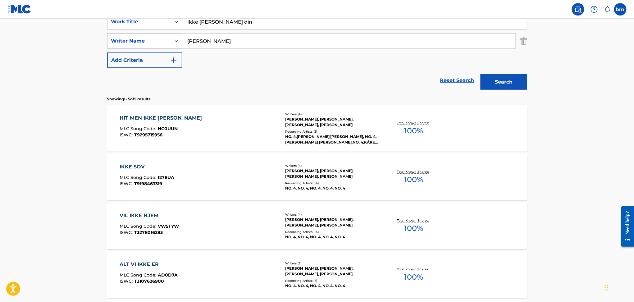
click at [122, 39] on div "SearchWithCriteriaeebc789f-fb9f-41d9-ae05-81bbce167949 Writer Name Emilie Chris…" at bounding box center [317, 41] width 420 height 16
paste input "Mina Okabe"
type input "Mina Okabe"
drag, startPoint x: 252, startPoint y: 21, endPoint x: 135, endPoint y: 28, distance: 117.8
click at [135, 28] on div "SearchWithCriteriacc556dee-9fe9-44a3-9286-b6f4fd1323b3 Work Title Ikke lenger d…" at bounding box center [317, 22] width 420 height 16
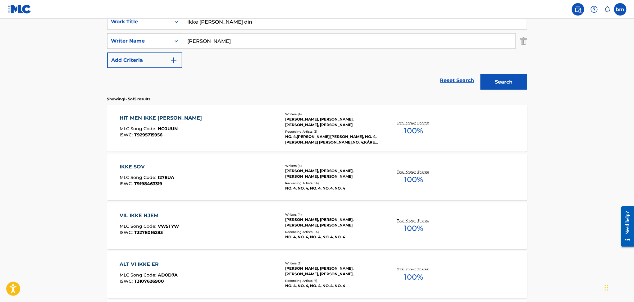
paste input "Strong Mina Okabe"
drag, startPoint x: 208, startPoint y: 25, endPoint x: 399, endPoint y: 46, distance: 192.4
click at [395, 44] on div "SearchWithCriteriacc556dee-9fe9-44a3-9286-b6f4fd1323b3 Work Title Strong Mina O…" at bounding box center [317, 41] width 420 height 54
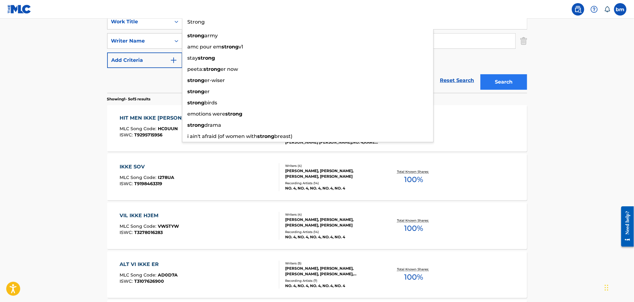
type input "Strong"
click at [506, 82] on button "Search" at bounding box center [503, 82] width 47 height 16
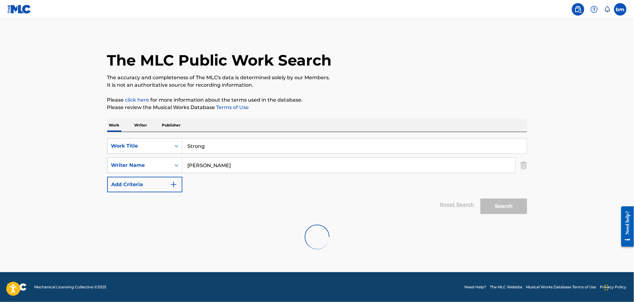
scroll to position [0, 0]
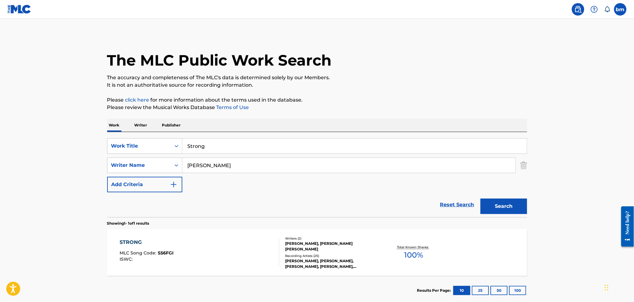
click at [188, 255] on div "STRONG MLC Song Code : S56FGI ISWC :" at bounding box center [200, 252] width 160 height 28
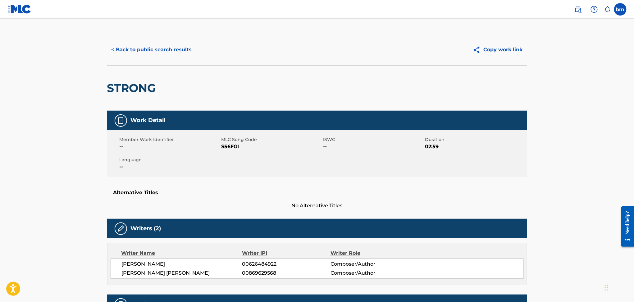
click at [235, 146] on span "S56FGI" at bounding box center [271, 146] width 100 height 7
click at [236, 145] on span "S56FGI" at bounding box center [271, 146] width 100 height 7
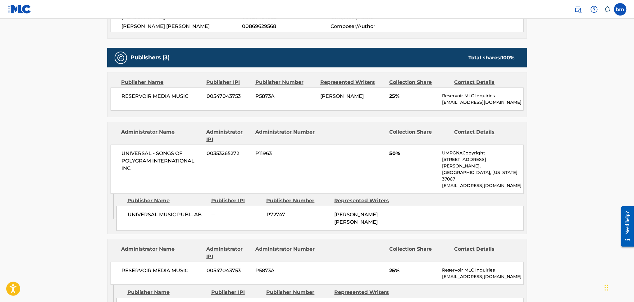
scroll to position [248, 0]
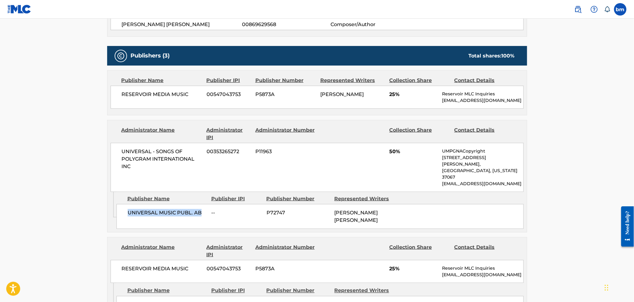
drag, startPoint x: 125, startPoint y: 200, endPoint x: 204, endPoint y: 205, distance: 79.0
click at [204, 205] on div "UNIVERSAL MUSIC PUBL. AB -- P72747 MINA OKABE JENSEN" at bounding box center [319, 216] width 407 height 25
drag, startPoint x: 120, startPoint y: 93, endPoint x: 204, endPoint y: 92, distance: 83.8
click at [204, 92] on div "RESERVOIR MEDIA MUSIC 00547043753 P5873A LEROY JAMES CLAMPITT 25% Reservoir MLC…" at bounding box center [317, 97] width 413 height 23
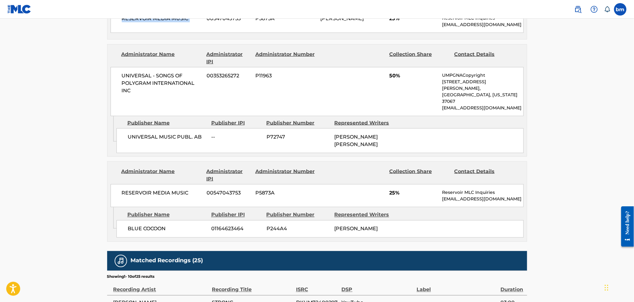
scroll to position [331, 0]
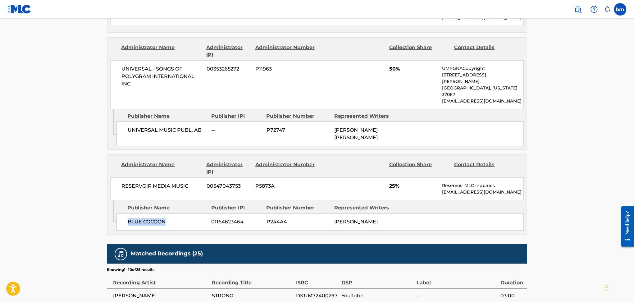
drag, startPoint x: 126, startPoint y: 203, endPoint x: 171, endPoint y: 201, distance: 45.4
click at [171, 213] on div "BLUE COCOON 01164623464 P244A4 LEROY JAMES CLAMPITT" at bounding box center [319, 221] width 407 height 17
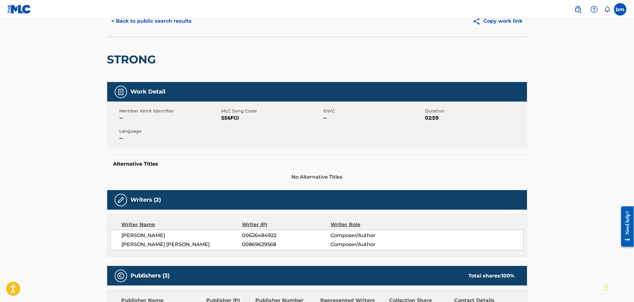
scroll to position [0, 0]
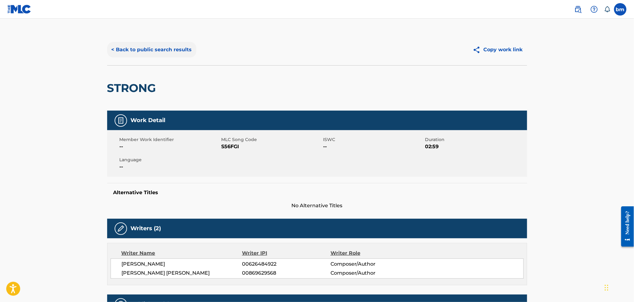
click at [172, 48] on button "< Back to public search results" at bounding box center [151, 50] width 89 height 16
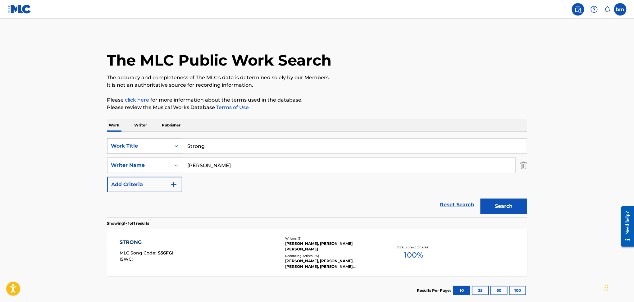
drag, startPoint x: 237, startPoint y: 142, endPoint x: 123, endPoint y: 142, distance: 113.9
click at [120, 142] on div "SearchWithCriteriacc556dee-9fe9-44a3-9286-b6f4fd1323b3 Work Title Strong" at bounding box center [317, 146] width 420 height 16
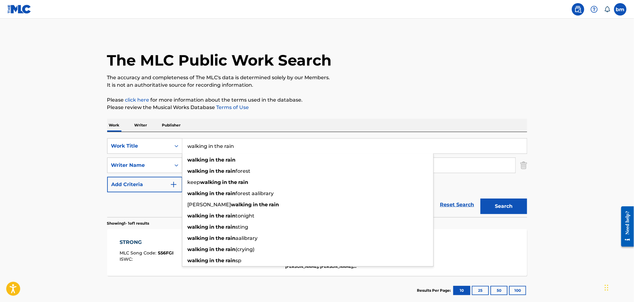
type input "walking in the rain"
click at [339, 79] on p "The accuracy and completeness of The MLC's data is determined solely by our Mem…" at bounding box center [317, 77] width 420 height 7
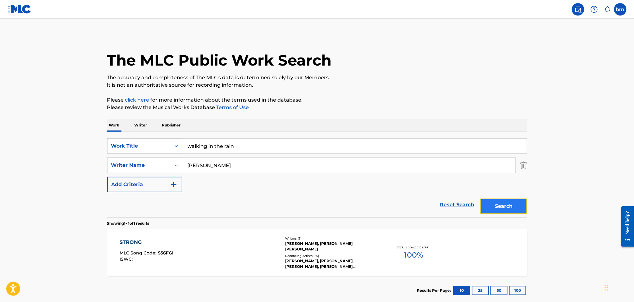
click at [503, 204] on button "Search" at bounding box center [503, 206] width 47 height 16
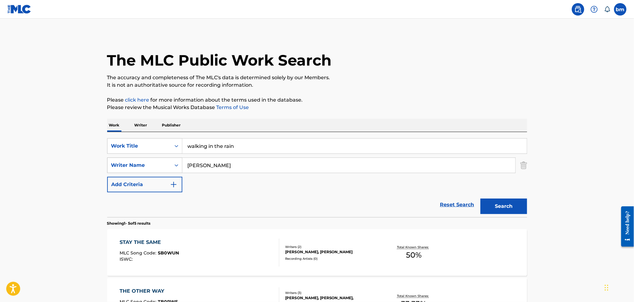
drag, startPoint x: 229, startPoint y: 161, endPoint x: 149, endPoint y: 161, distance: 79.8
click at [149, 161] on div "SearchWithCriteriaeebc789f-fb9f-41d9-ae05-81bbce167949 Writer Name Mina Okabe" at bounding box center [317, 165] width 420 height 16
paste input "Barry MannCynthia WeilPhil Spector"
click at [237, 165] on input "Barry MannCynthia WeilPhil Spector" at bounding box center [348, 165] width 333 height 15
click at [203, 165] on input "Barry MannCynthia WeilPhil Spector" at bounding box center [348, 165] width 333 height 15
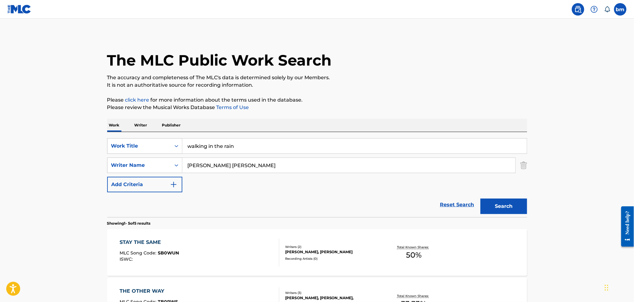
drag, startPoint x: 217, startPoint y: 166, endPoint x: 383, endPoint y: 171, distance: 166.2
click at [378, 170] on input "Barry MannCynthia WeilPhil Spector" at bounding box center [348, 165] width 333 height 15
type input "Barry Mann"
click at [490, 209] on button "Search" at bounding box center [503, 206] width 47 height 16
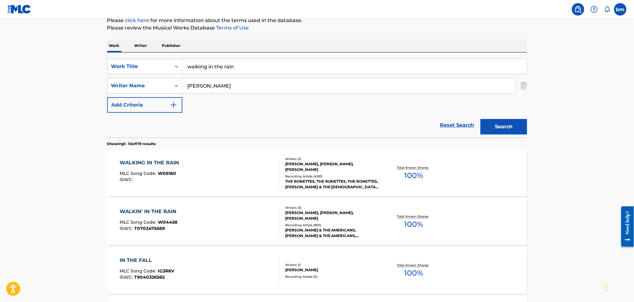
scroll to position [83, 0]
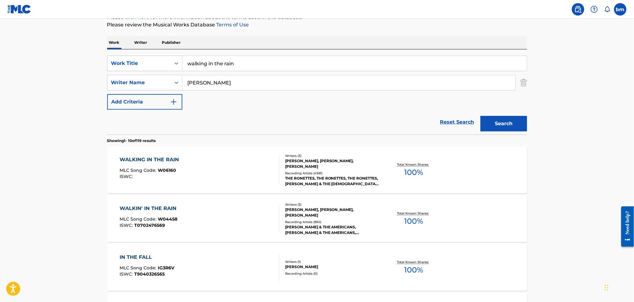
click at [232, 175] on div "WALKING IN THE RAIN MLC Song Code : W06160 ISWC :" at bounding box center [200, 170] width 160 height 28
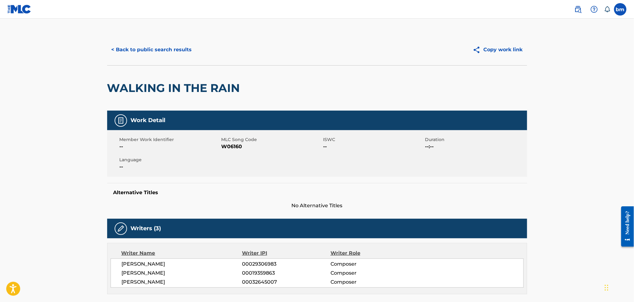
click at [232, 147] on span "W06160" at bounding box center [271, 146] width 100 height 7
click at [163, 50] on button "< Back to public search results" at bounding box center [151, 50] width 89 height 16
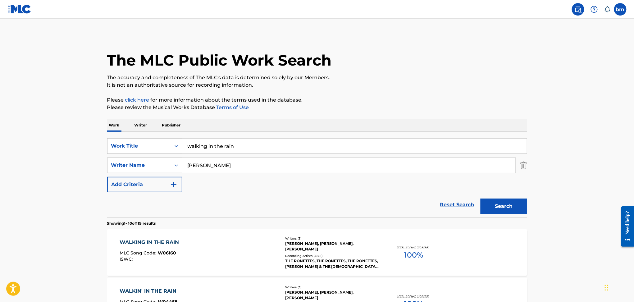
scroll to position [83, 0]
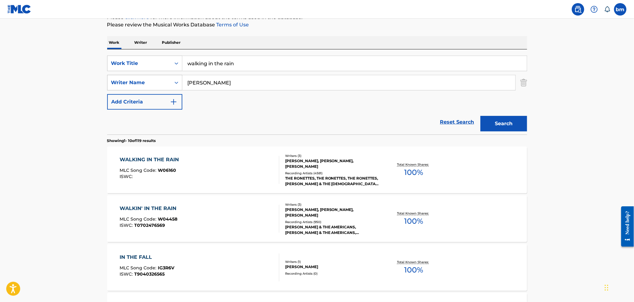
drag, startPoint x: 239, startPoint y: 82, endPoint x: 160, endPoint y: 81, distance: 79.2
click at [160, 81] on div "SearchWithCriteriaeebc789f-fb9f-41d9-ae05-81bbce167949 Writer Name Barry Mann" at bounding box center [317, 83] width 420 height 16
paste input "Ferdinann West"
type input "Ferdinann West"
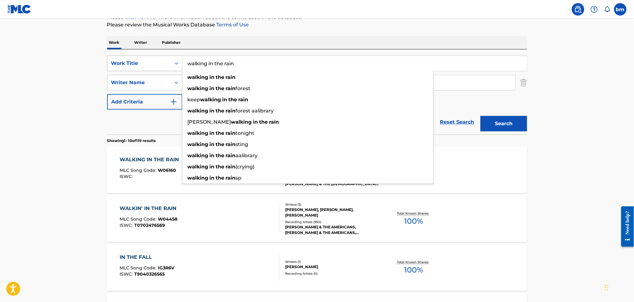
drag, startPoint x: 255, startPoint y: 66, endPoint x: 165, endPoint y: 66, distance: 90.7
click at [165, 66] on div "SearchWithCriteriacc556dee-9fe9-44a3-9286-b6f4fd1323b3 Work Title walking in th…" at bounding box center [317, 64] width 420 height 16
paste input "Rosa Sky PandaPanda"
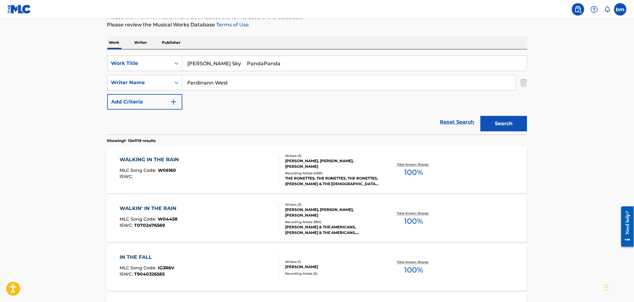
drag, startPoint x: 214, startPoint y: 57, endPoint x: 397, endPoint y: 50, distance: 183.0
click at [393, 52] on div "SearchWithCriteriacc556dee-9fe9-44a3-9286-b6f4fd1323b3 Work Title Rosa Sky Pand…" at bounding box center [317, 91] width 420 height 85
type input "Rosa Sky"
click at [383, 26] on p "Please review the Musical Works Database Terms of Use" at bounding box center [317, 24] width 420 height 7
click at [497, 119] on button "Search" at bounding box center [503, 124] width 47 height 16
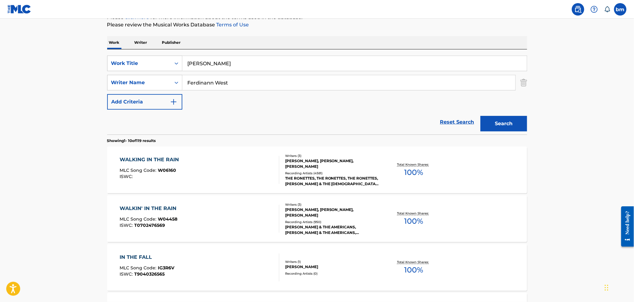
scroll to position [0, 0]
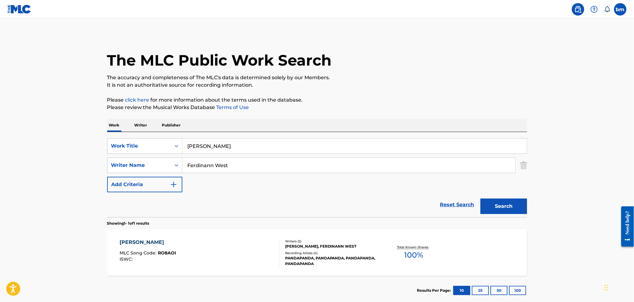
click at [215, 255] on div "ROSA SKY MLC Song Code : RO8AOI ISWC :" at bounding box center [200, 252] width 160 height 28
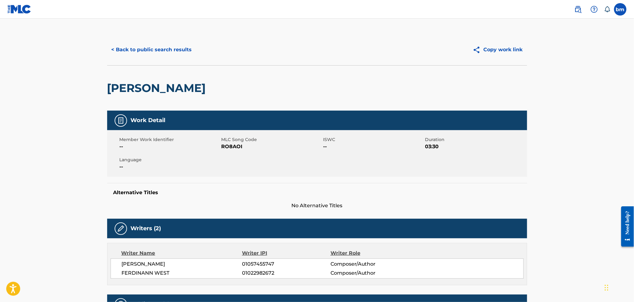
click at [230, 145] on span "RO8AOI" at bounding box center [271, 146] width 100 height 7
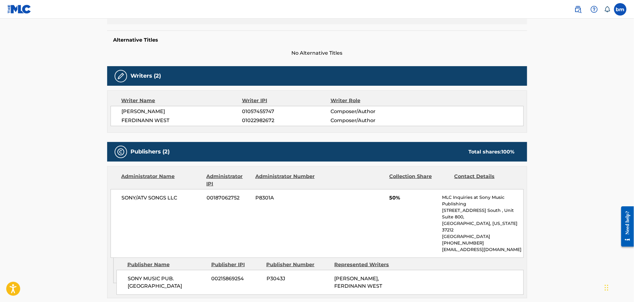
scroll to position [165, 0]
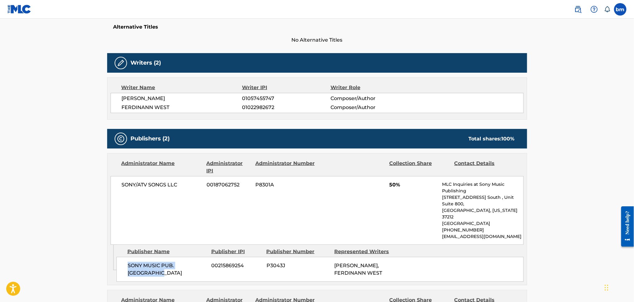
drag, startPoint x: 121, startPoint y: 250, endPoint x: 185, endPoint y: 268, distance: 66.4
click at [185, 268] on div "SONY MUSIC PUB. SCANDINAVIA 00215869254 P3043J ERLEND TORHEIM, FERDINANN WEST" at bounding box center [319, 269] width 407 height 25
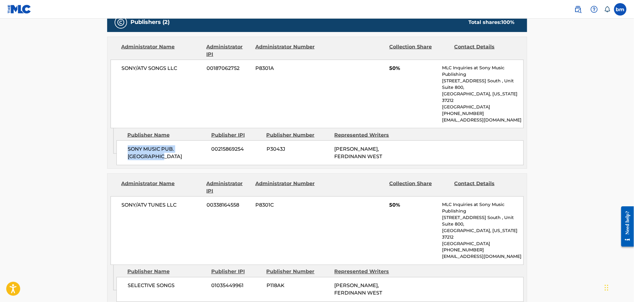
scroll to position [331, 0]
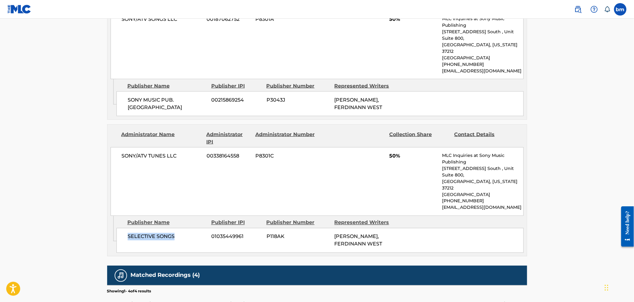
drag, startPoint x: 125, startPoint y: 211, endPoint x: 184, endPoint y: 218, distance: 59.0
click at [184, 228] on div "SELECTIVE SONGS 01035449961 P118AK ERLEND TORHEIM, FERDINANN WEST" at bounding box center [319, 240] width 407 height 25
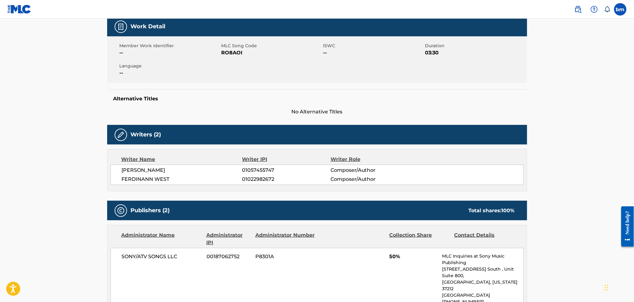
scroll to position [0, 0]
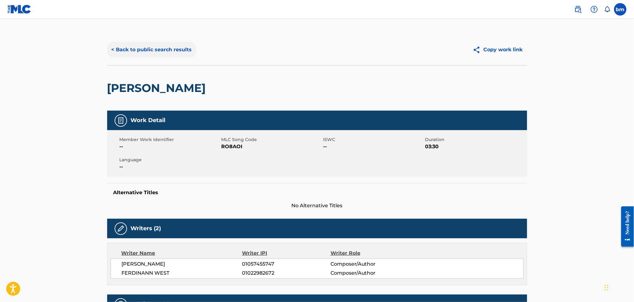
click at [135, 53] on button "< Back to public search results" at bounding box center [151, 50] width 89 height 16
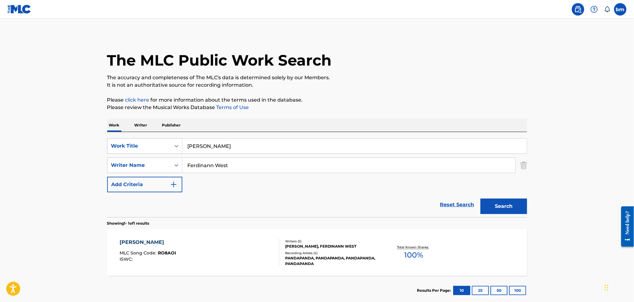
click at [219, 175] on div "SearchWithCriteriacc556dee-9fe9-44a3-9286-b6f4fd1323b3 Work Title Rosa Sky Sear…" at bounding box center [317, 165] width 420 height 54
drag, startPoint x: 249, startPoint y: 162, endPoint x: 150, endPoint y: 170, distance: 99.6
click at [150, 170] on div "SearchWithCriteriaeebc789f-fb9f-41d9-ae05-81bbce167949 Writer Name Ferdinann We…" at bounding box center [317, 165] width 420 height 16
paste input "Joyriding Frank Iero"
type input "Joyriding Frank Iero"
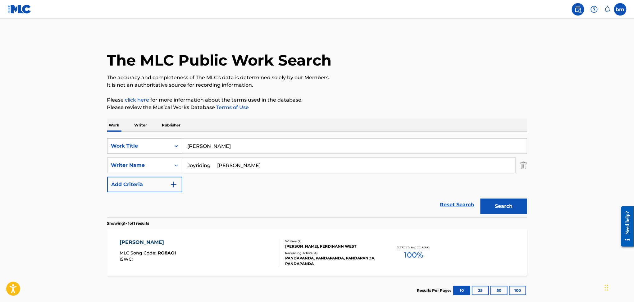
drag, startPoint x: 238, startPoint y: 140, endPoint x: 143, endPoint y: 143, distance: 95.0
click at [144, 142] on div "SearchWithCriteriacc556dee-9fe9-44a3-9286-b6f4fd1323b3 Work Title Rosa Sky" at bounding box center [317, 146] width 420 height 16
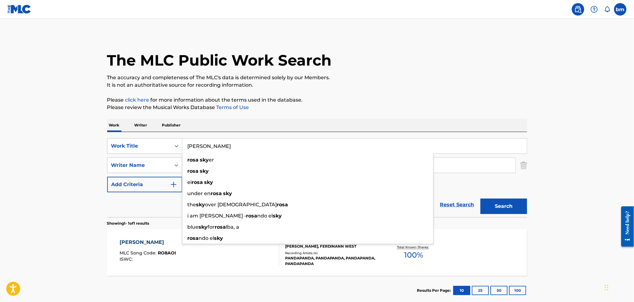
paste input "Joyriding Frank Iero"
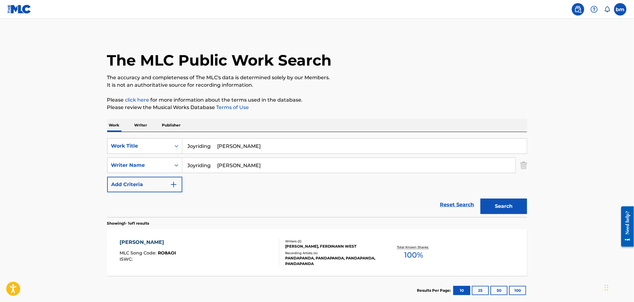
drag, startPoint x: 215, startPoint y: 146, endPoint x: 291, endPoint y: 150, distance: 76.8
click at [291, 150] on input "Joyriding Frank Iero" at bounding box center [354, 145] width 344 height 15
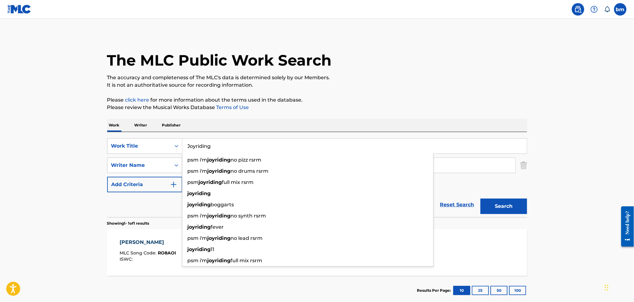
type input "Joyriding"
click at [271, 115] on div "The MLC Public Work Search The accuracy and completeness of The MLC's data is d…" at bounding box center [317, 169] width 435 height 271
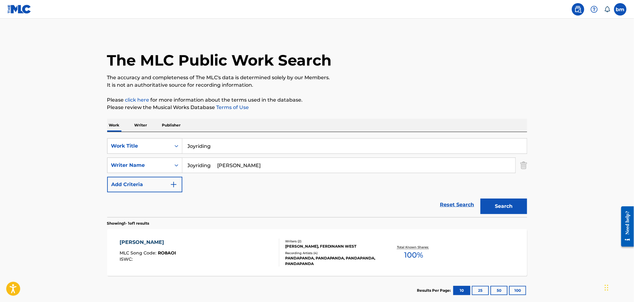
drag, startPoint x: 216, startPoint y: 167, endPoint x: 305, endPoint y: 192, distance: 92.8
click at [127, 168] on div "SearchWithCriteriaeebc789f-fb9f-41d9-ae05-81bbce167949 Writer Name Joyriding Fr…" at bounding box center [317, 165] width 420 height 16
click at [509, 205] on button "Search" at bounding box center [503, 206] width 47 height 16
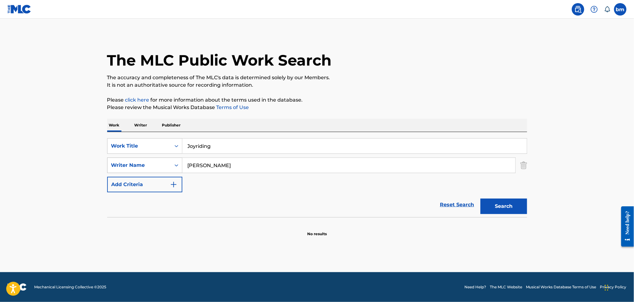
drag, startPoint x: 185, startPoint y: 161, endPoint x: 174, endPoint y: 161, distance: 11.5
click at [156, 161] on div "SearchWithCriteriaeebc789f-fb9f-41d9-ae05-81bbce167949 Writer Name Frank Iero" at bounding box center [317, 165] width 420 height 16
paste input "Evan Nestor"
type input "Evan Nestor"
click at [497, 207] on button "Search" at bounding box center [503, 206] width 47 height 16
